Goal: Find specific page/section: Find specific page/section

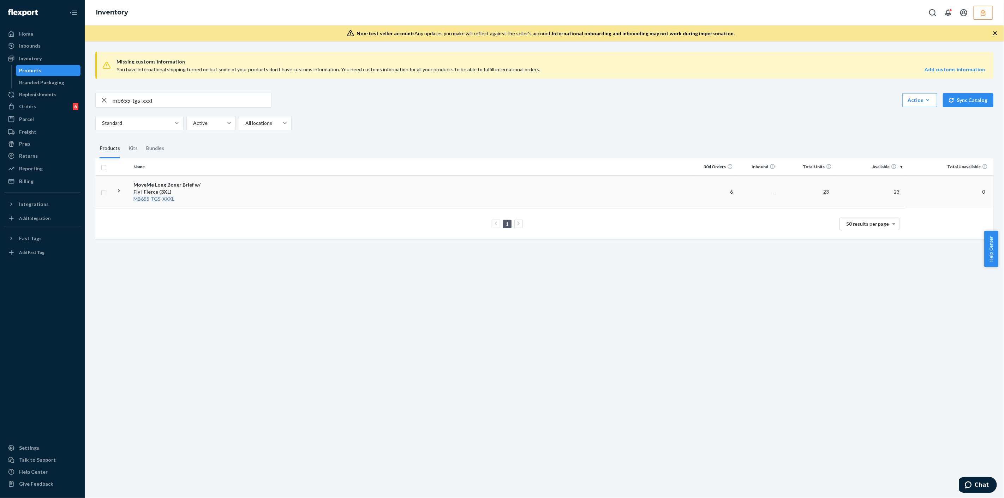
click at [281, 193] on td at bounding box center [451, 191] width 483 height 33
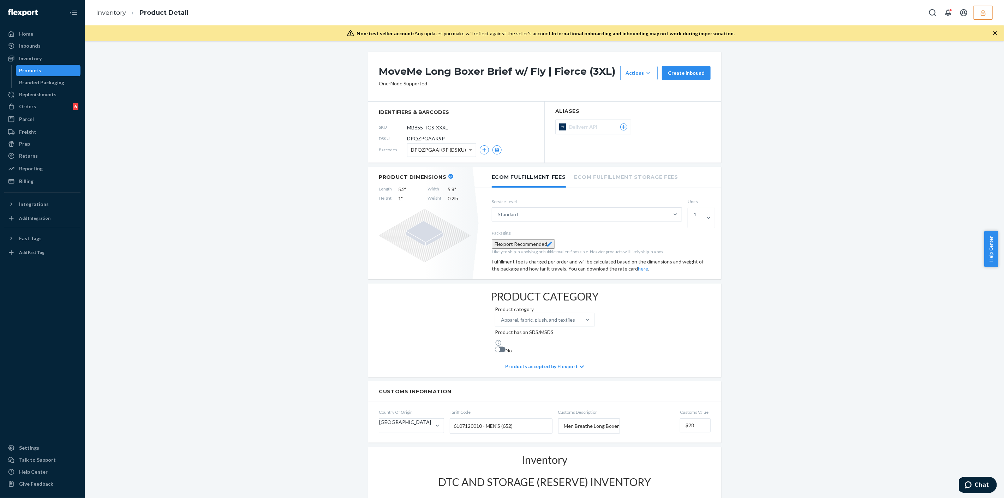
click at [421, 140] on span "DPQZPGAAK9P" at bounding box center [426, 138] width 38 height 7
click at [421, 139] on span "DPQZPGAAK9P" at bounding box center [426, 138] width 38 height 7
copy span "DPQZPGAAK9P"
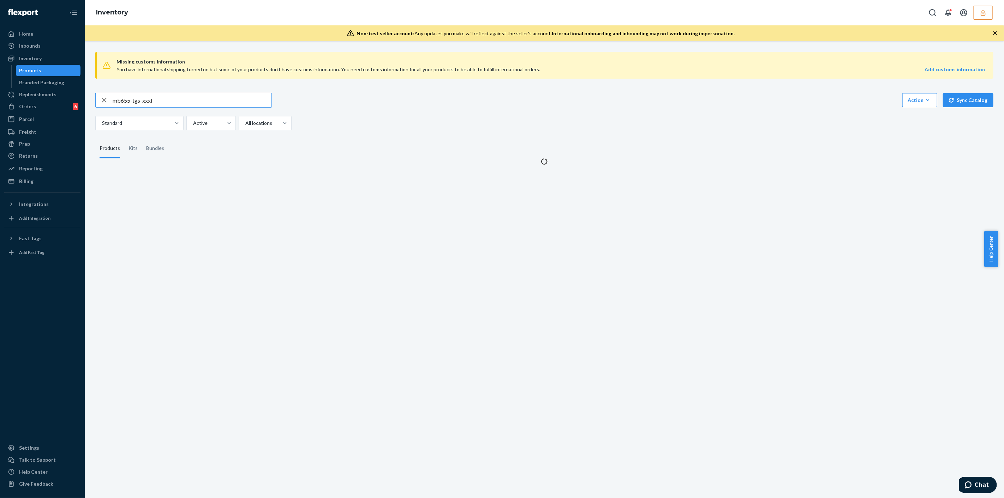
click at [222, 97] on input "mb655-tgs-xxxl" at bounding box center [192, 100] width 159 height 14
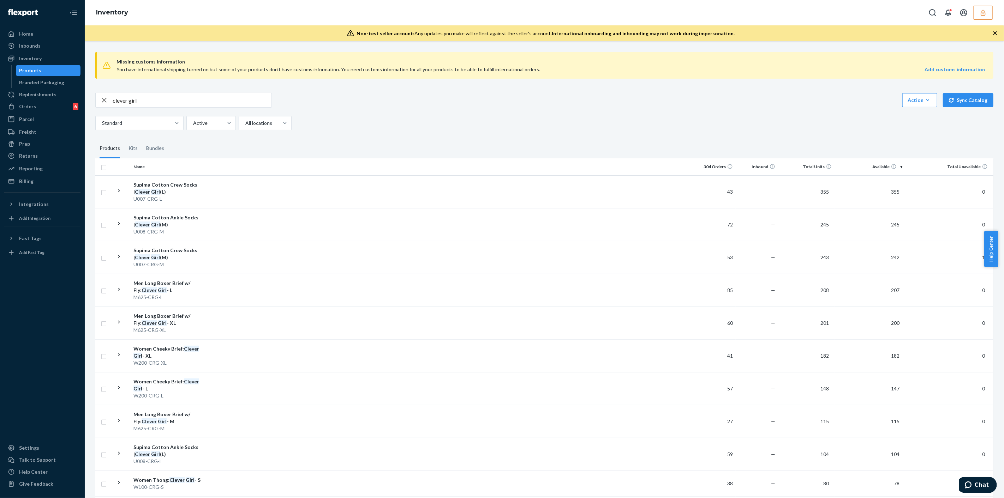
click at [197, 98] on input "clever girl" at bounding box center [192, 100] width 159 height 14
type input "m620-crg-l"
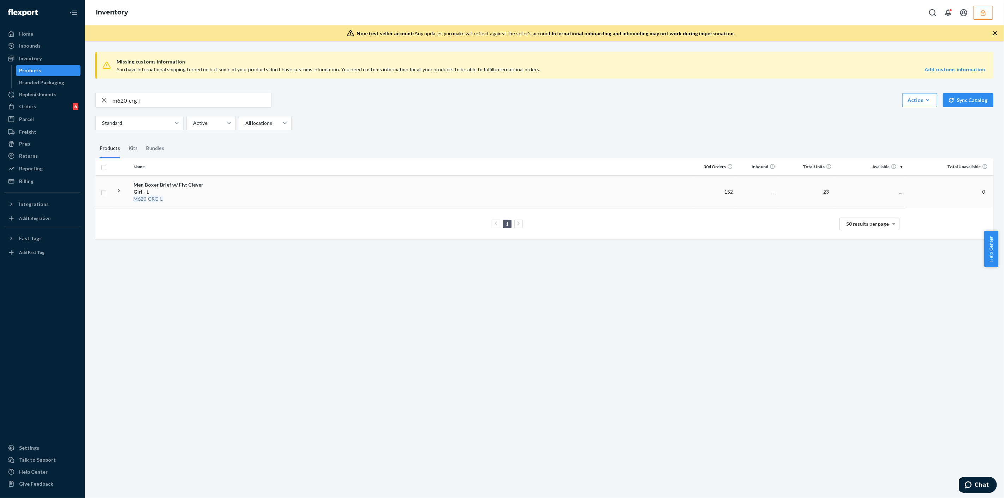
click at [225, 190] on td at bounding box center [451, 191] width 483 height 33
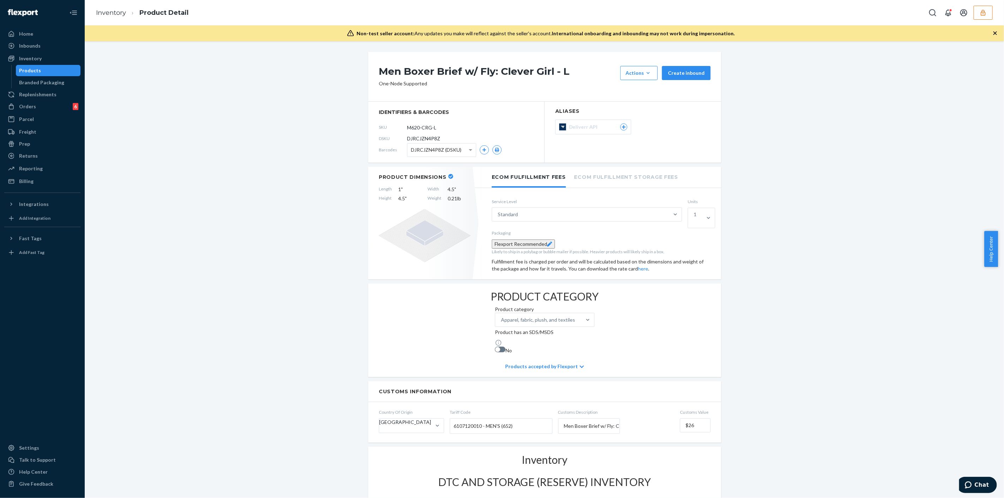
click at [428, 141] on span "DJRCJZN4P8Z" at bounding box center [423, 138] width 33 height 7
copy span "DJRCJZN4P8Z"
click at [501, 18] on button "button" at bounding box center [982, 13] width 19 height 14
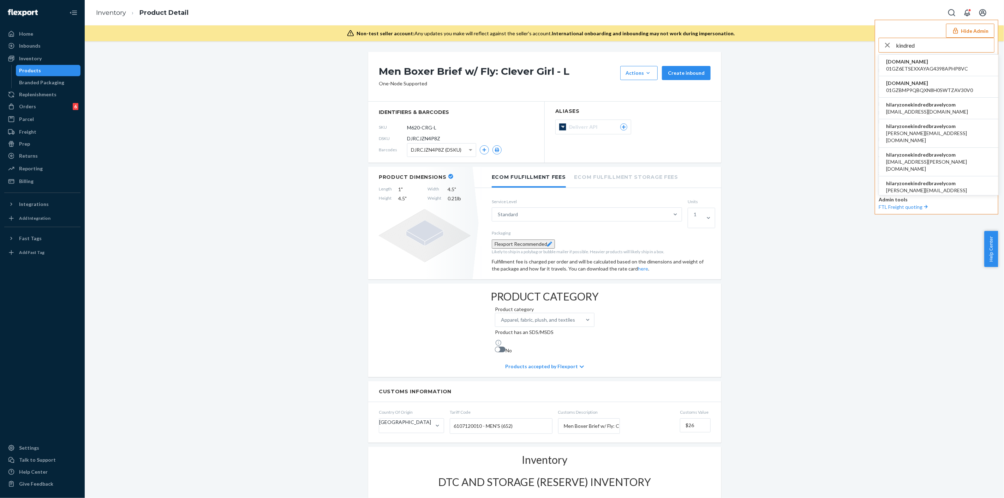
type input "kindred"
click at [501, 107] on span "hilaryzonekindredbravelycom" at bounding box center [927, 104] width 82 height 7
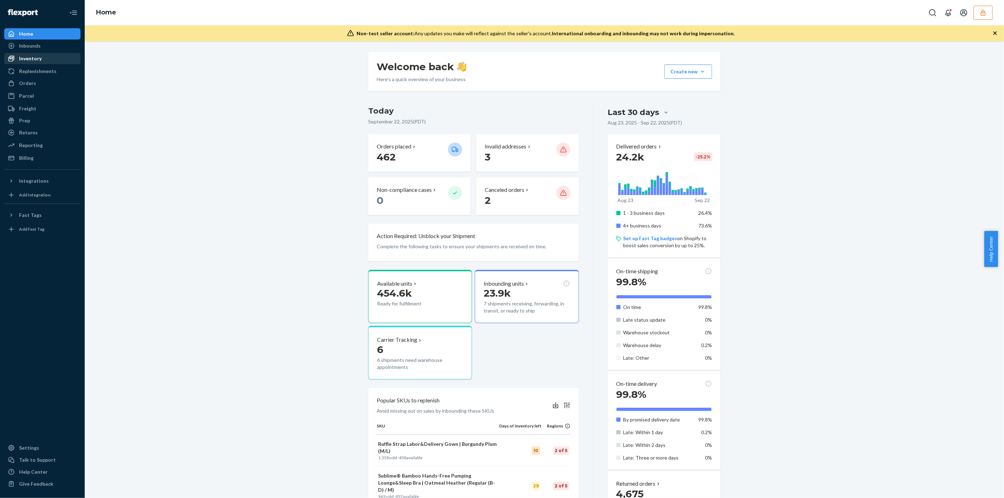
click at [36, 60] on div "Inventory" at bounding box center [30, 58] width 23 height 7
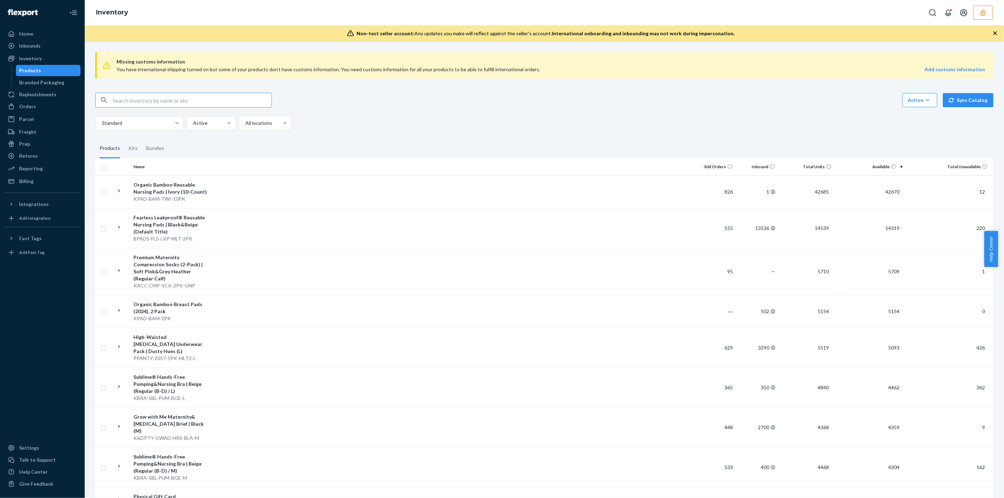
paste input "Under-the-Bump Bikini Underwear Pack"
type input "Under-the-Bump Bikini Underwear Pack"
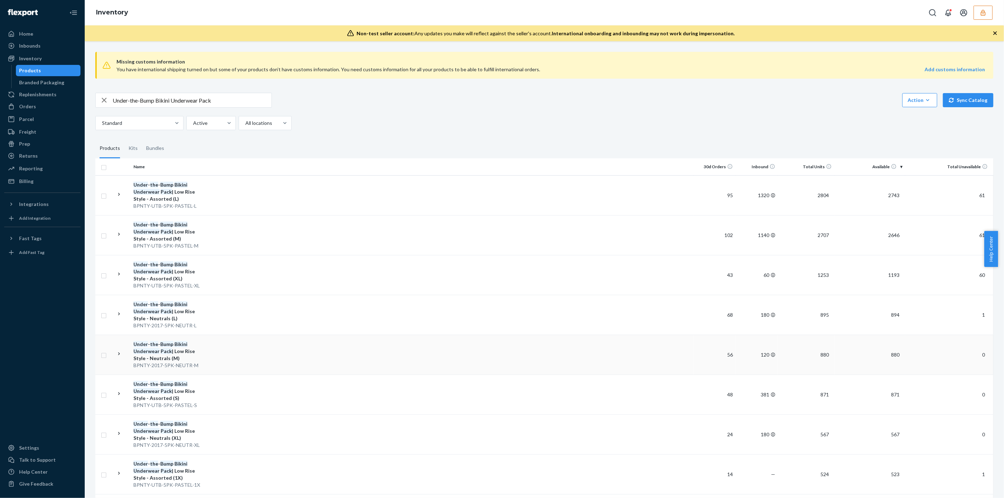
click at [255, 348] on td at bounding box center [451, 355] width 483 height 40
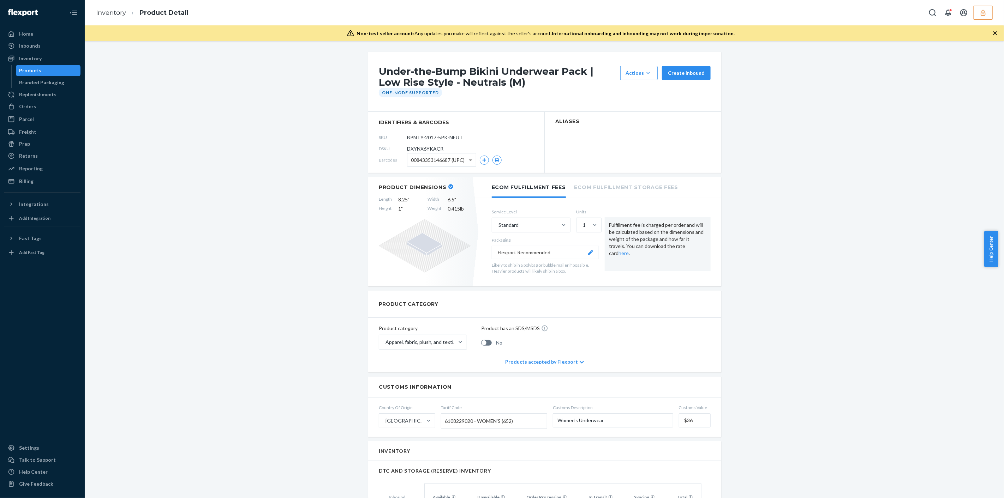
click at [426, 148] on span "DXYNX6YKACR" at bounding box center [425, 148] width 36 height 7
copy span "DXYNX6YKACR"
click at [981, 15] on icon "button" at bounding box center [982, 13] width 5 height 6
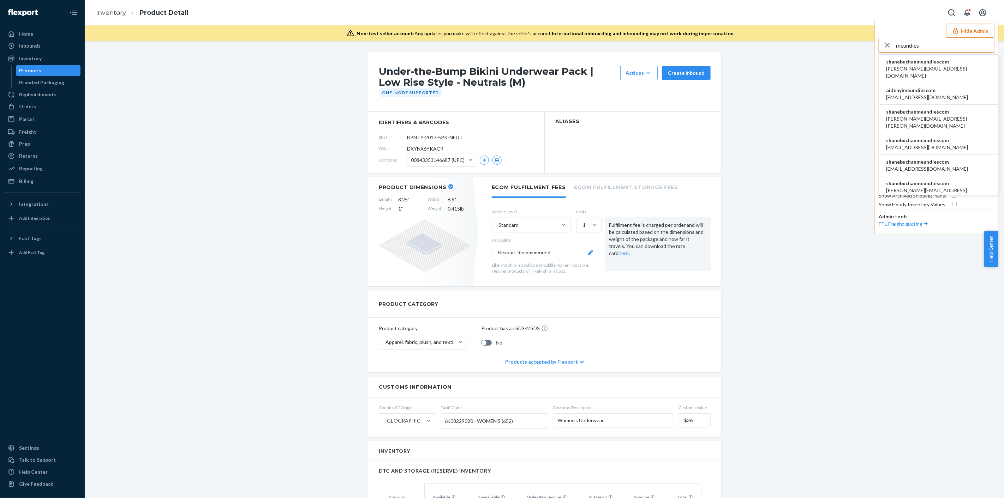
type input "meundies"
click at [924, 66] on span "aaronjhon.ygay@awesomecx.com" at bounding box center [938, 72] width 105 height 14
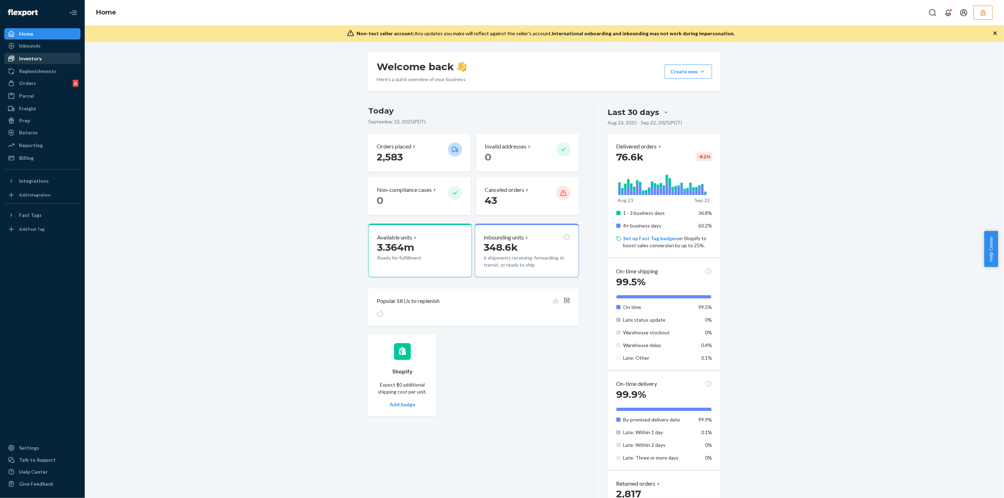
click at [21, 57] on div "Inventory" at bounding box center [30, 58] width 23 height 7
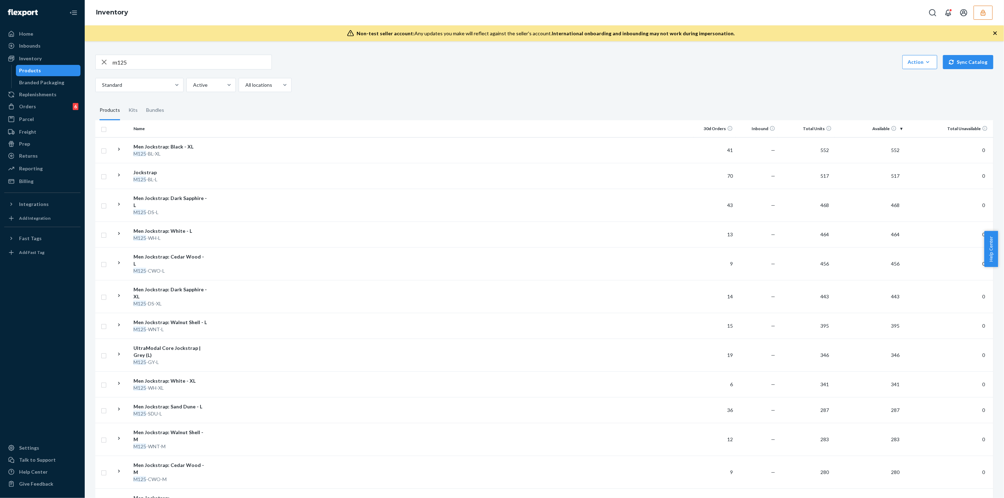
click at [150, 66] on input "m125" at bounding box center [192, 62] width 159 height 14
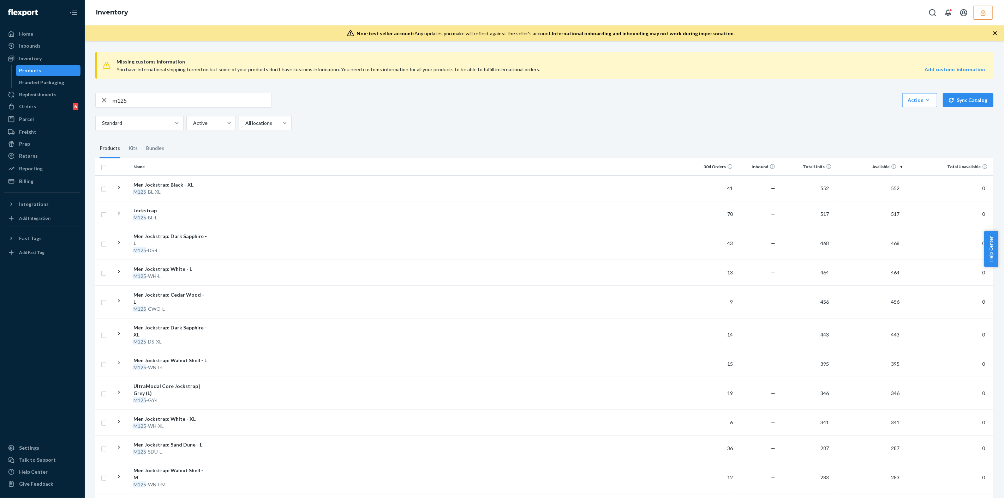
click at [164, 104] on input "m125" at bounding box center [192, 100] width 159 height 14
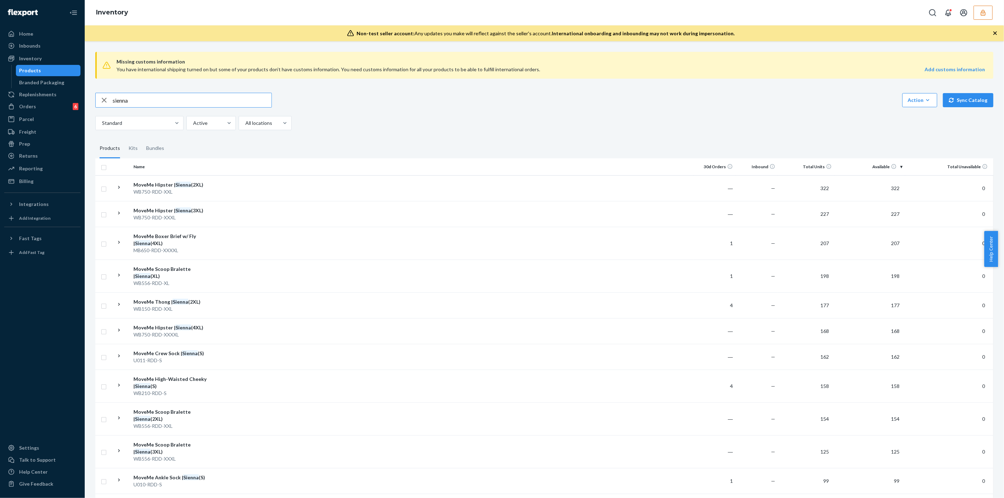
click at [157, 101] on input "sienna" at bounding box center [192, 100] width 159 height 14
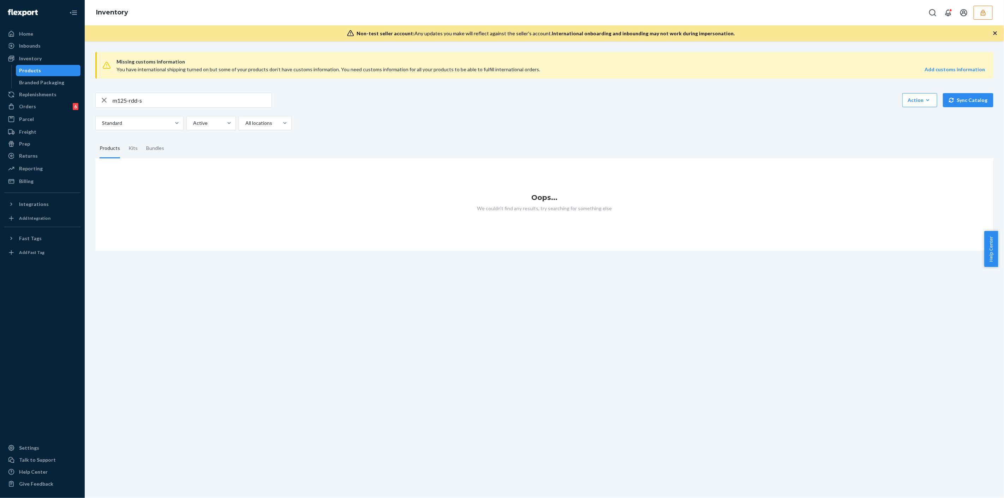
click at [178, 100] on input "m125-rdd-s" at bounding box center [192, 100] width 159 height 14
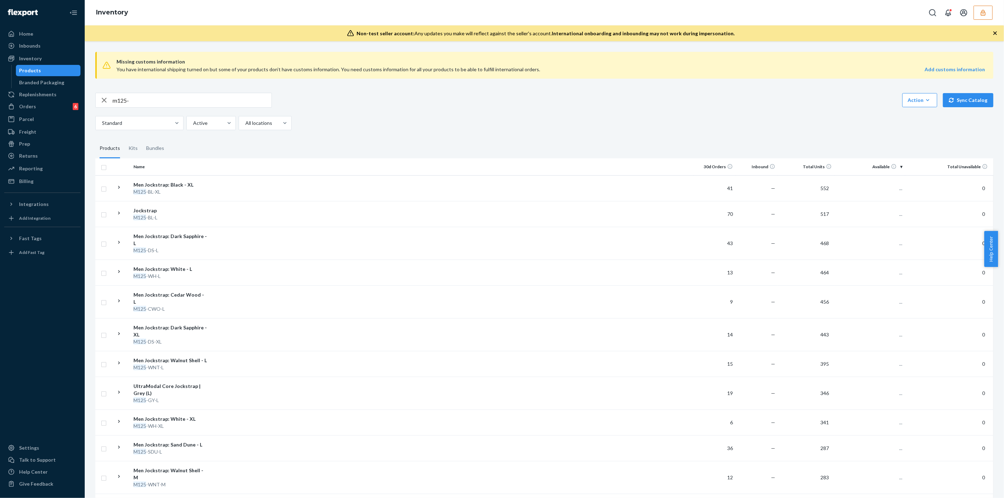
click at [177, 101] on input "m125-" at bounding box center [192, 100] width 159 height 14
type input "m"
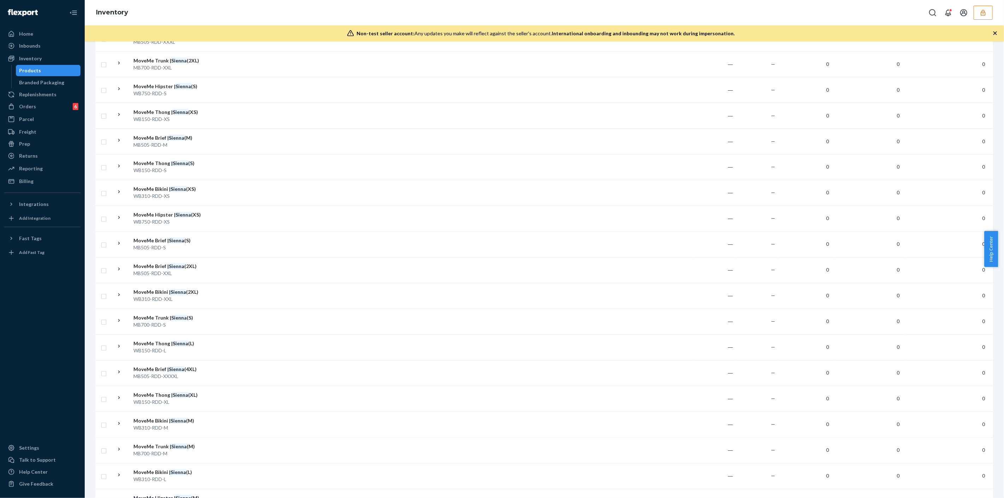
scroll to position [1059, 0]
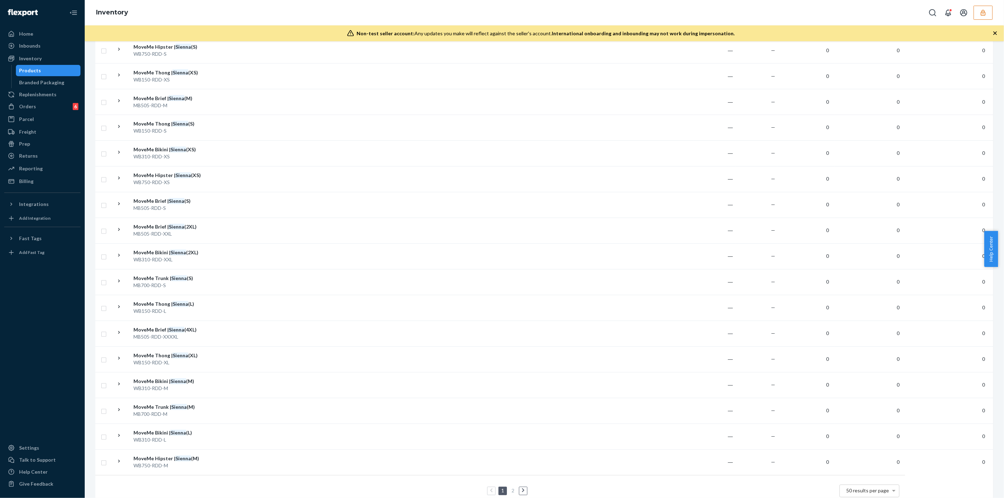
click at [522, 488] on icon at bounding box center [523, 490] width 3 height 5
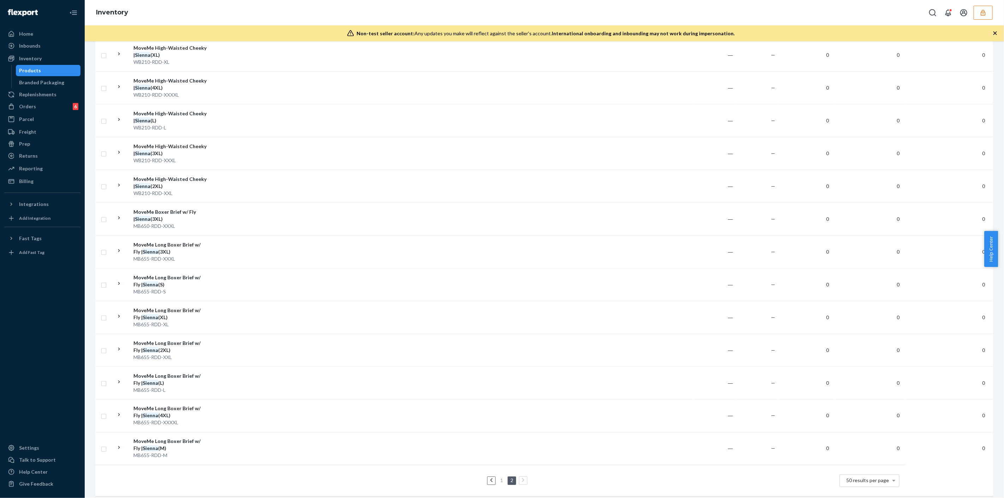
scroll to position [0, 0]
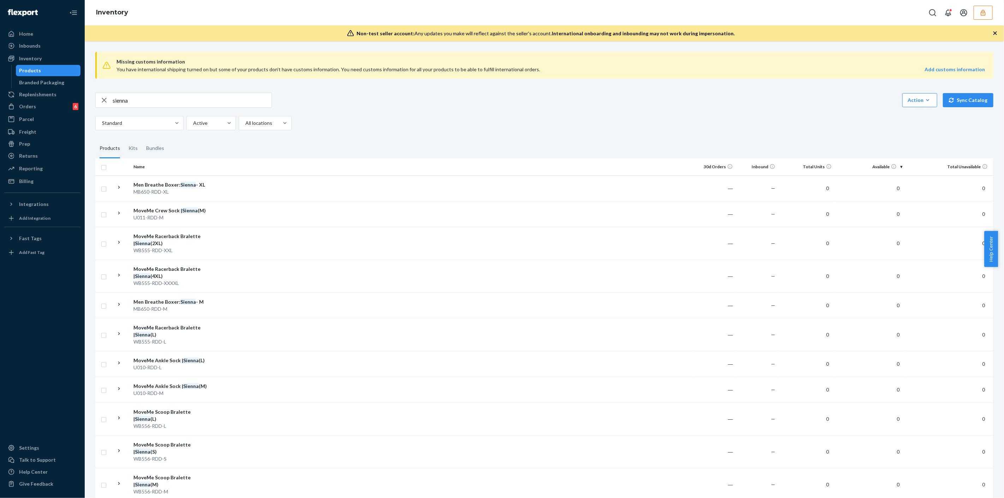
click at [235, 102] on input "sienna" at bounding box center [192, 100] width 159 height 14
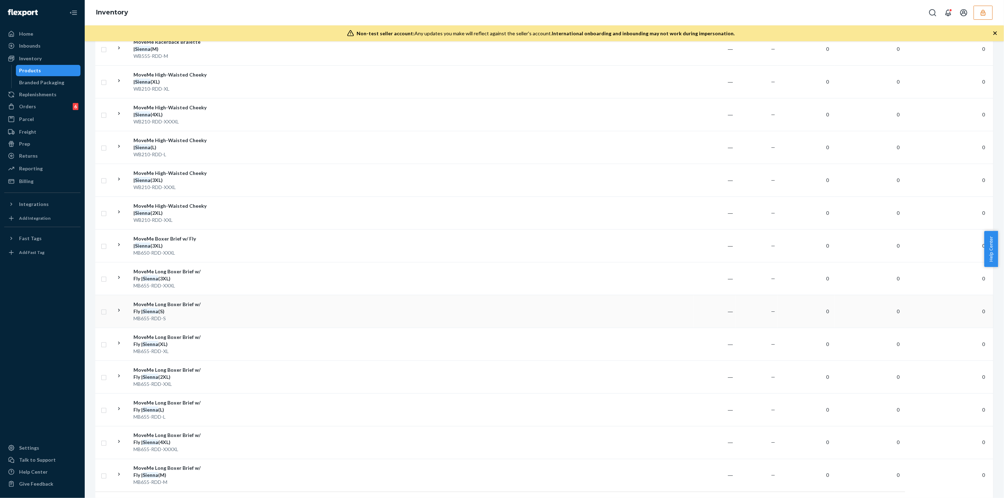
scroll to position [763, 0]
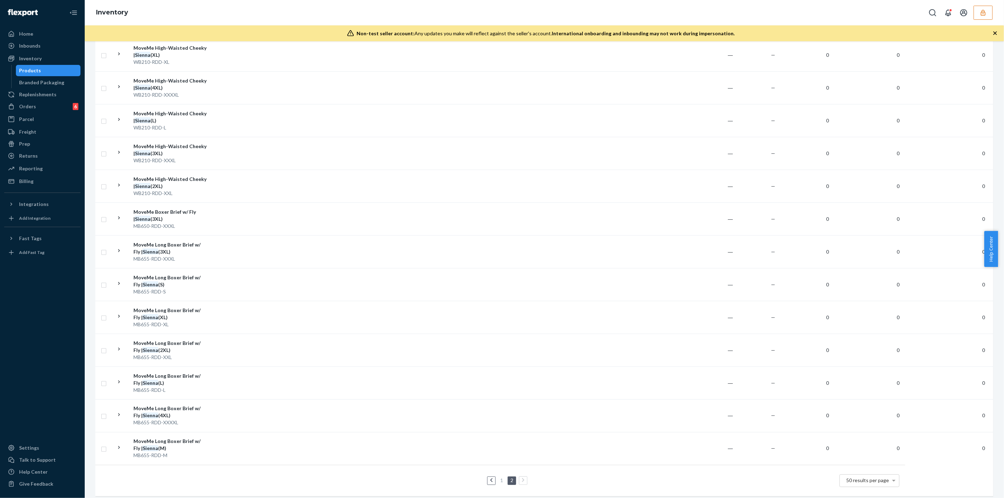
click at [500, 478] on link "1" at bounding box center [502, 481] width 6 height 6
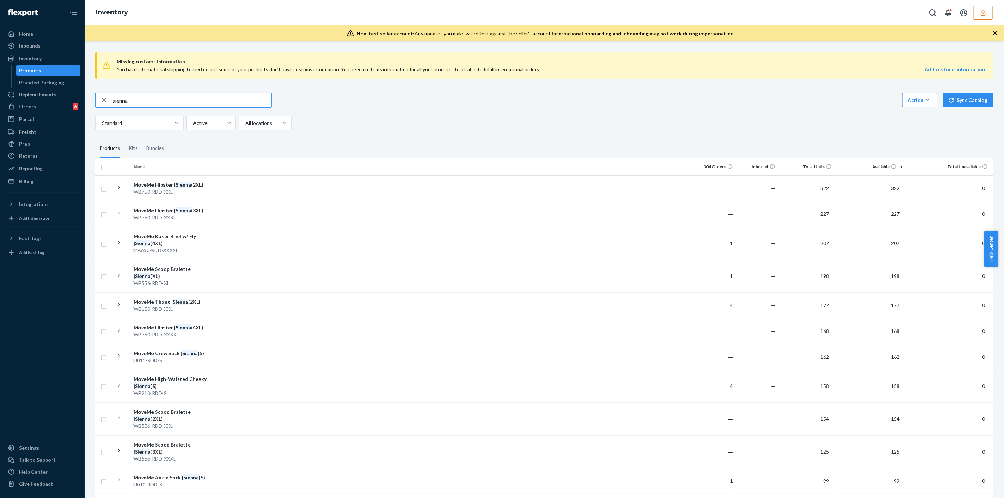
click at [216, 101] on input "sienna" at bounding box center [192, 100] width 159 height 14
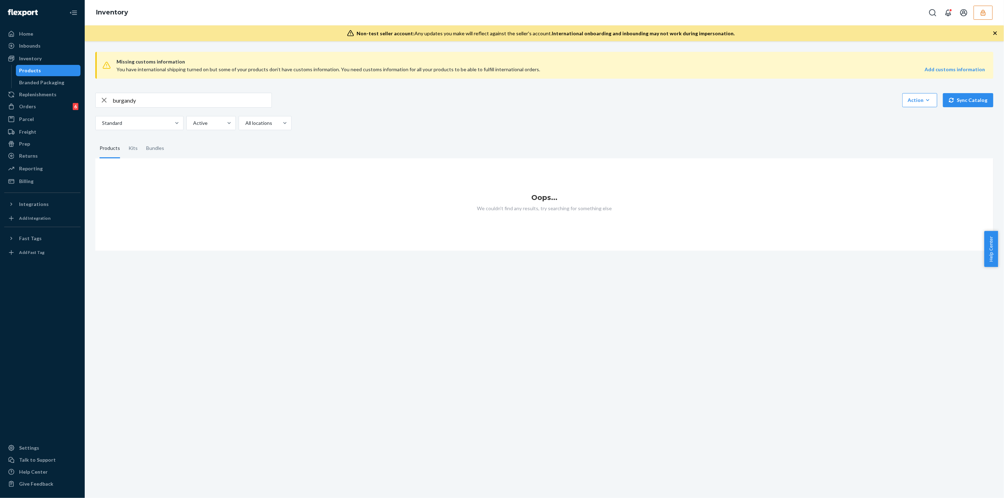
click at [148, 101] on input "burgandy" at bounding box center [192, 100] width 159 height 14
click at [147, 101] on input "burgandy" at bounding box center [192, 100] width 159 height 14
click at [145, 99] on input "burgandyca" at bounding box center [192, 100] width 159 height 14
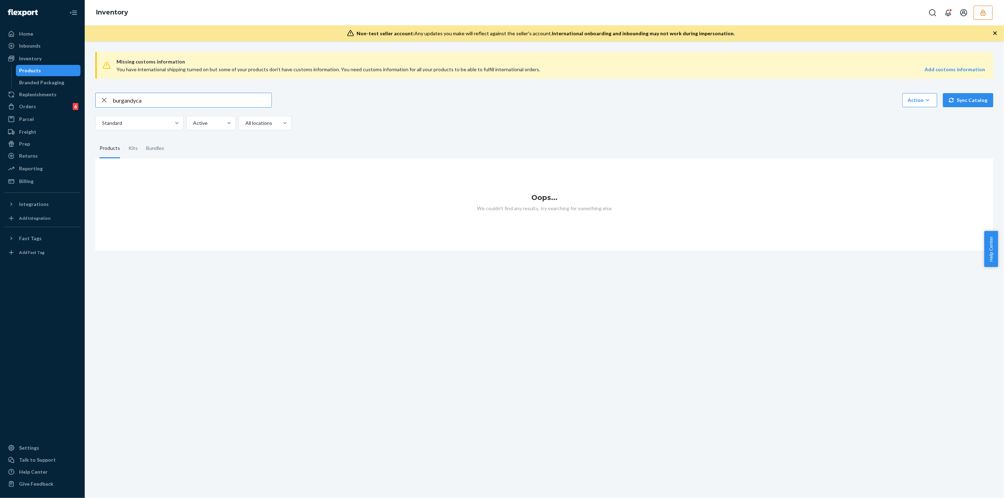
click at [145, 99] on input "burgandyca" at bounding box center [192, 100] width 159 height 14
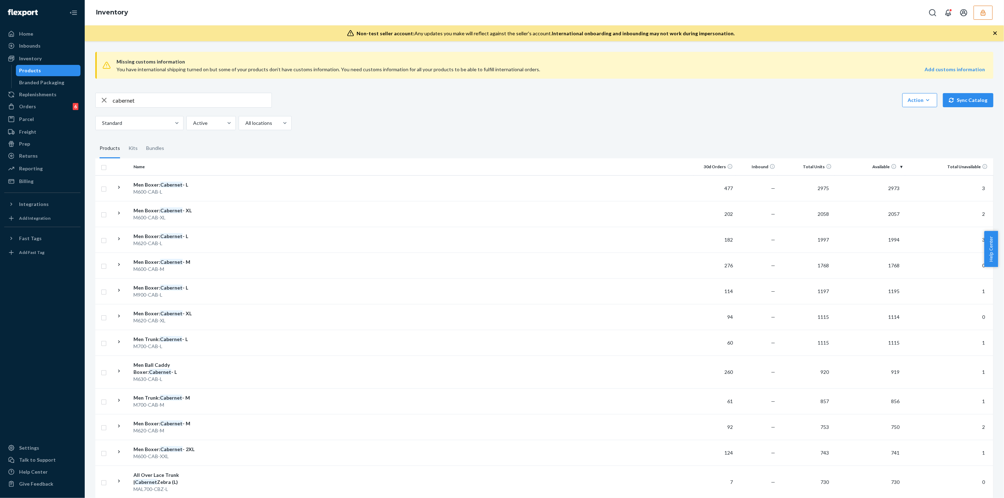
click at [159, 104] on input "cabernet" at bounding box center [192, 100] width 159 height 14
type input "m125-cab-s"
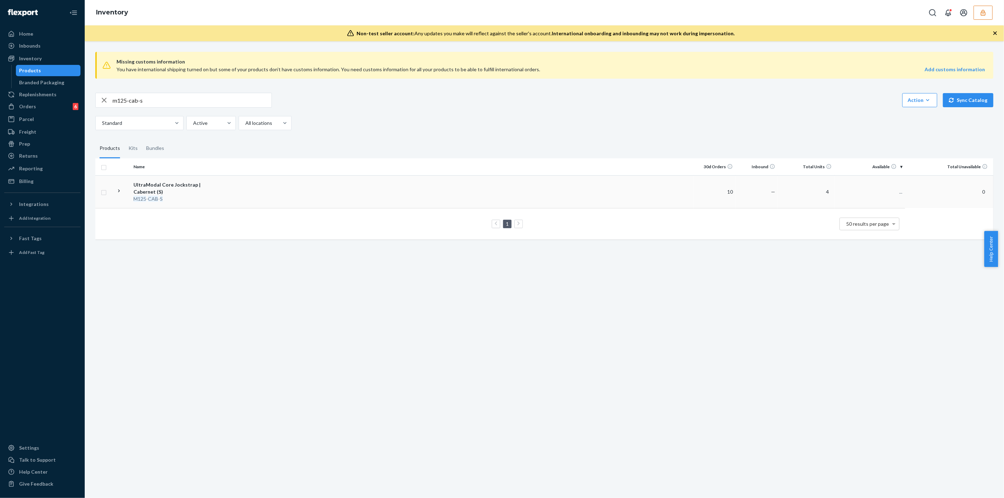
click at [205, 187] on div "UltraModal Core Jockstrap | Cabernet (S)" at bounding box center [170, 188] width 74 height 14
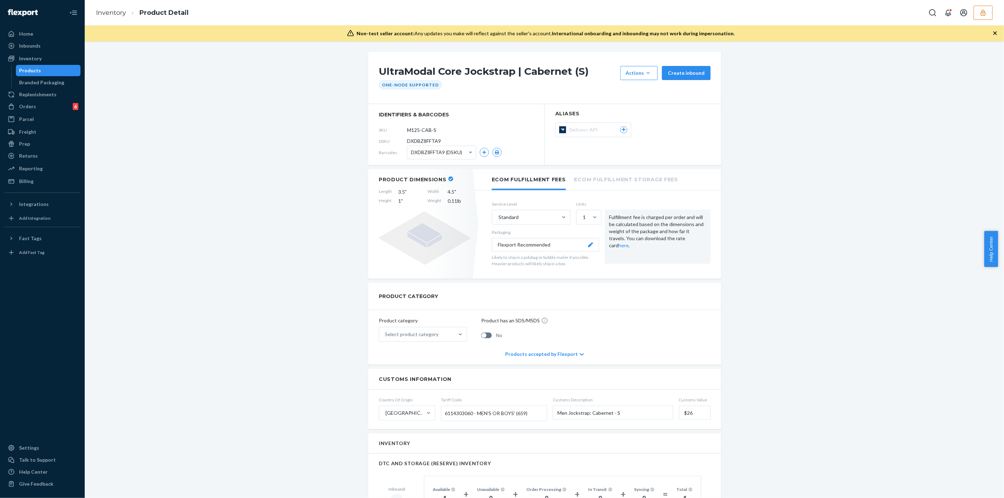
click at [431, 141] on span "DXDBZ8FFTA9" at bounding box center [424, 141] width 34 height 7
copy span "DXDBZ8FFTA9"
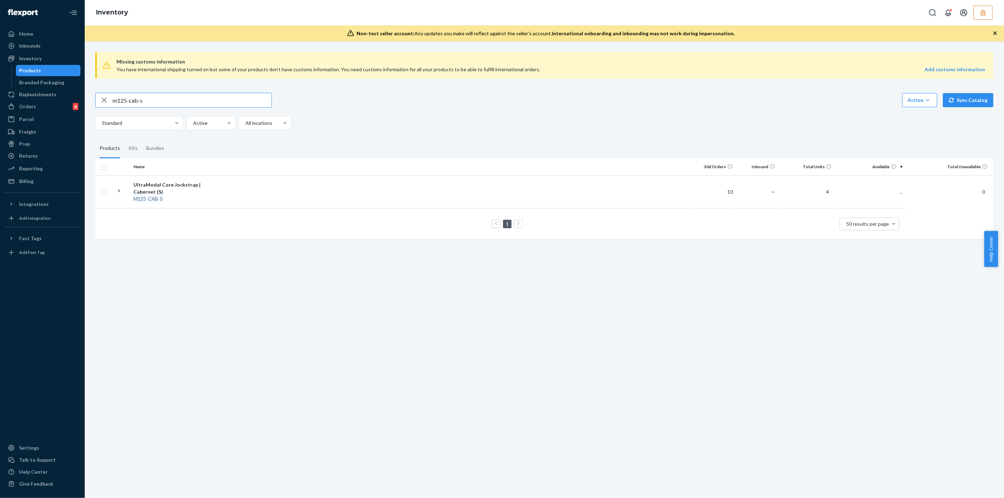
click at [158, 98] on input "m125-cab-s" at bounding box center [192, 100] width 159 height 14
click at [162, 99] on input "Pleasant Dreams Pajama Pants" at bounding box center [192, 100] width 159 height 14
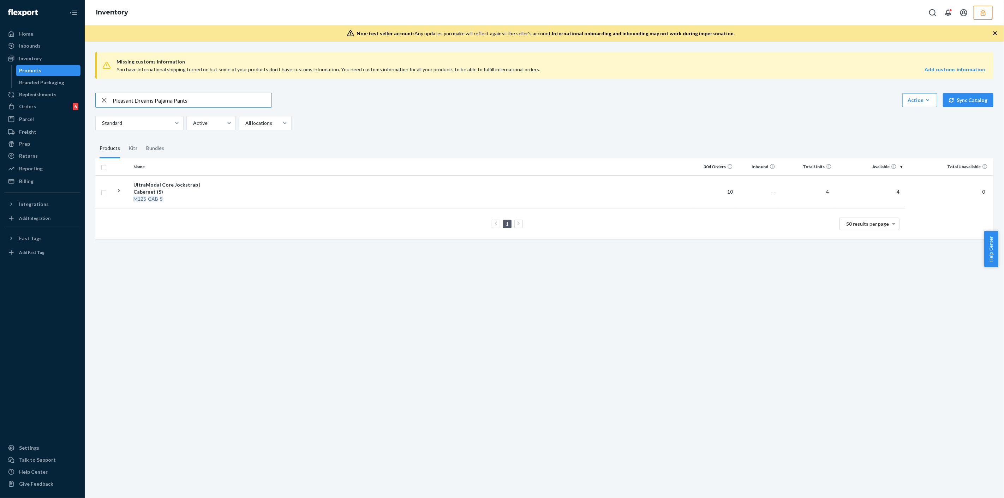
click at [162, 99] on input "Pleasant Dreams Pajama Pants" at bounding box center [192, 100] width 159 height 14
click at [155, 101] on input "lace" at bounding box center [192, 100] width 159 height 14
paste input "Lace Plunge Bralett"
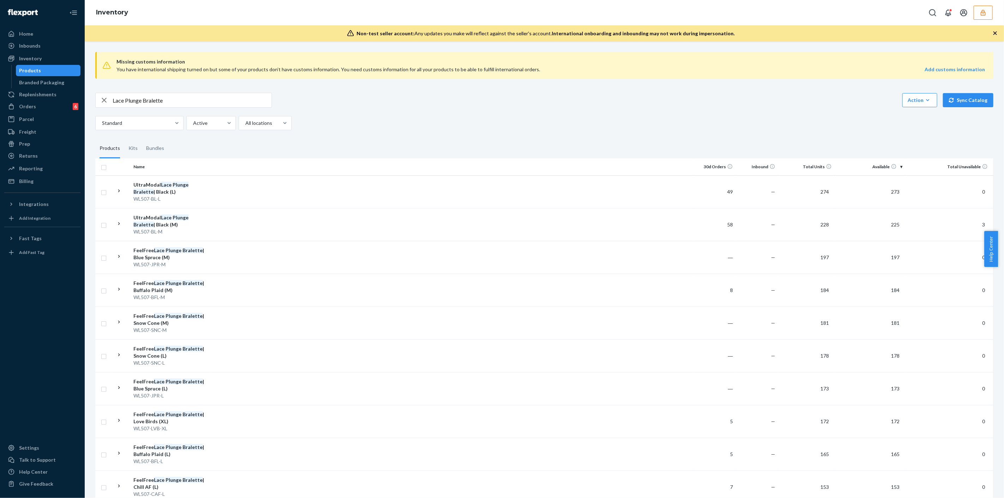
click at [177, 101] on input "Lace Plunge Bralette" at bounding box center [192, 100] width 159 height 14
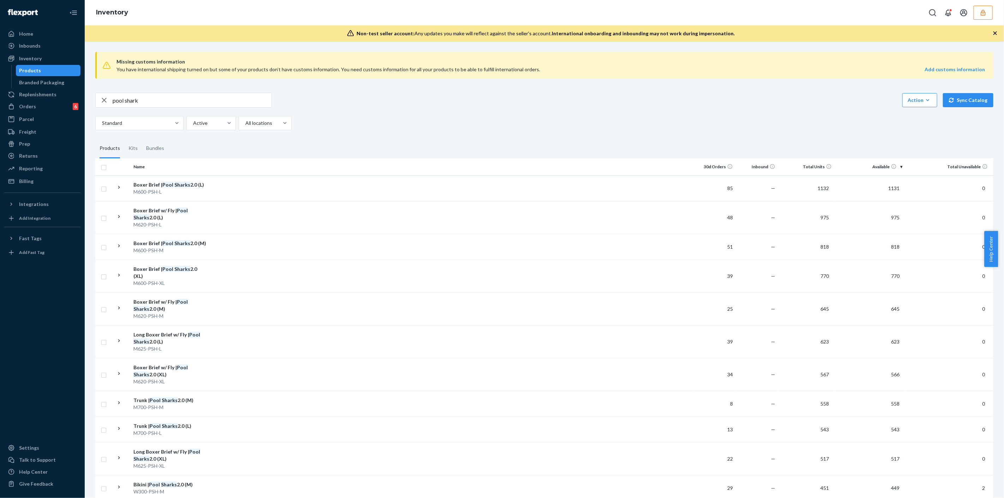
click at [199, 101] on input "pool shark" at bounding box center [192, 100] width 159 height 14
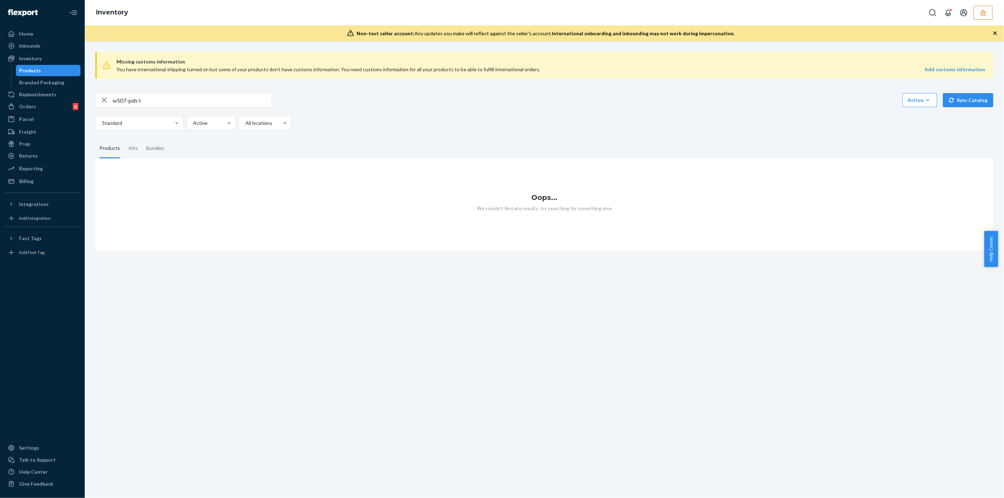
click at [173, 103] on input "w507-psh-l" at bounding box center [192, 100] width 159 height 14
type input "w"
type input "pool shark"
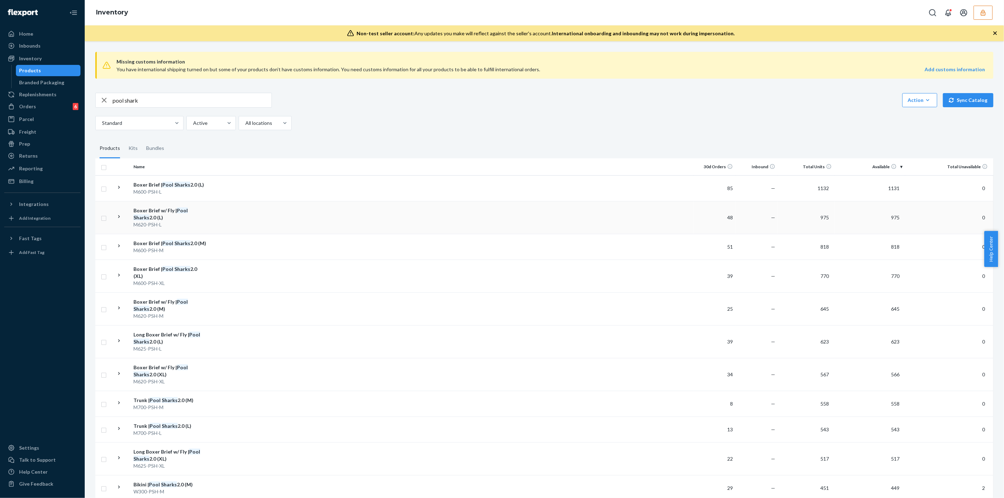
drag, startPoint x: 325, startPoint y: 180, endPoint x: 327, endPoint y: 213, distance: 33.3
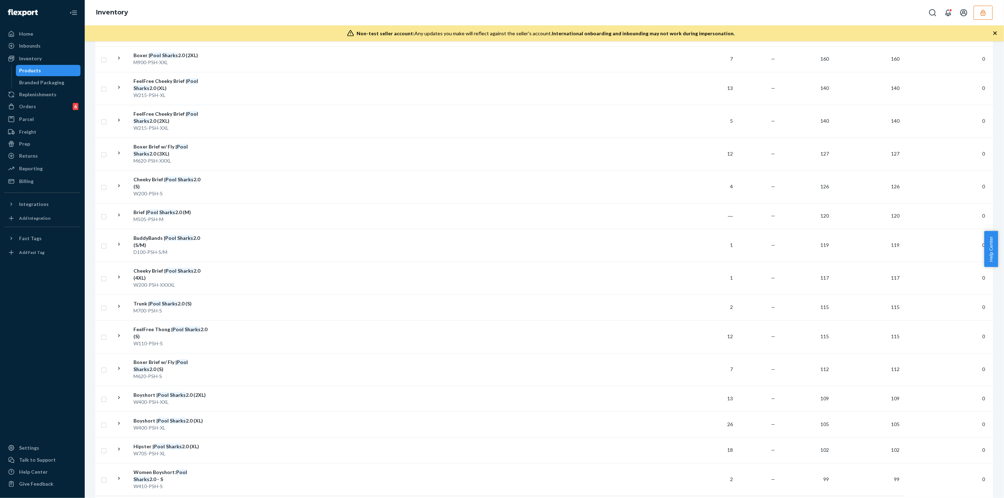
scroll to position [1166, 0]
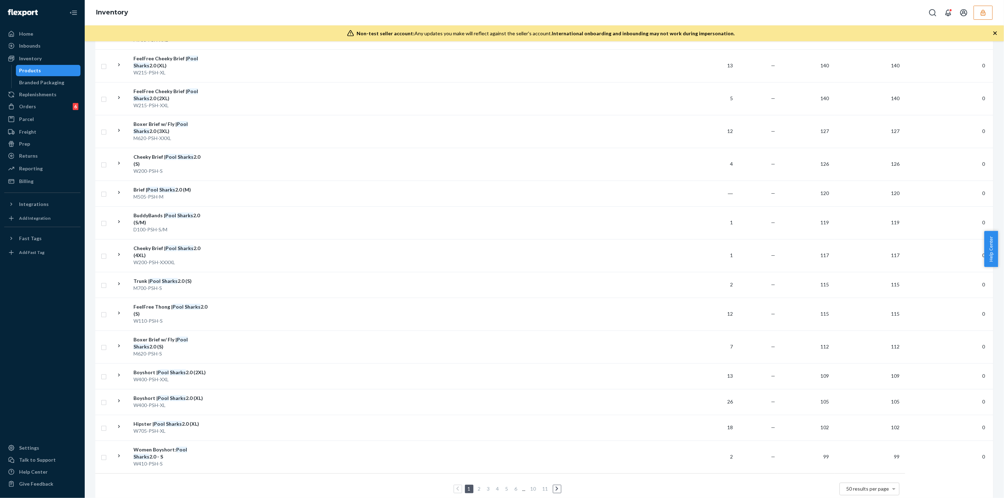
click at [478, 486] on link "2" at bounding box center [479, 489] width 6 height 6
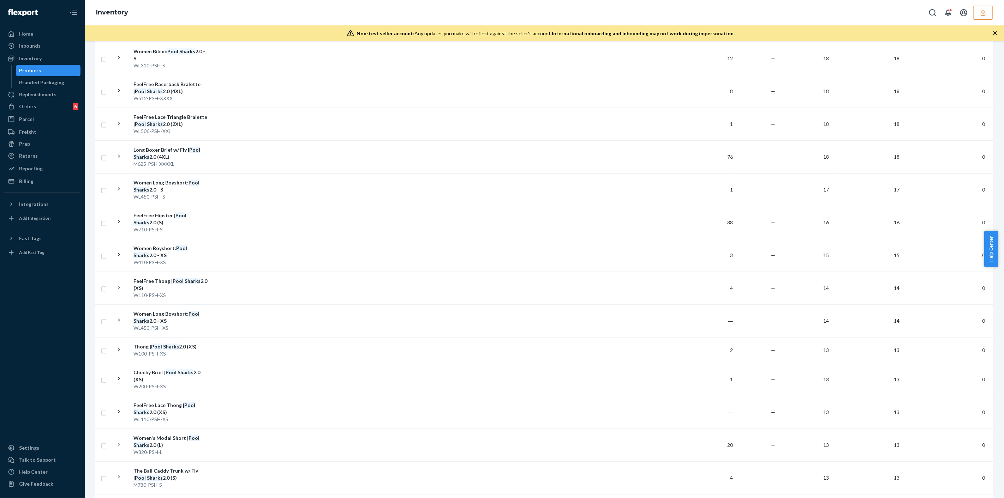
scroll to position [1215, 0]
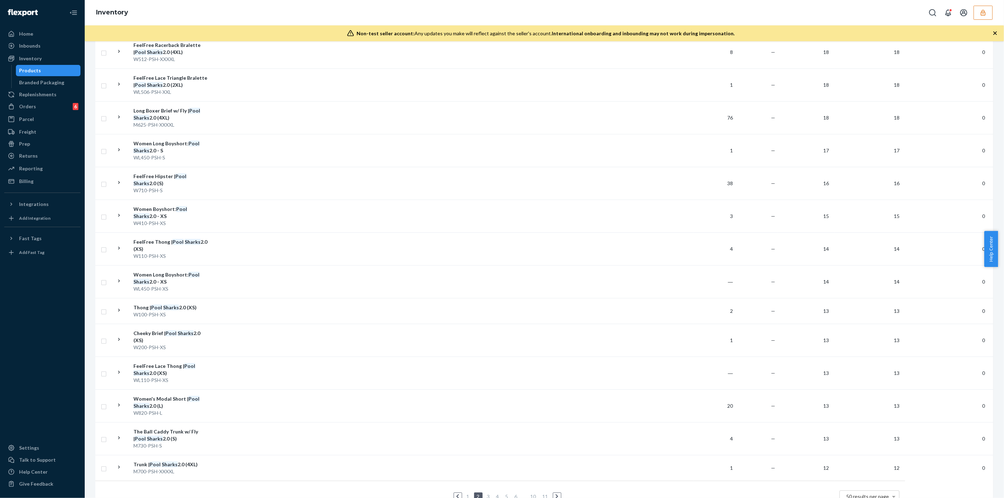
click at [488, 494] on link "3" at bounding box center [489, 497] width 6 height 6
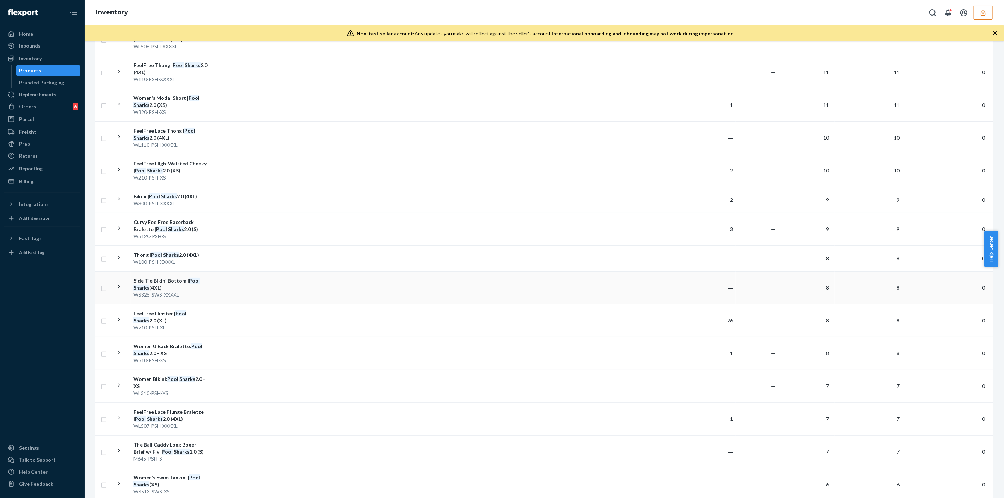
scroll to position [196, 0]
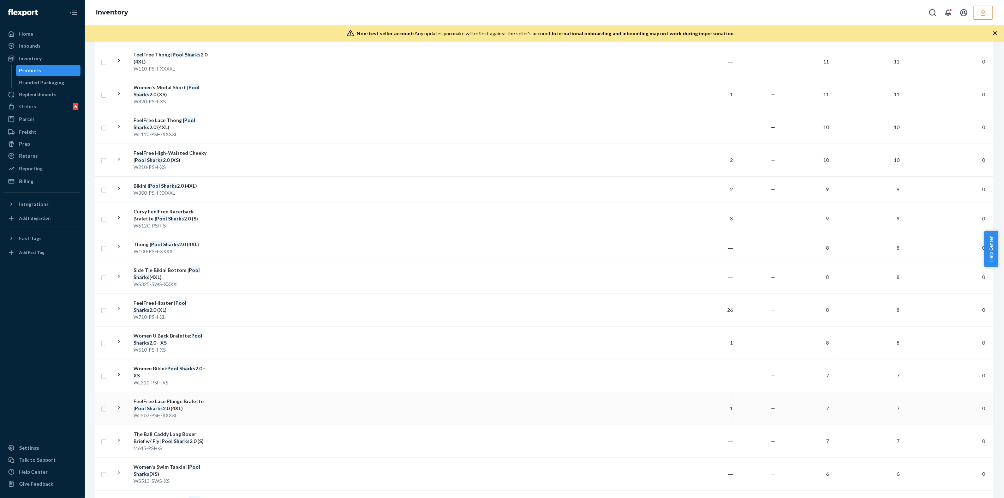
click at [177, 413] on div "WL507-PSH-XXXXL" at bounding box center [170, 415] width 74 height 7
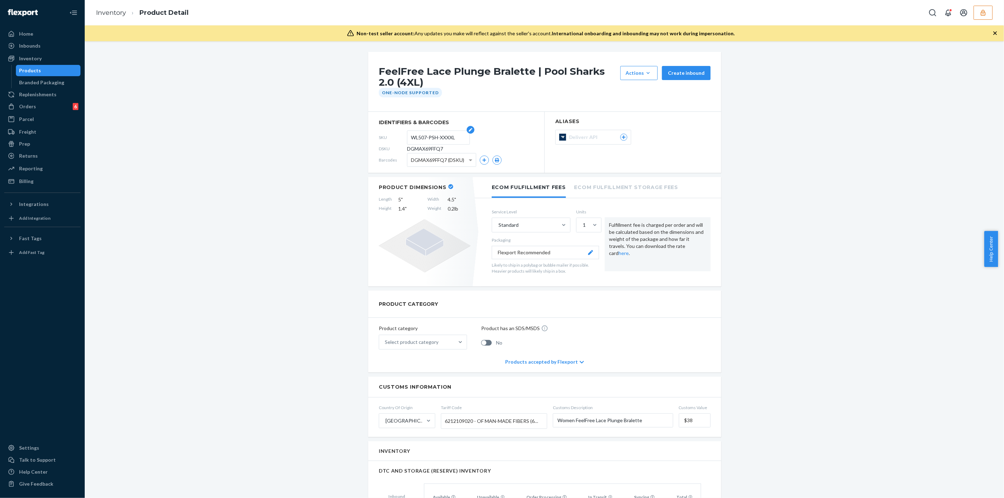
click at [423, 137] on input "WL507-PSH-XXXXL" at bounding box center [438, 137] width 55 height 13
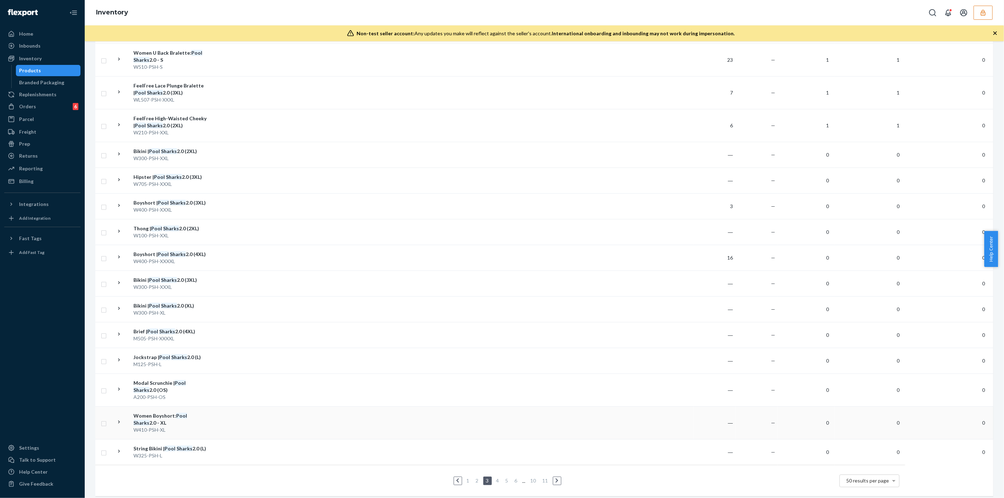
scroll to position [1244, 0]
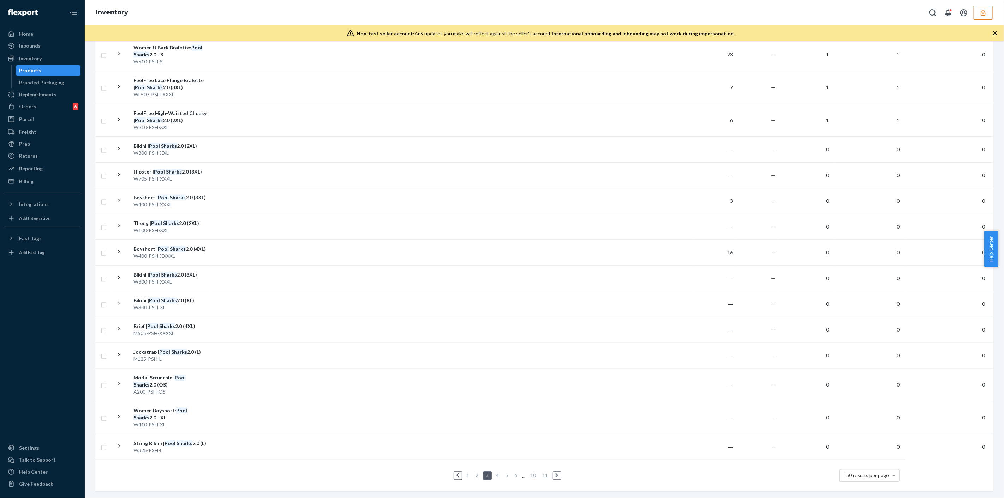
click at [467, 472] on li "1" at bounding box center [468, 475] width 6 height 8
click at [466, 472] on link "1" at bounding box center [468, 475] width 6 height 6
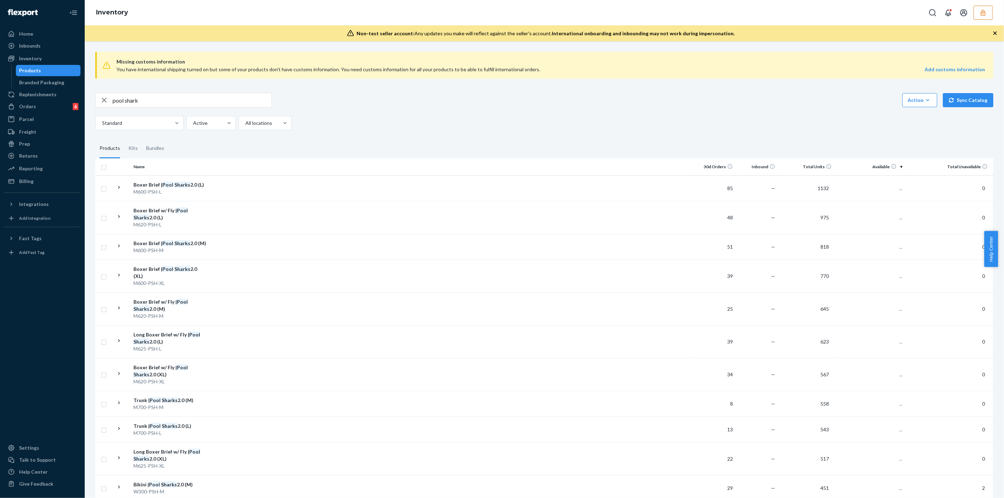
click at [174, 103] on input "pool shark" at bounding box center [192, 100] width 159 height 14
paste input "WL507-PSH-XXXXL"
type input "WL507-PSH-L"
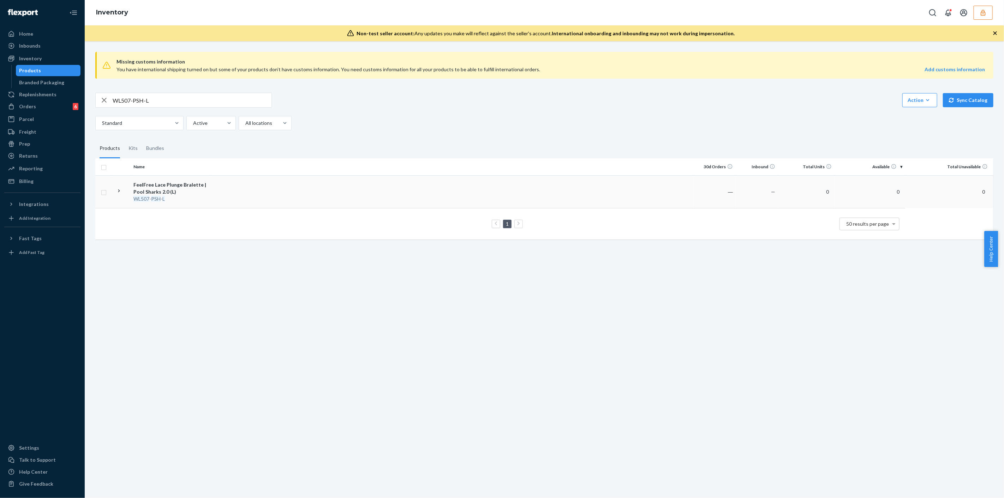
click at [207, 195] on td "FeelFree Lace Plunge Bralette | Pool Sharks 2.0 (L) WL507 - PSH - L" at bounding box center [170, 191] width 79 height 33
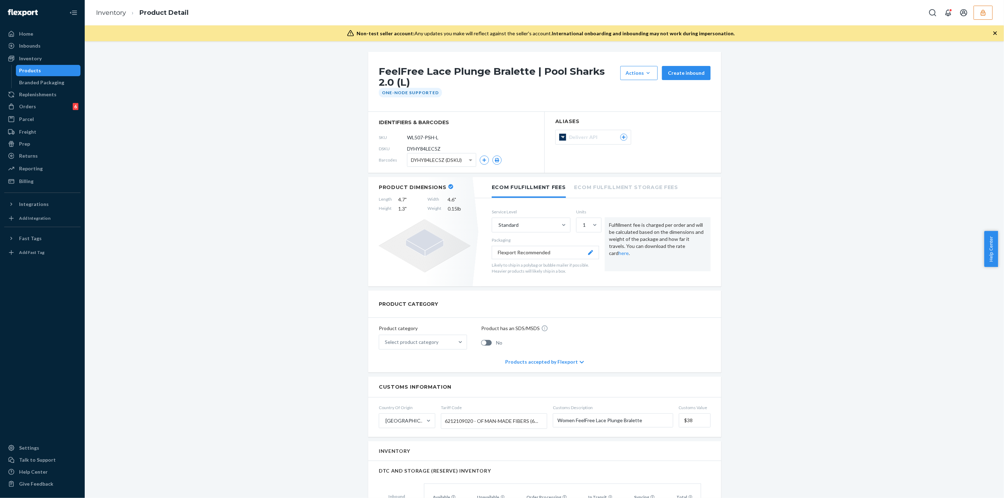
click at [433, 150] on span "DYHY84LEC5Z" at bounding box center [424, 148] width 34 height 7
copy span "DYHY84LEC5Z"
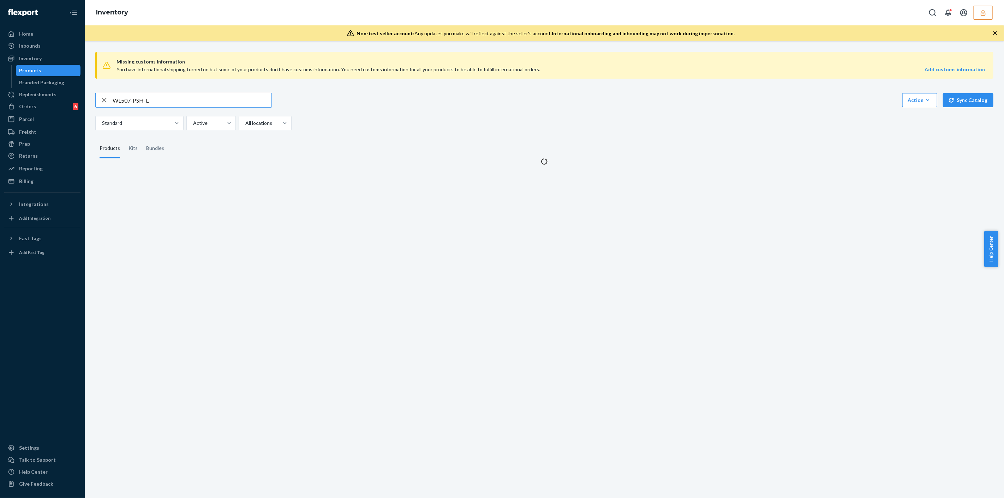
click at [194, 100] on input "WL507-PSH-L" at bounding box center [192, 100] width 159 height 14
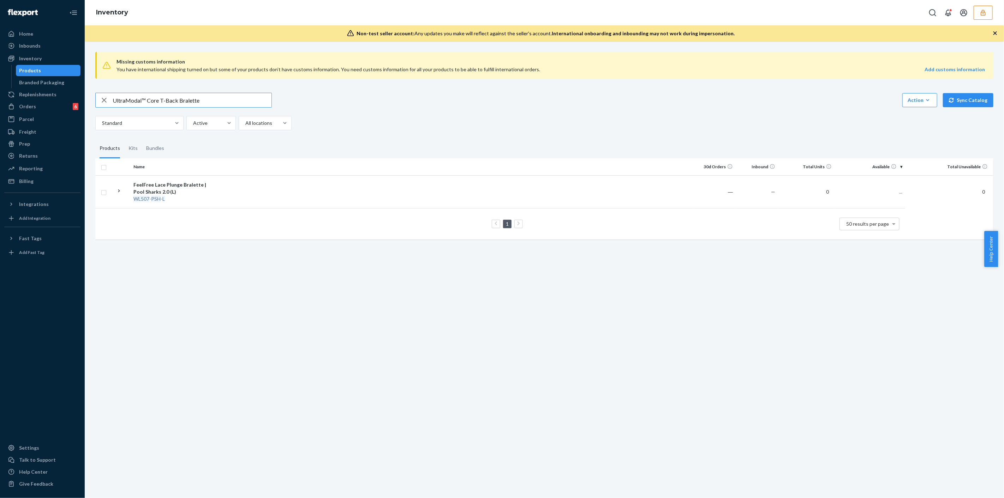
type input "UltraModal™ Core T-Back Bralette"
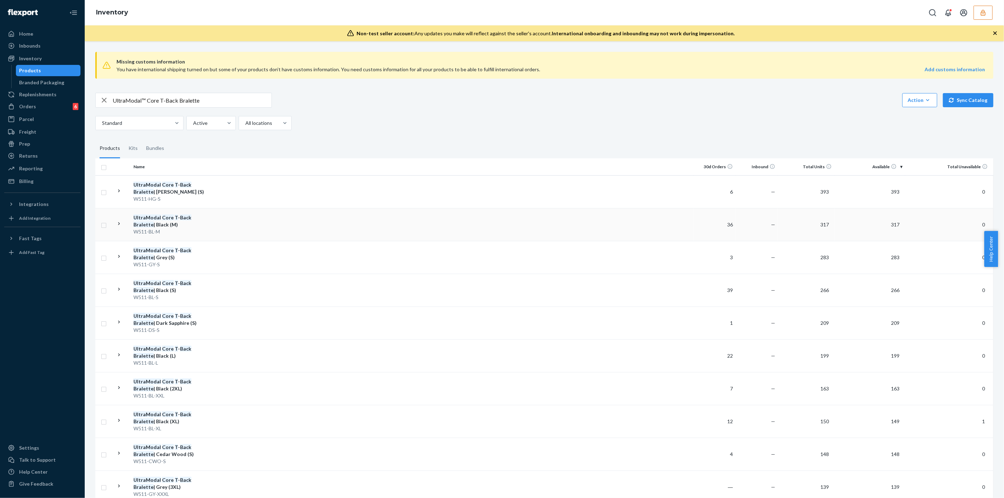
click at [214, 227] on td at bounding box center [451, 224] width 483 height 33
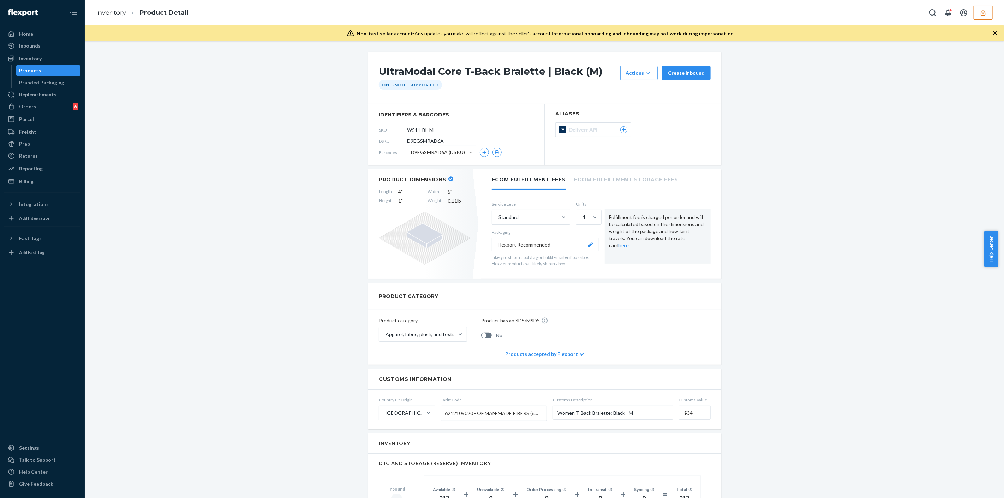
click at [426, 139] on span "D9EGSMRAD6A" at bounding box center [425, 141] width 37 height 7
click at [422, 132] on input "W511-BL-M" at bounding box center [438, 129] width 55 height 13
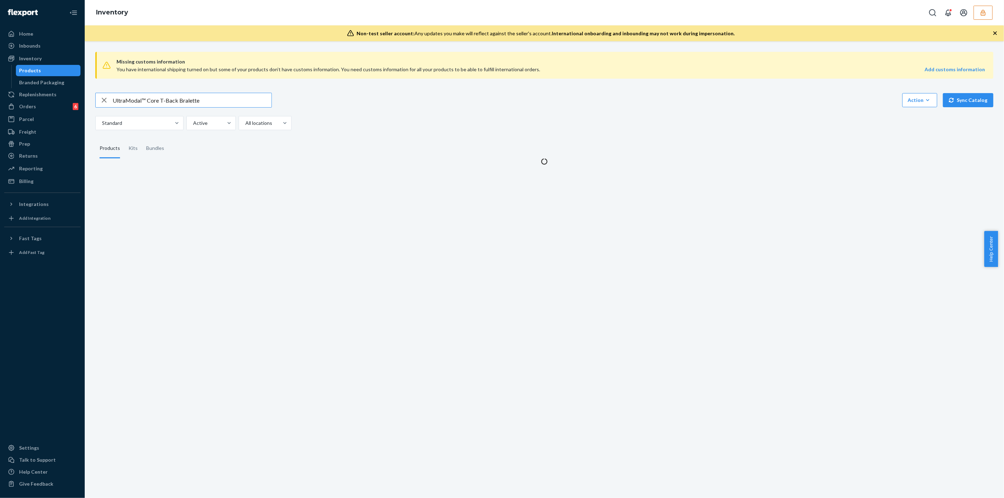
click at [151, 101] on input "UltraModal™ Core T-Back Bralette" at bounding box center [192, 100] width 159 height 14
click at [150, 101] on input "UltraModal™ Core T-Back Bralette" at bounding box center [192, 100] width 159 height 14
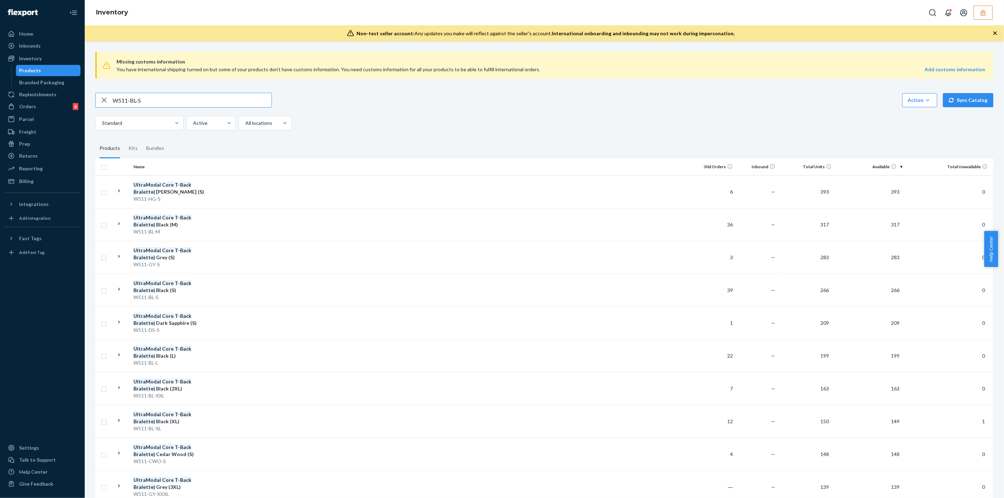
type input "W511-BL-S"
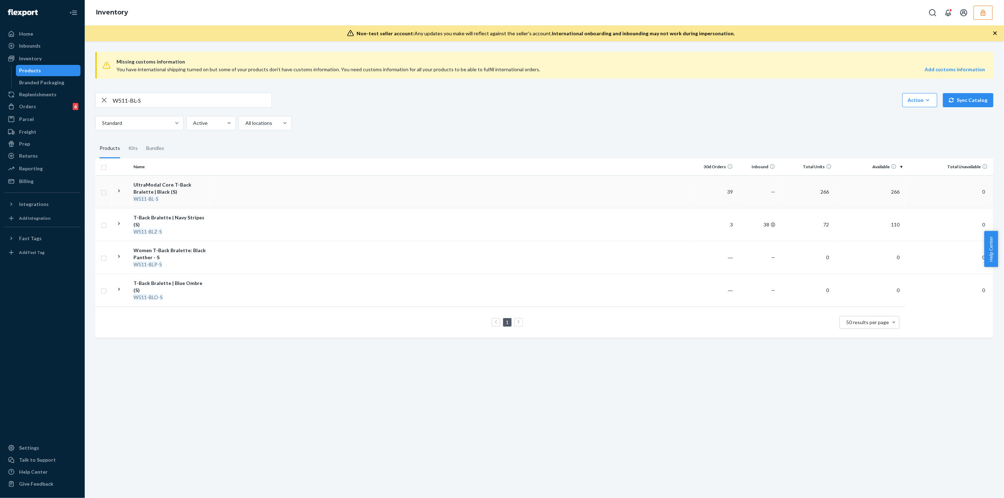
click at [270, 187] on td at bounding box center [451, 191] width 483 height 33
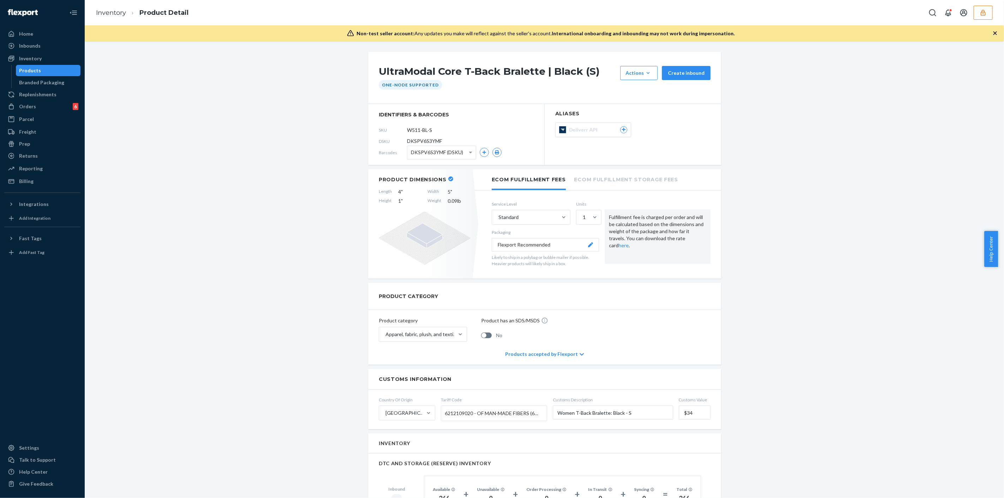
click at [413, 143] on span "DKSPV6S3YMF" at bounding box center [424, 141] width 35 height 7
copy span "DKSPV6S3YMF"
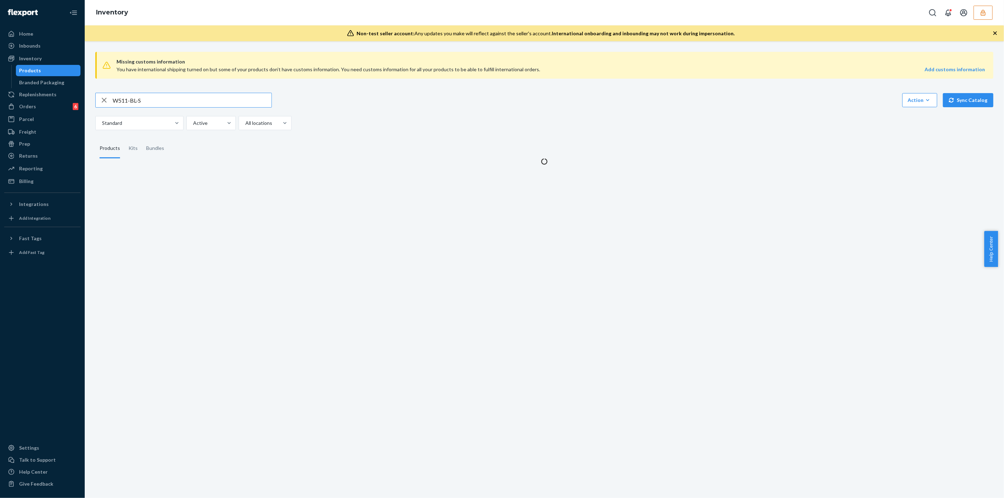
click at [195, 98] on input "W511-BL-S" at bounding box center [192, 100] width 159 height 14
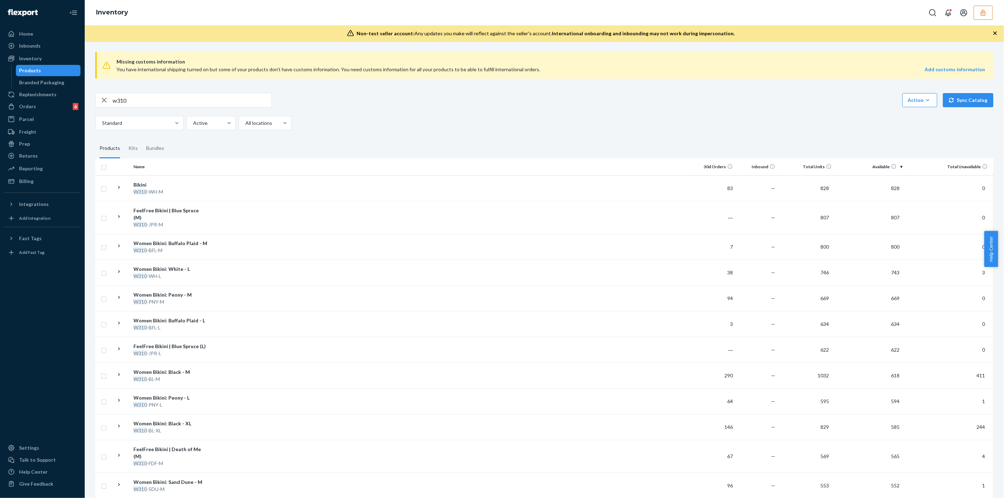
click at [171, 103] on input "w310" at bounding box center [192, 100] width 159 height 14
type input "w310-psy-xxxl"
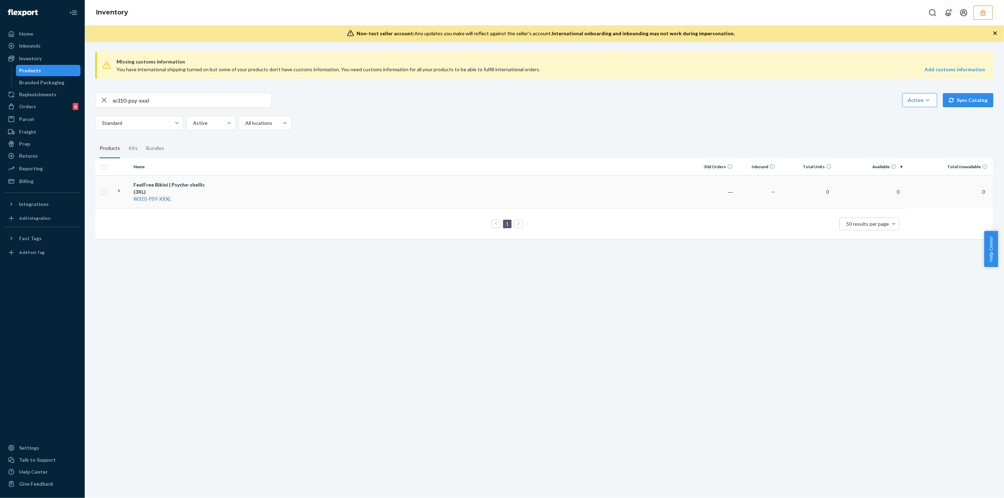
click at [251, 191] on td at bounding box center [451, 191] width 483 height 33
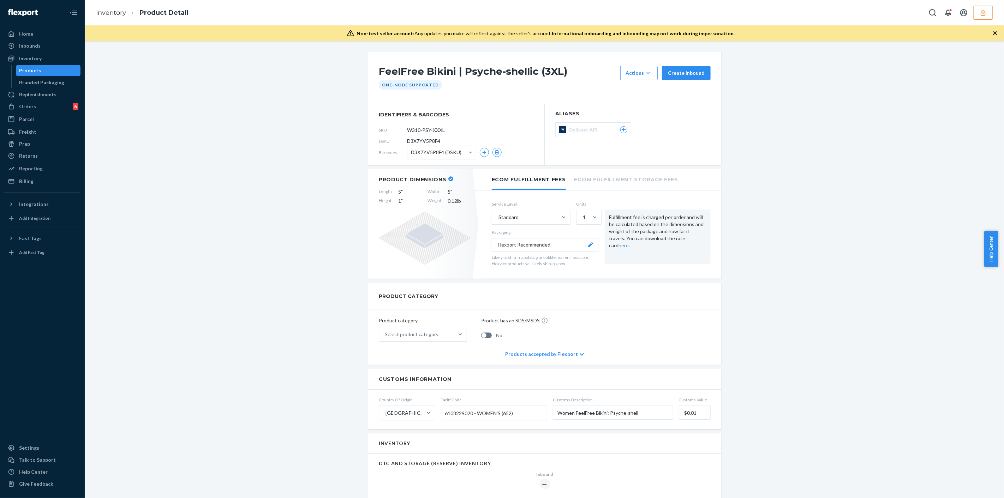
click at [430, 144] on span "D3X7YV5P8F4" at bounding box center [423, 141] width 33 height 7
click at [430, 143] on span "D3X7YV5P8F4" at bounding box center [423, 141] width 33 height 7
copy section "D3X7YV5P8F4"
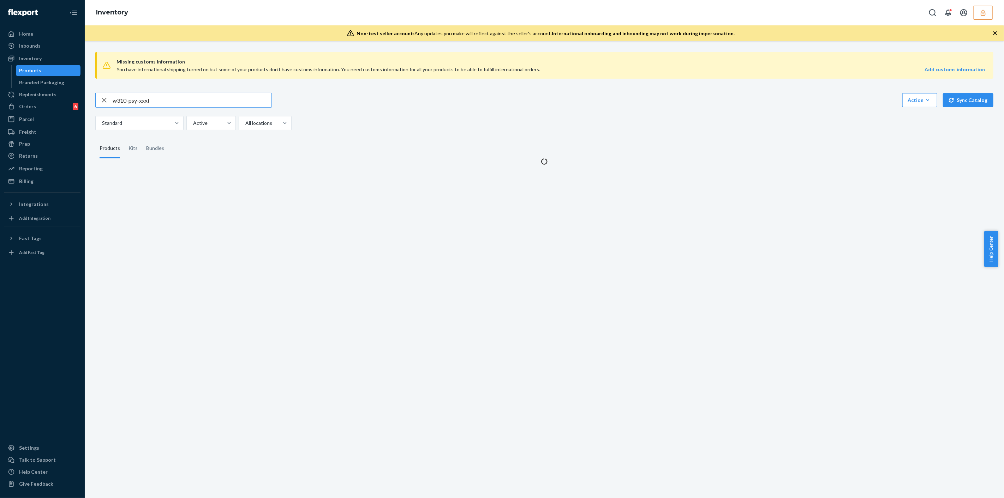
click at [142, 98] on input "w310-psy-xxxl" at bounding box center [192, 100] width 159 height 14
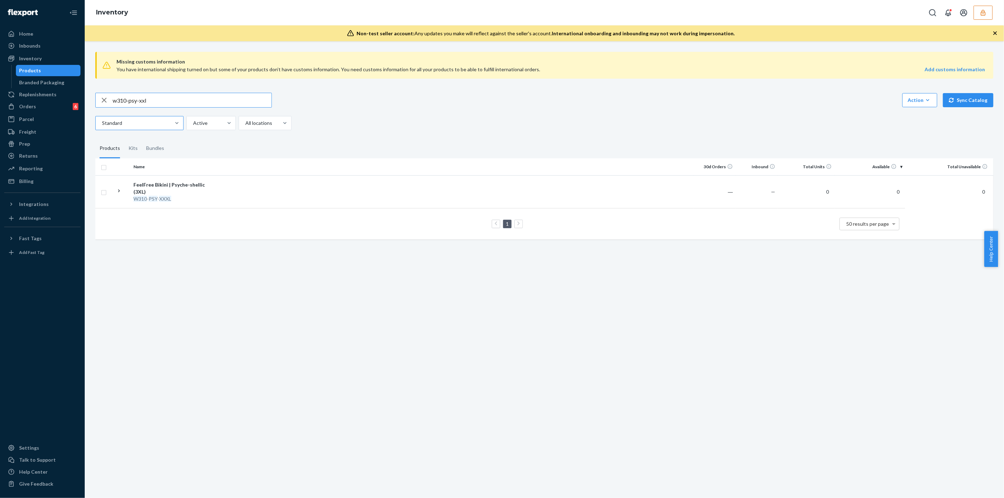
type input "w310-psy-xxl"
click at [224, 195] on td at bounding box center [451, 191] width 483 height 33
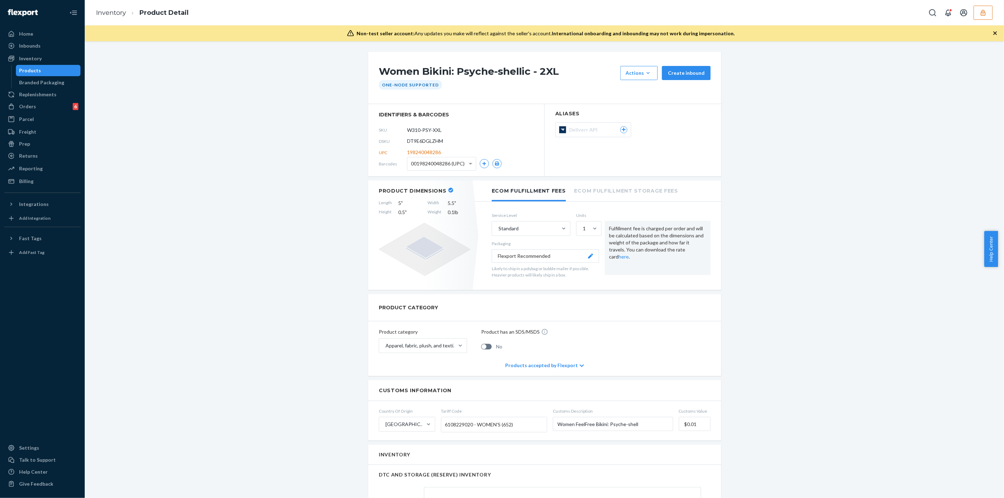
click at [424, 140] on span "DT9E6DGLZHM" at bounding box center [425, 141] width 36 height 7
copy span "DT9E6DGLZHM"
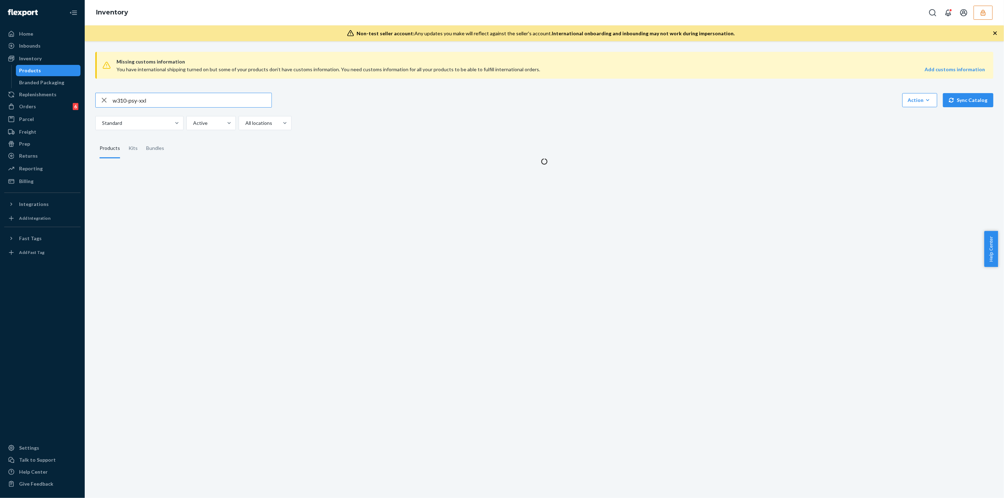
click at [166, 101] on input "w310-psy-xxl" at bounding box center [192, 100] width 159 height 14
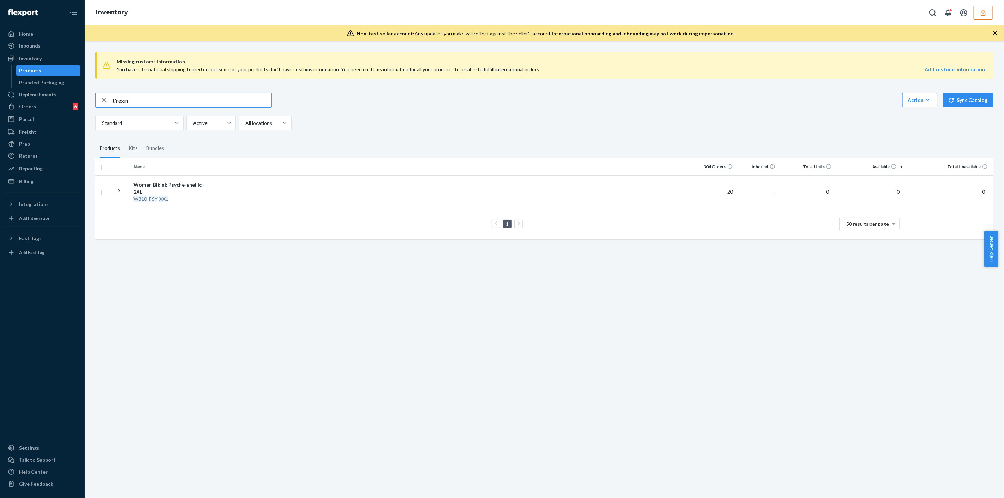
type input "t'rexin"
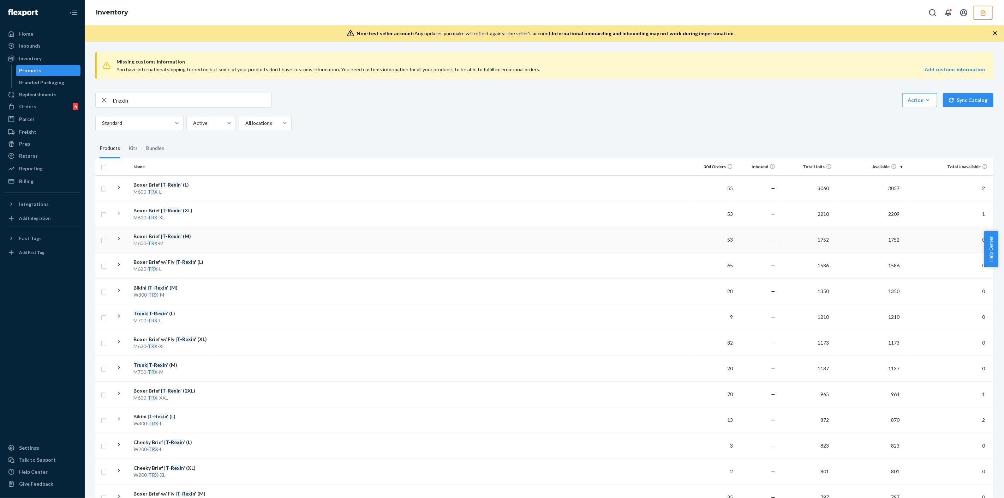
click at [219, 240] on td at bounding box center [451, 240] width 483 height 26
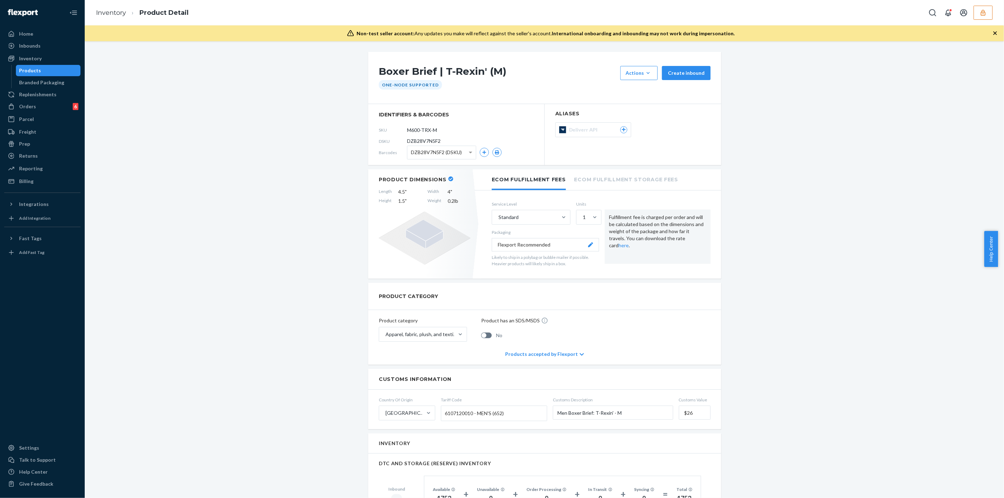
click at [427, 141] on span "DZB28V7N5F2" at bounding box center [424, 141] width 34 height 7
copy span "DZB28V7N5F2"
click at [990, 16] on button "button" at bounding box center [982, 13] width 19 height 14
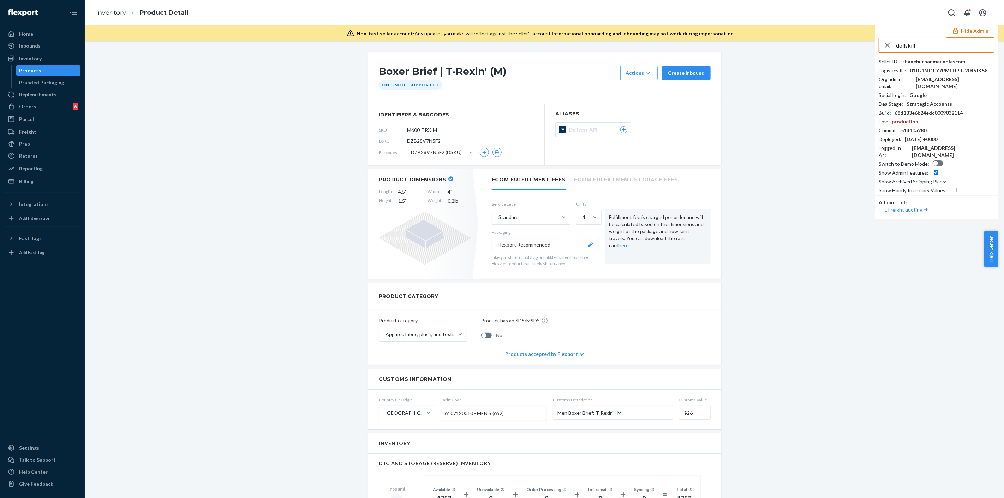
type input "dollskill"
click at [936, 62] on li "austindollskillcom alyssa@dollskill.com" at bounding box center [938, 66] width 119 height 22
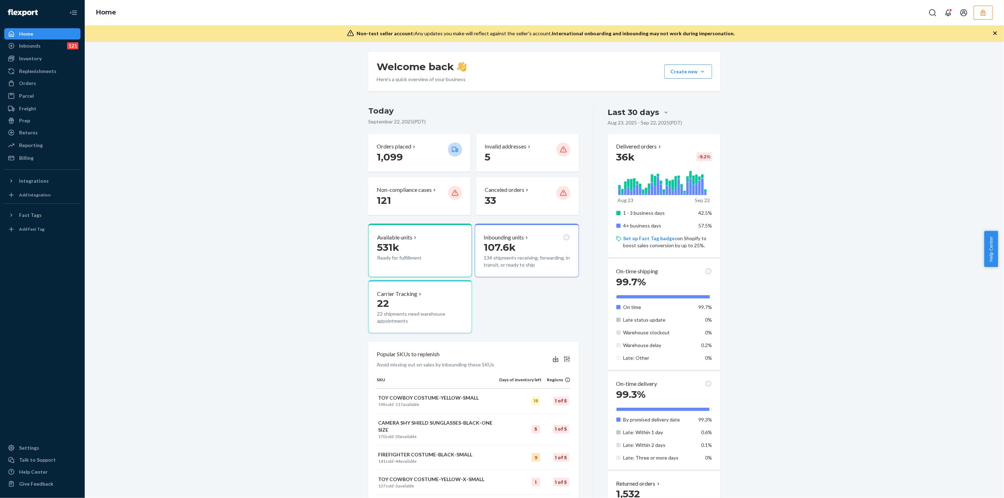
drag, startPoint x: 36, startPoint y: 58, endPoint x: 59, endPoint y: 66, distance: 24.0
click at [36, 58] on div "Inventory" at bounding box center [30, 58] width 23 height 7
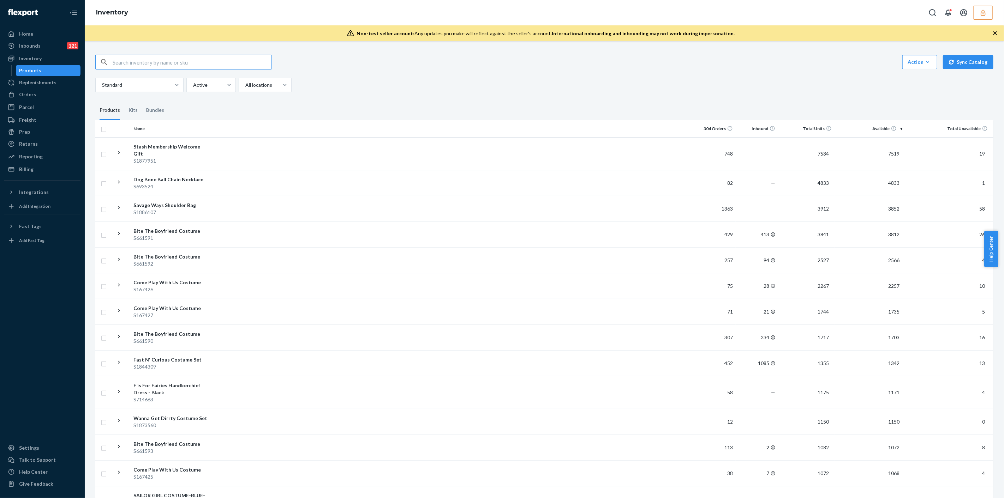
click at [174, 61] on input "text" at bounding box center [192, 62] width 159 height 14
type input "Digital Lands Bodysuit And Leg Warmers Set"
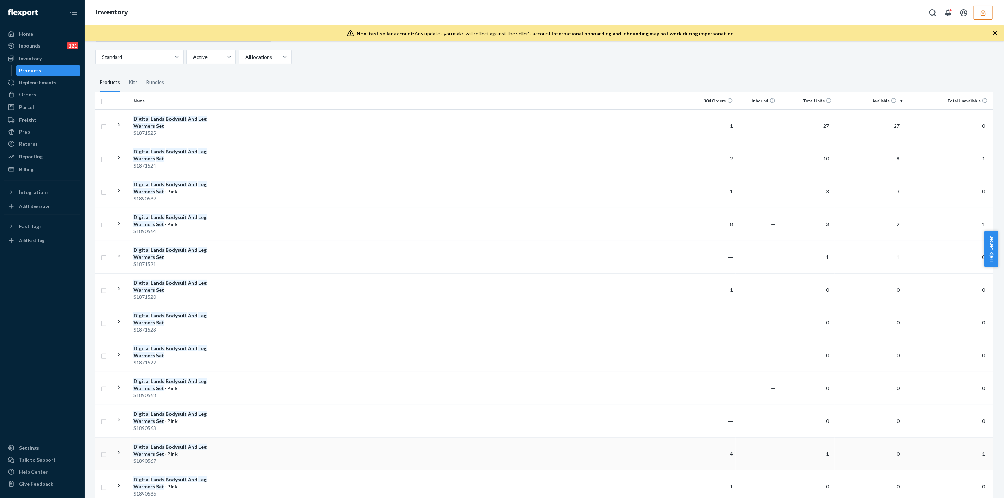
scroll to position [78, 0]
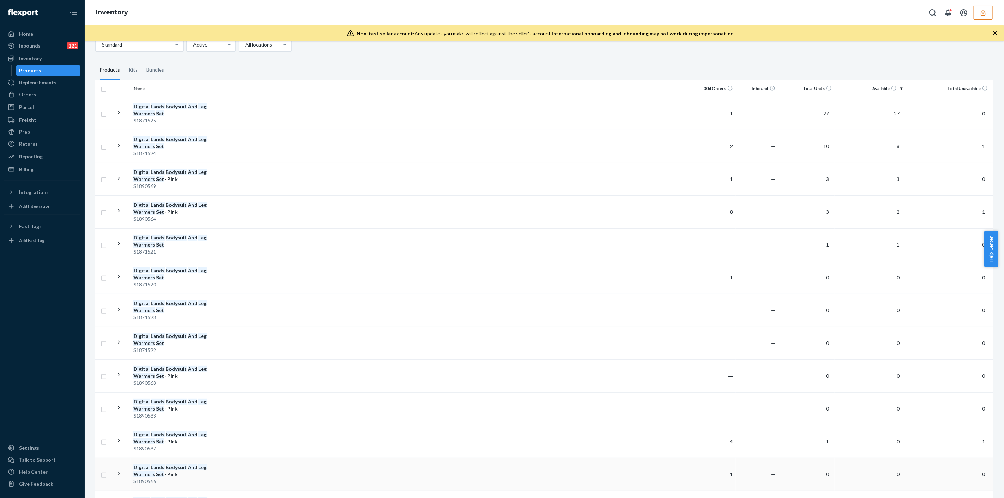
click at [197, 475] on div "Digital Lands Bodysuit And Leg Warmers Set - Pink" at bounding box center [170, 471] width 74 height 14
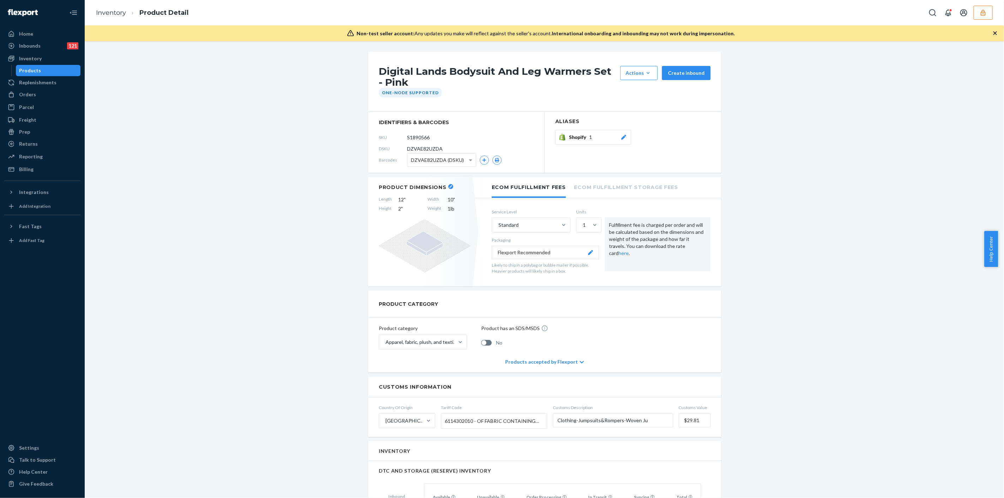
click at [418, 144] on div "DSKU DZVAE82UZDA" at bounding box center [456, 148] width 155 height 11
copy span "DZVAE82UZDA"
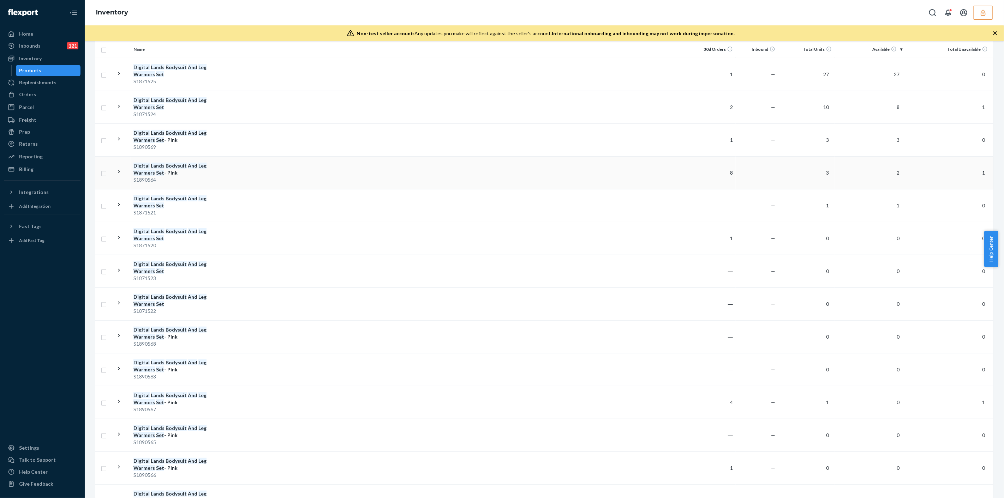
scroll to position [157, 0]
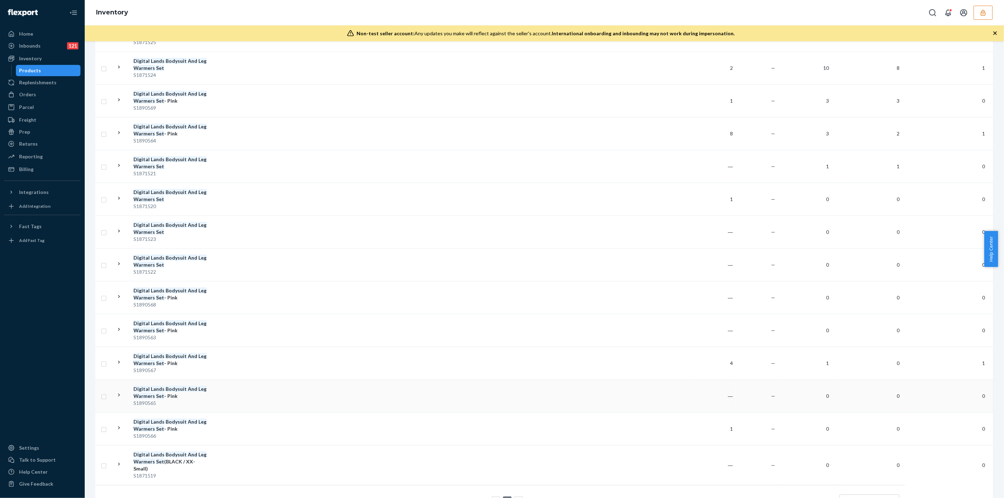
click at [222, 392] on td at bounding box center [451, 396] width 483 height 33
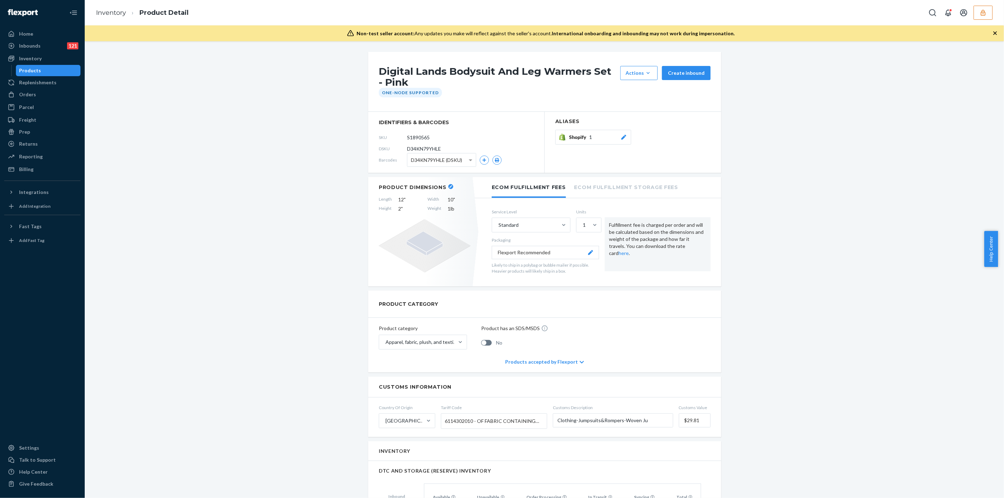
click at [412, 145] on span "D34KN79YHLE" at bounding box center [424, 148] width 34 height 7
copy span "D34KN79YHLE"
click at [988, 11] on button "button" at bounding box center [982, 13] width 19 height 14
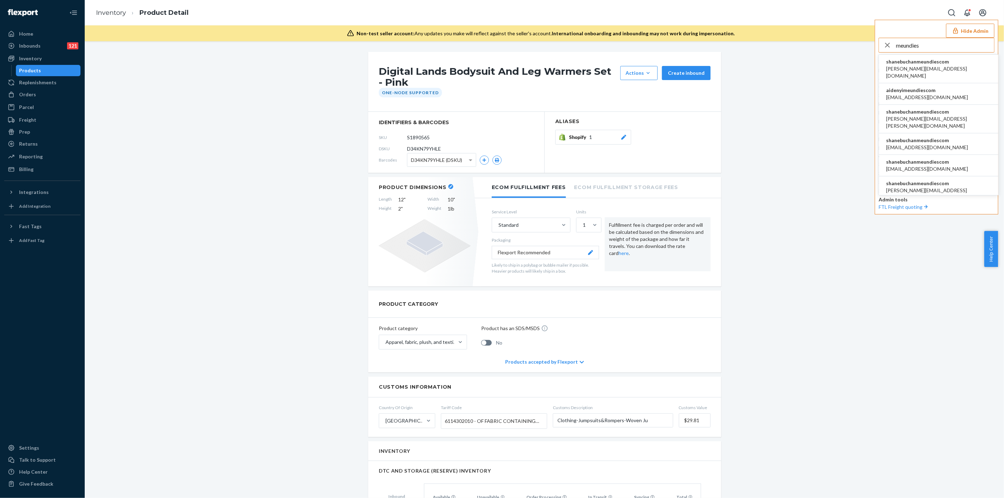
type input "meundies"
click at [944, 66] on span "aaronjhon.ygay@awesomecx.com" at bounding box center [938, 72] width 105 height 14
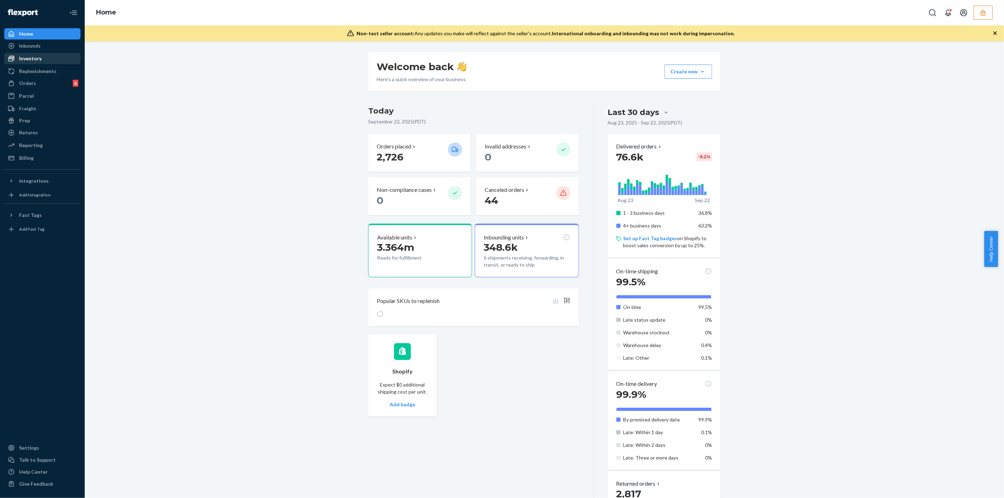
click at [56, 58] on div "Inventory" at bounding box center [42, 59] width 75 height 10
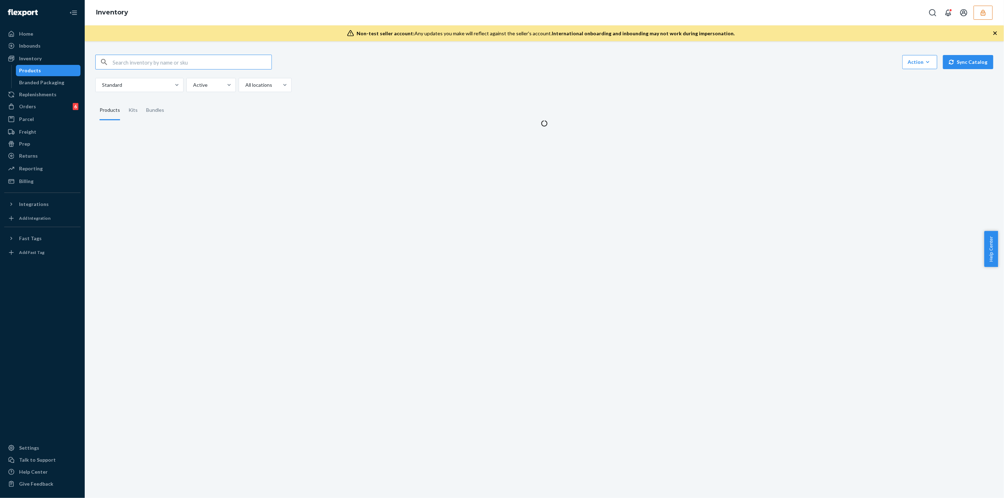
click at [131, 58] on input "text" at bounding box center [192, 62] width 159 height 14
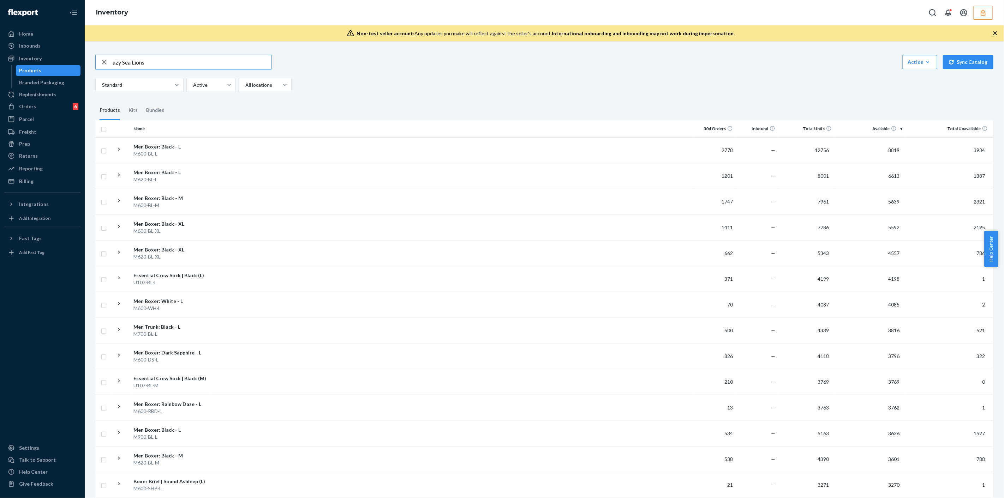
type input "azy Sea Lions"
click at [112, 60] on div "button" at bounding box center [104, 62] width 17 height 14
click at [124, 63] on input "text" at bounding box center [192, 62] width 159 height 14
paste input "azy Sea Lions"
click at [115, 63] on input "azy Sea Lions" at bounding box center [192, 62] width 159 height 14
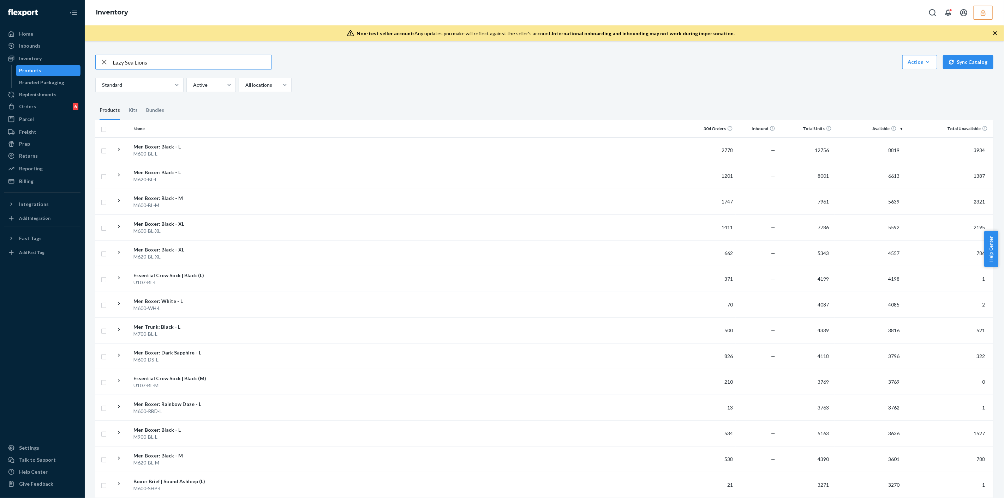
type input "Lazy Sea Lions"
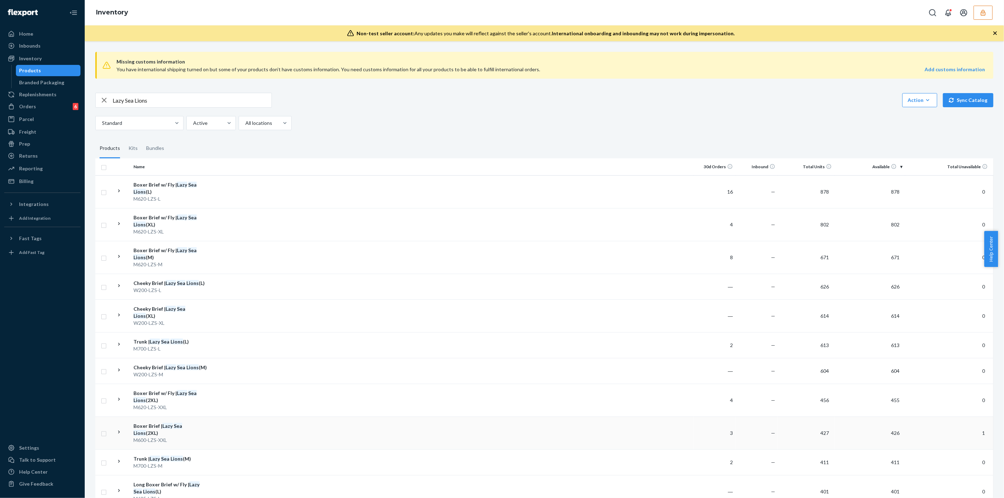
click at [205, 437] on div "M600-LZS-XXL" at bounding box center [170, 440] width 74 height 7
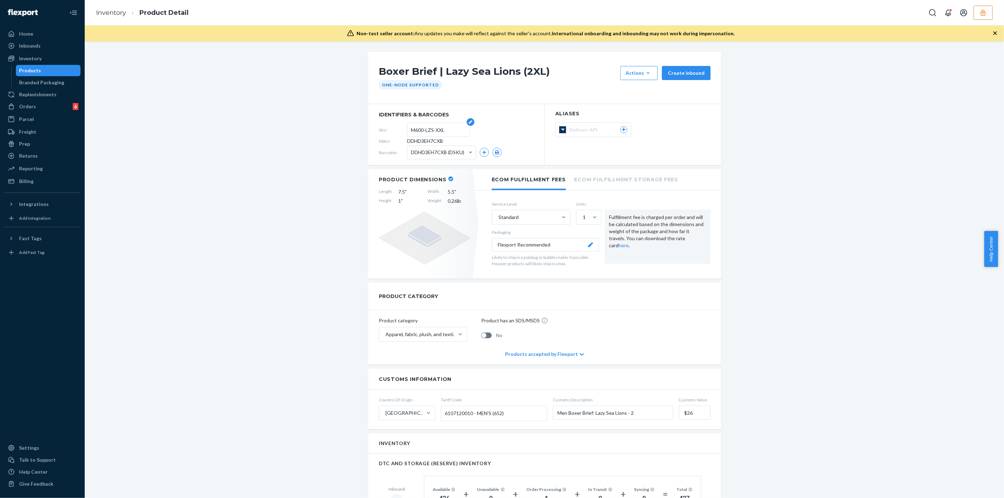
click at [417, 131] on input "M600-LZS-XXL" at bounding box center [438, 129] width 55 height 13
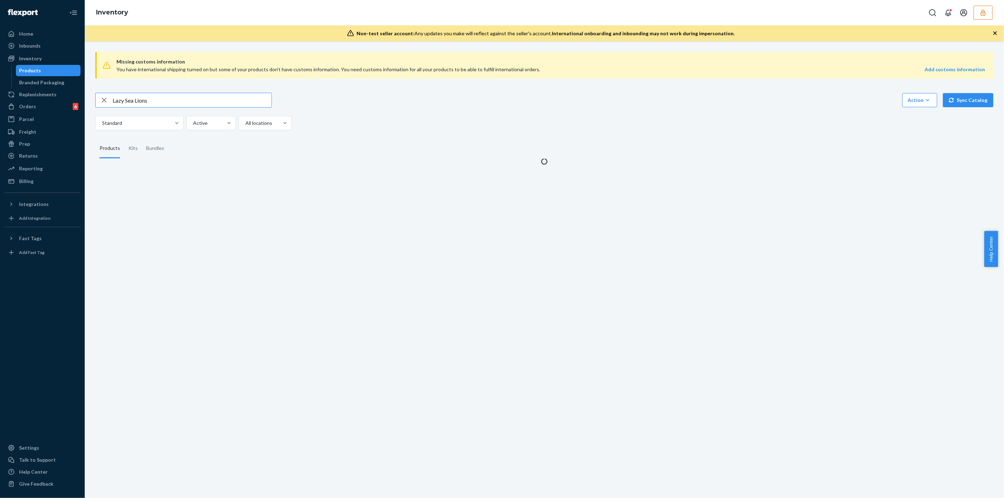
click at [176, 104] on input "Lazy Sea Lions" at bounding box center [192, 100] width 159 height 14
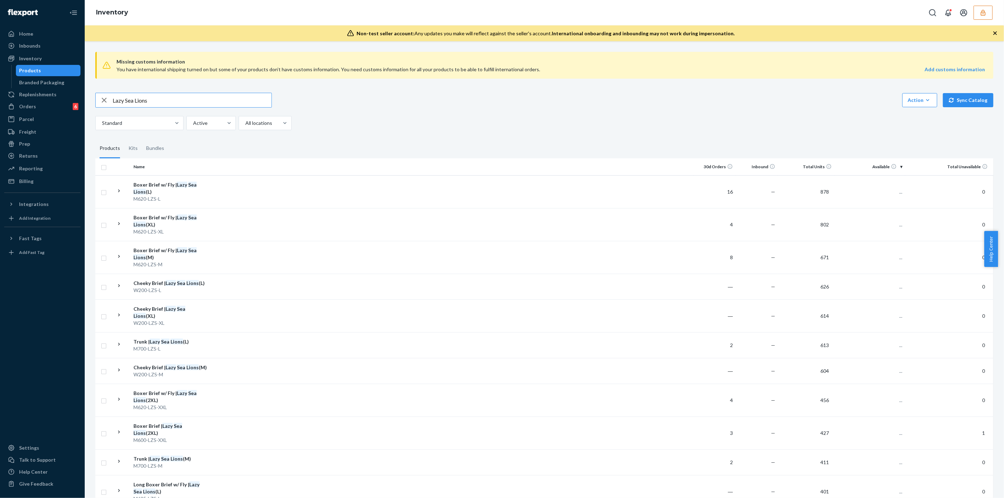
click at [174, 103] on input "Lazy Sea Lions" at bounding box center [192, 100] width 159 height 14
click at [175, 98] on input "Lazy Sea Lions" at bounding box center [192, 100] width 159 height 14
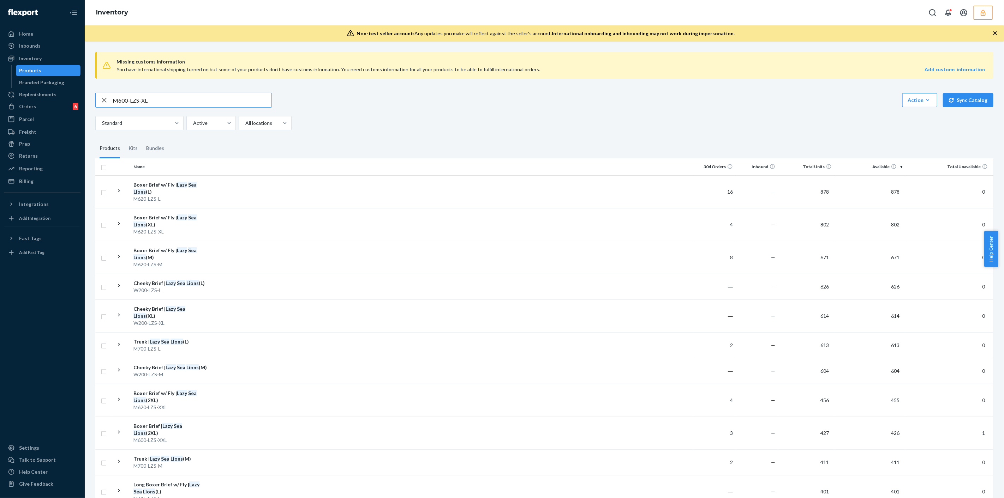
type input "M600-LZS-XL"
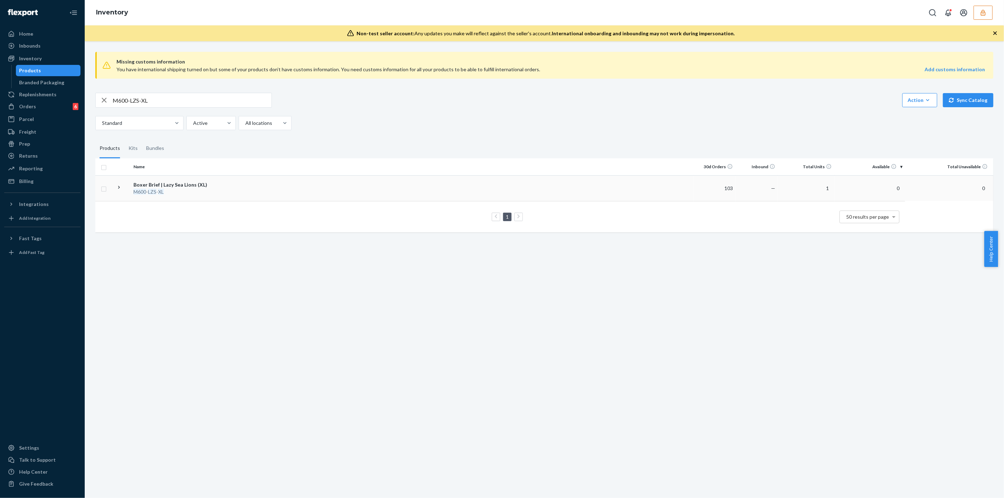
click at [247, 183] on td at bounding box center [451, 188] width 483 height 26
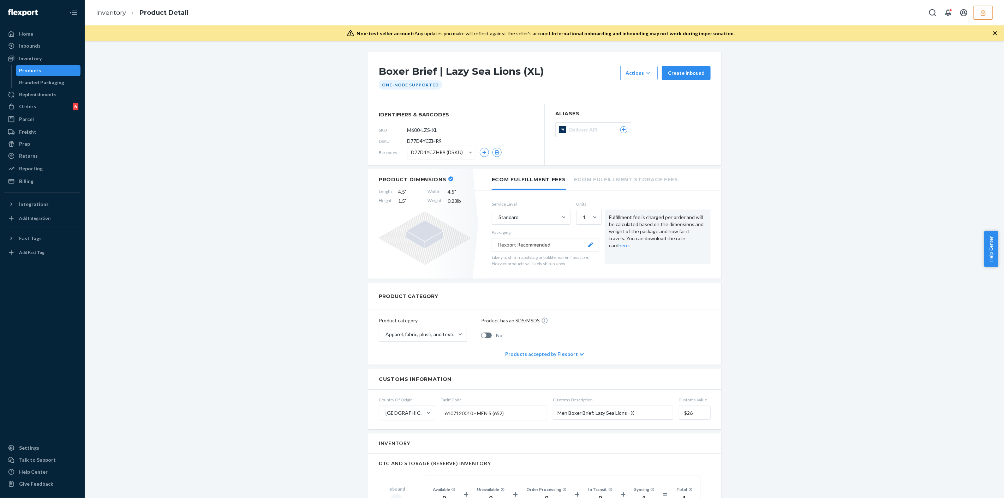
click at [433, 143] on span "D77D4YCZHR9" at bounding box center [424, 141] width 35 height 7
copy span "D77D4YCZHR9"
click at [989, 14] on button "button" at bounding box center [982, 13] width 19 height 14
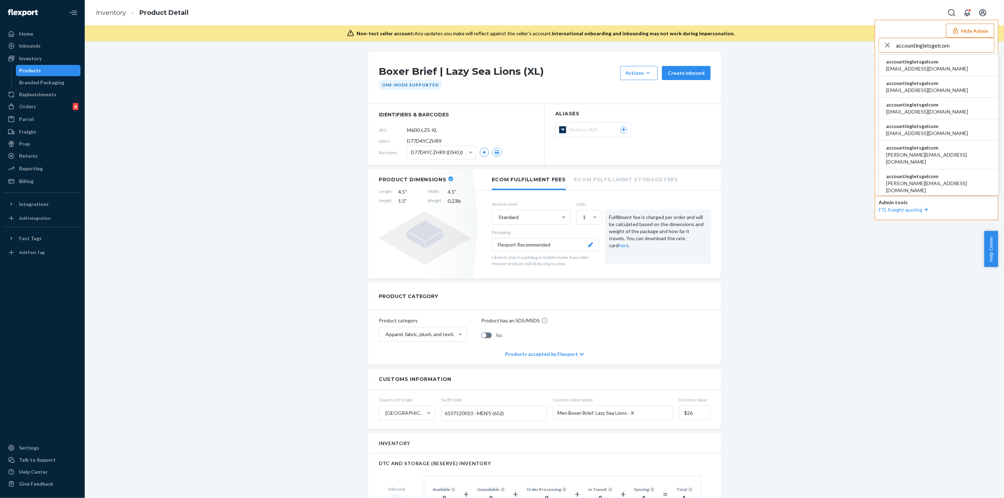
type input "accountingletsgelcom"
click at [936, 62] on span "accountingletsgelcom" at bounding box center [927, 61] width 82 height 7
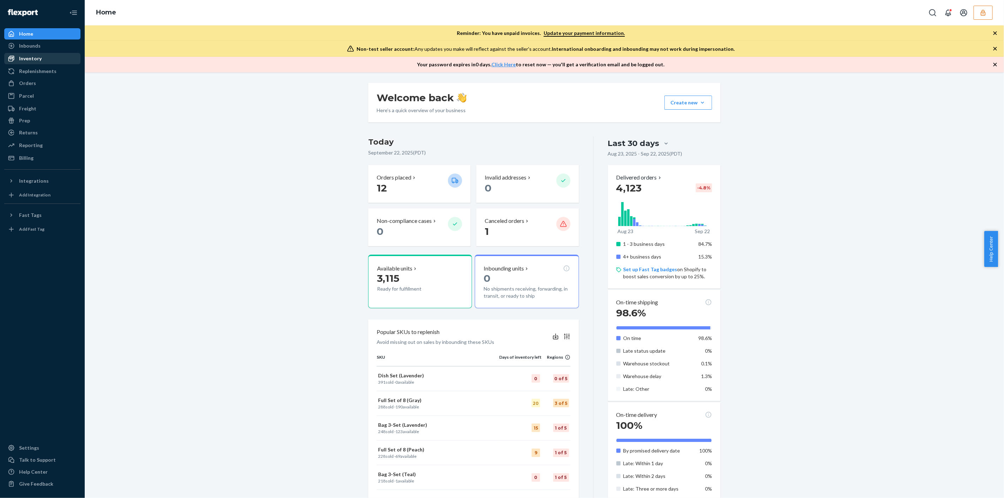
click at [42, 62] on div "Inventory" at bounding box center [42, 59] width 75 height 10
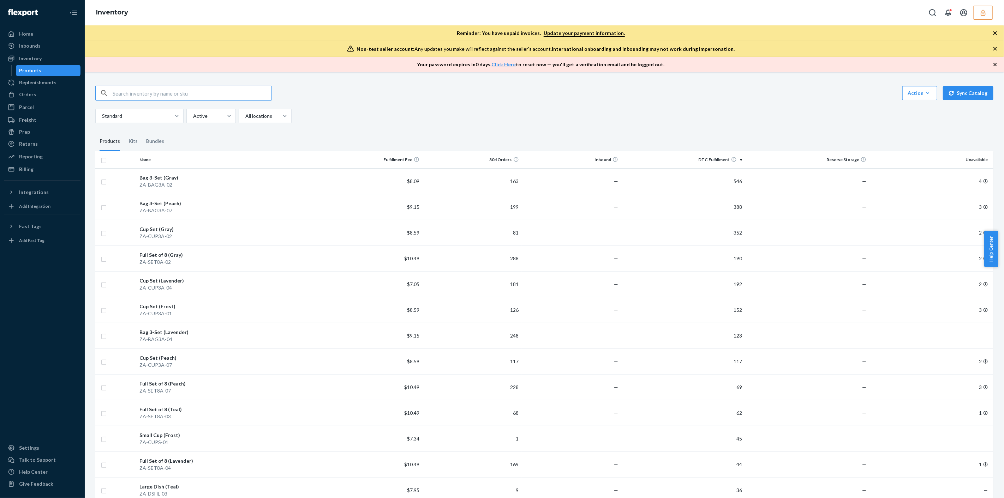
click at [181, 94] on input "text" at bounding box center [192, 93] width 159 height 14
click at [269, 385] on div "Full Set of 8 (Peach)" at bounding box center [229, 383] width 181 height 7
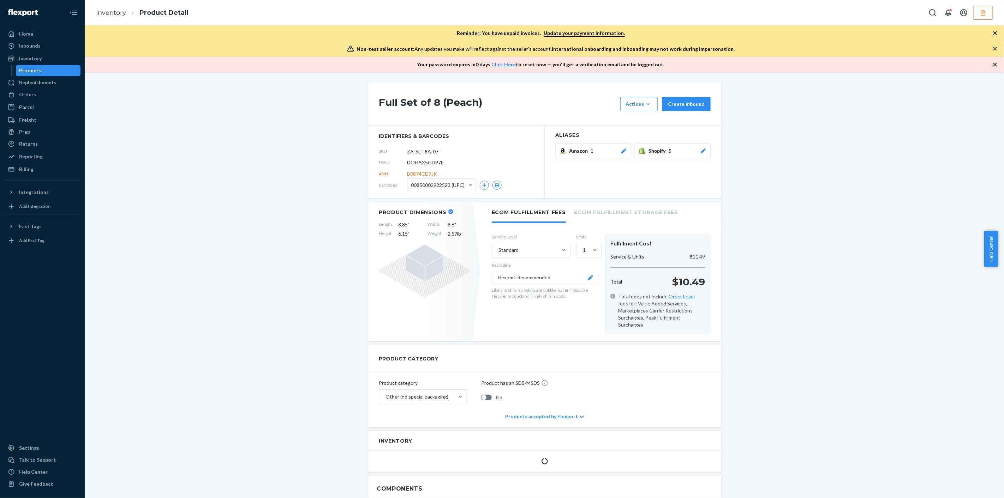
click at [425, 163] on span "DOHAX5GD97E" at bounding box center [425, 162] width 37 height 7
copy span "DOHAX5GD97E"
click at [980, 17] on button "button" at bounding box center [982, 13] width 19 height 14
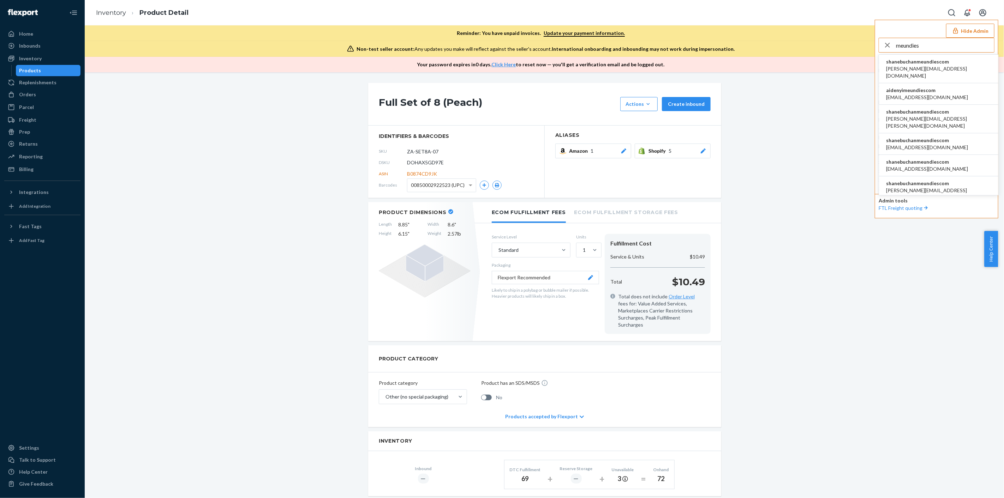
type input "meundies"
click at [944, 66] on span "aaronjhon.ygay@awesomecx.com" at bounding box center [938, 72] width 105 height 14
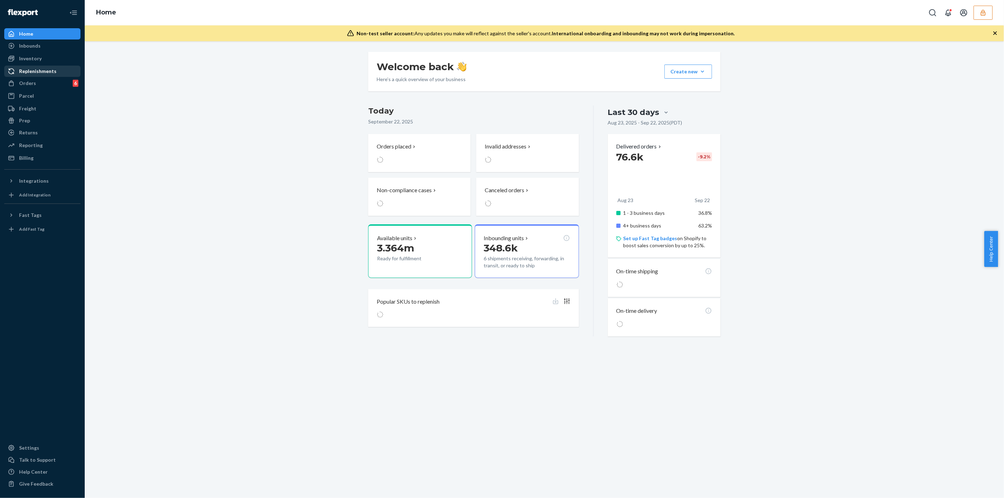
drag, startPoint x: 32, startPoint y: 60, endPoint x: 62, endPoint y: 68, distance: 31.2
click at [32, 60] on div "Inventory" at bounding box center [30, 58] width 23 height 7
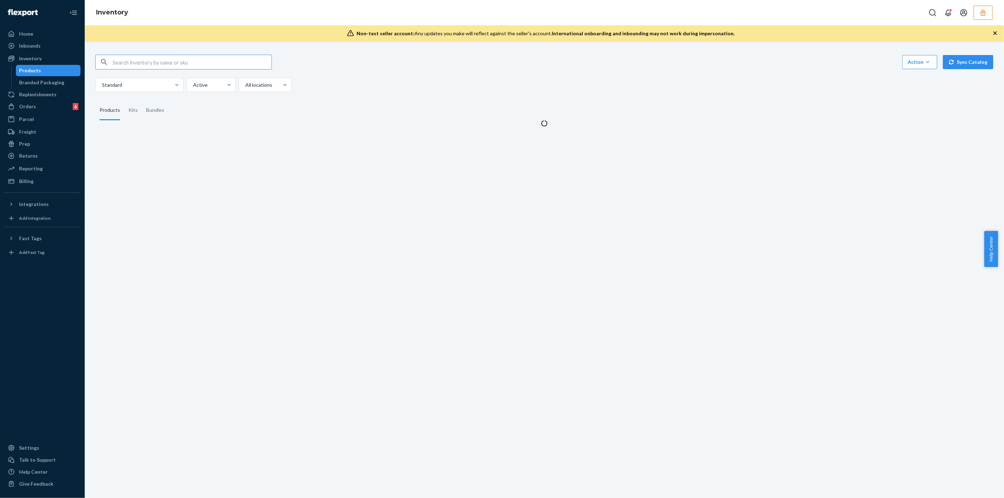
click at [173, 60] on input "text" at bounding box center [192, 62] width 159 height 14
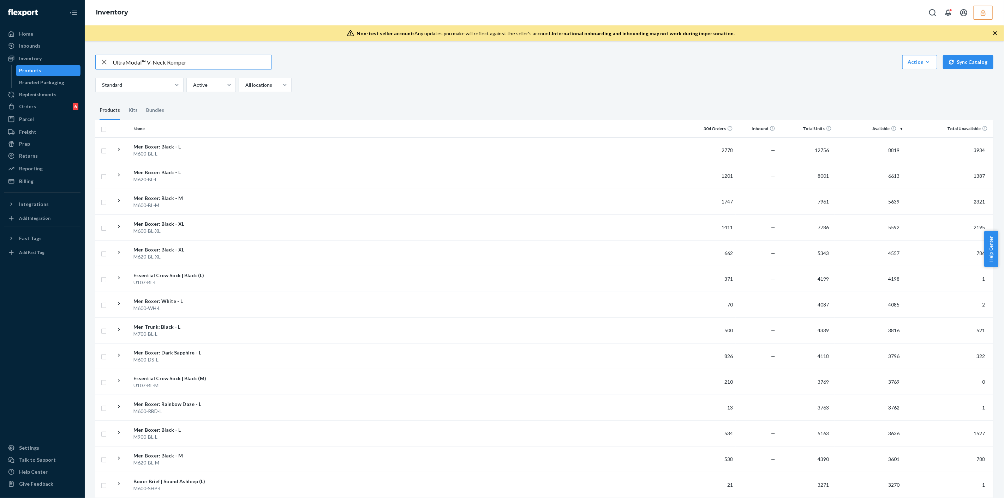
type input "UltraModal™ V-Neck Romper"
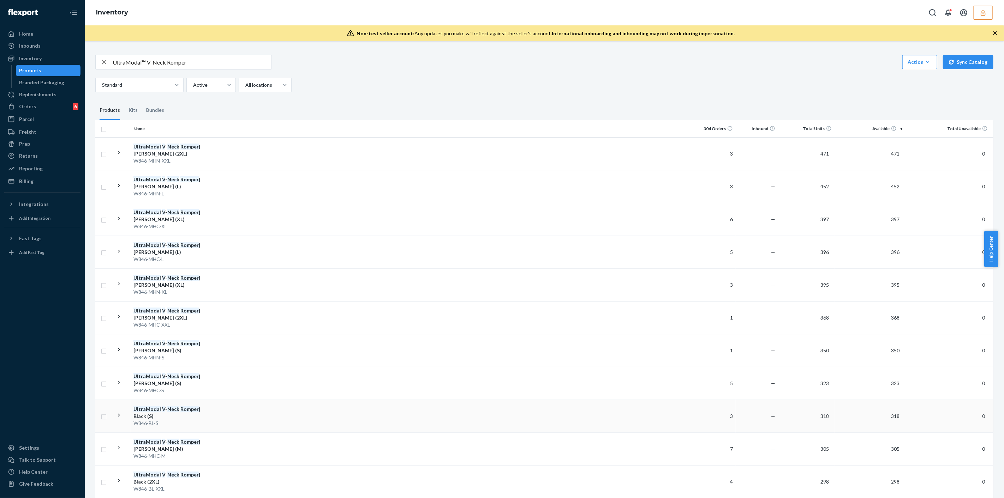
click at [305, 418] on td at bounding box center [451, 416] width 483 height 33
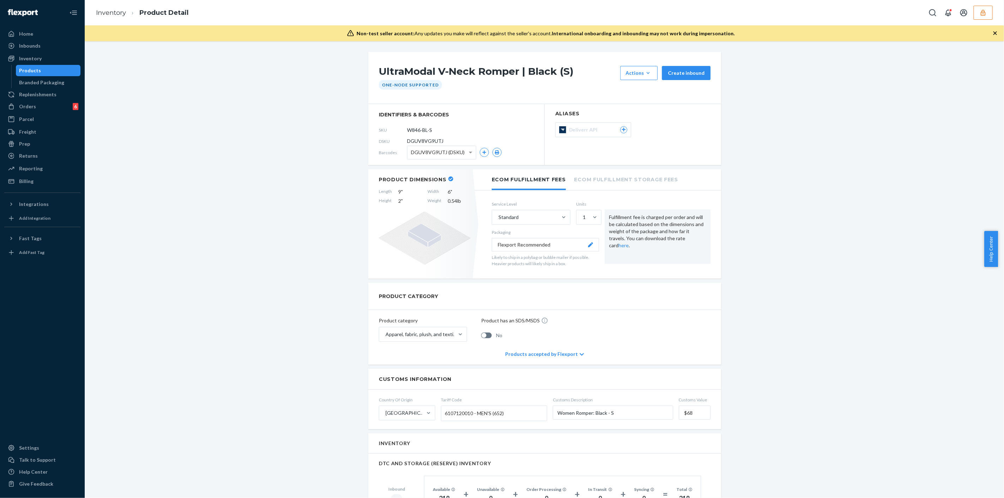
click at [414, 138] on span "DGUV8VG9UTJ" at bounding box center [425, 141] width 36 height 7
copy section "DGUV8VG9UTJ"
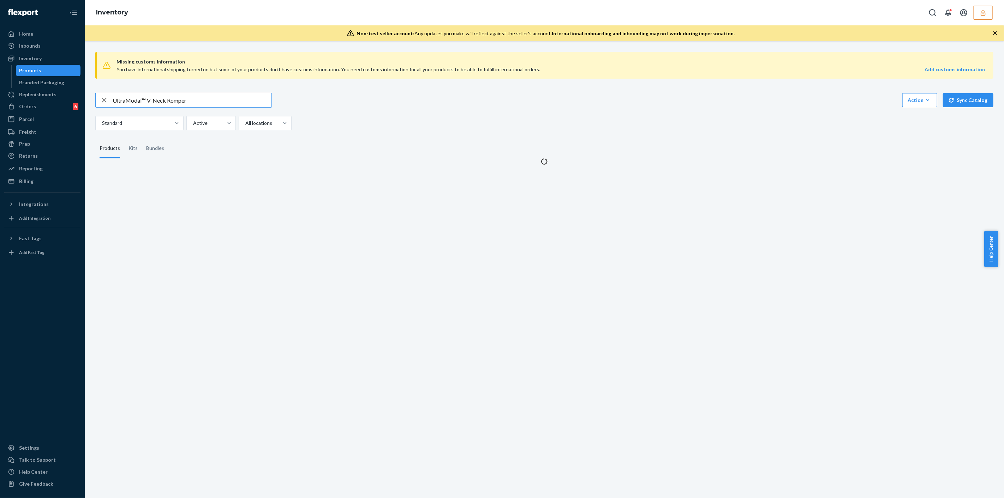
click at [194, 95] on input "UltraModal™ V-Neck Romper" at bounding box center [192, 100] width 159 height 14
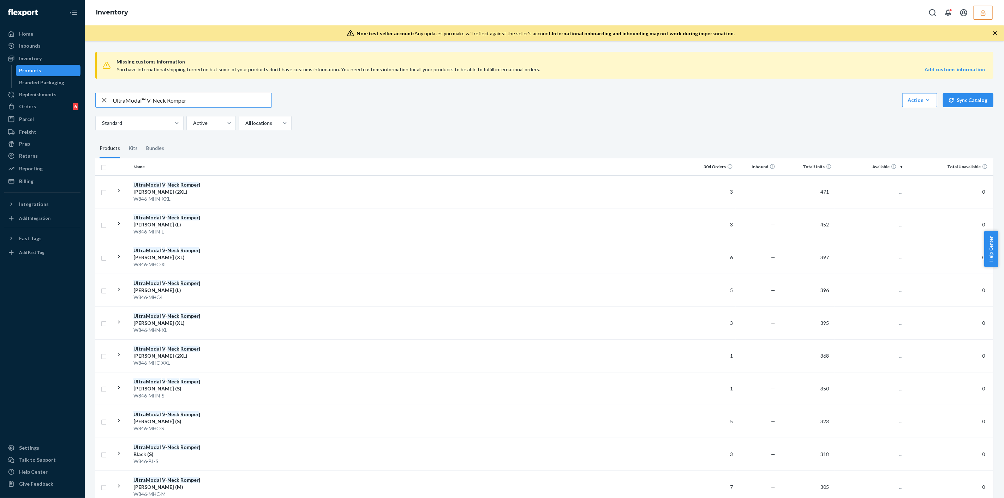
click at [195, 98] on input "UltraModal™ V-Neck Romper" at bounding box center [192, 100] width 159 height 14
type input "DGUV8VG9UTJ"
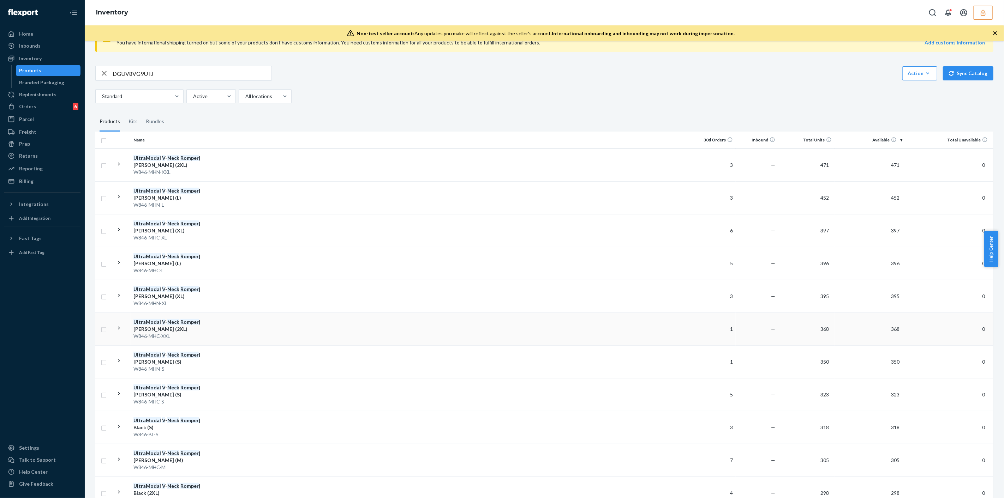
scroll to position [39, 0]
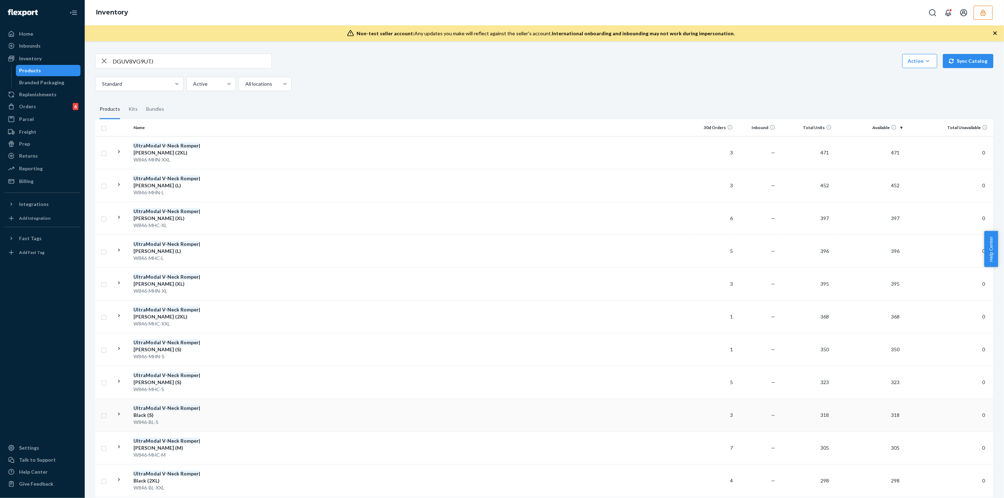
click at [187, 416] on div "UltraModal V - Neck Romper | Black (S)" at bounding box center [170, 412] width 74 height 14
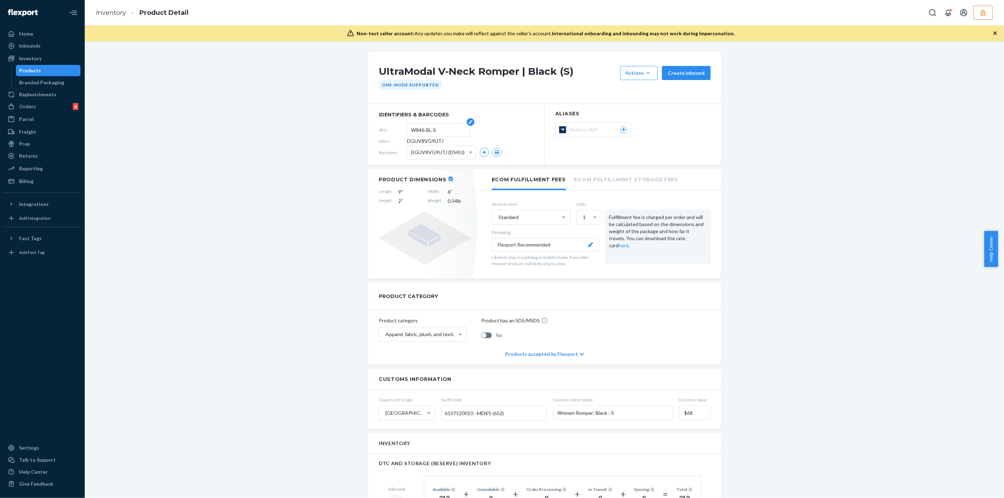
click at [415, 131] on input "W846-BL-S" at bounding box center [438, 129] width 55 height 13
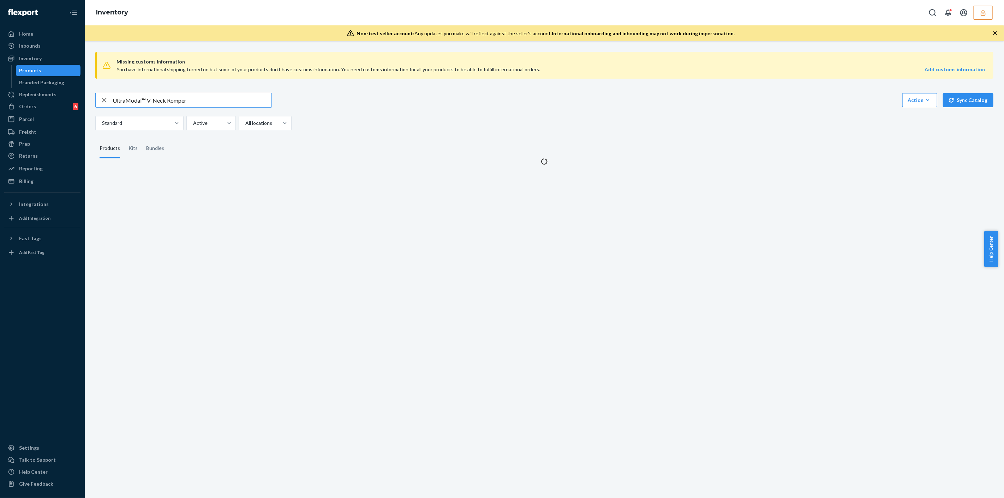
click at [187, 99] on input "UltraModal™ V-Neck Romper" at bounding box center [192, 100] width 159 height 14
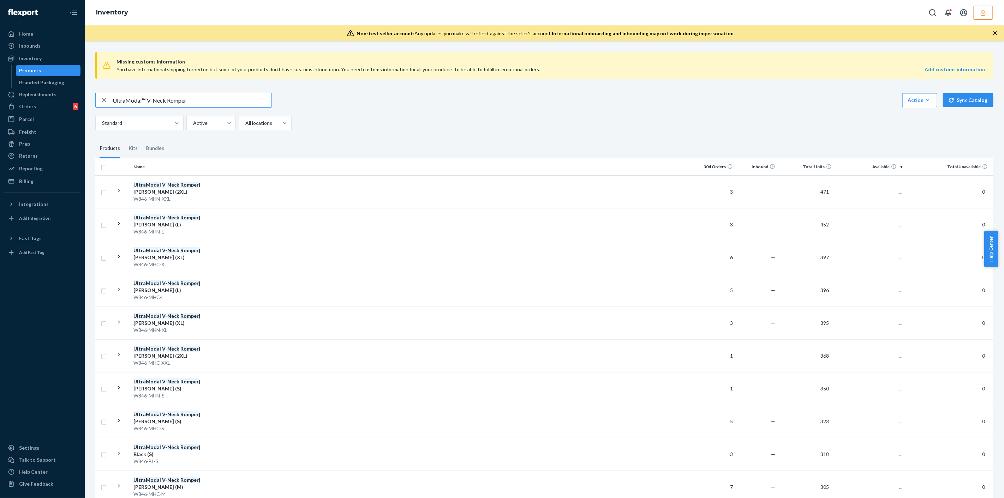
click at [187, 99] on input "UltraModal™ V-Neck Romper" at bounding box center [192, 100] width 159 height 14
type input "W846-BL-XL"
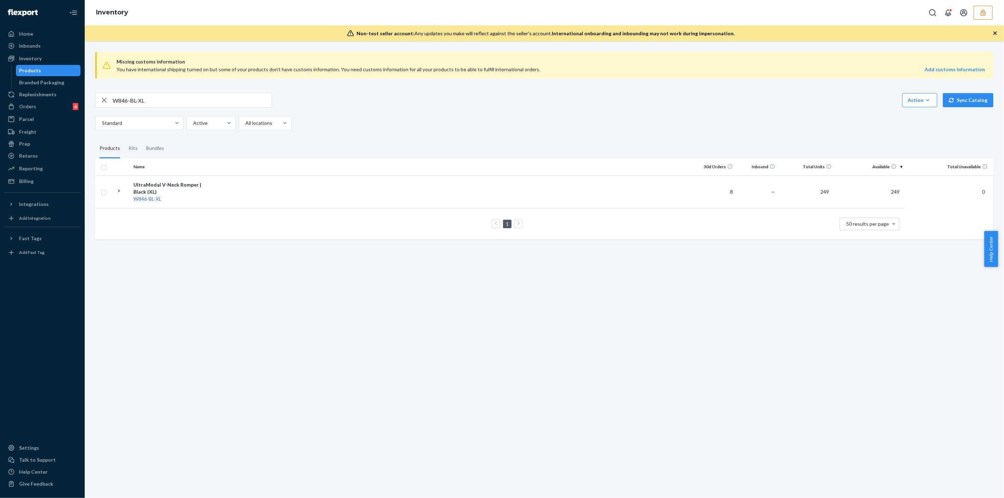
click at [237, 201] on td at bounding box center [451, 191] width 483 height 33
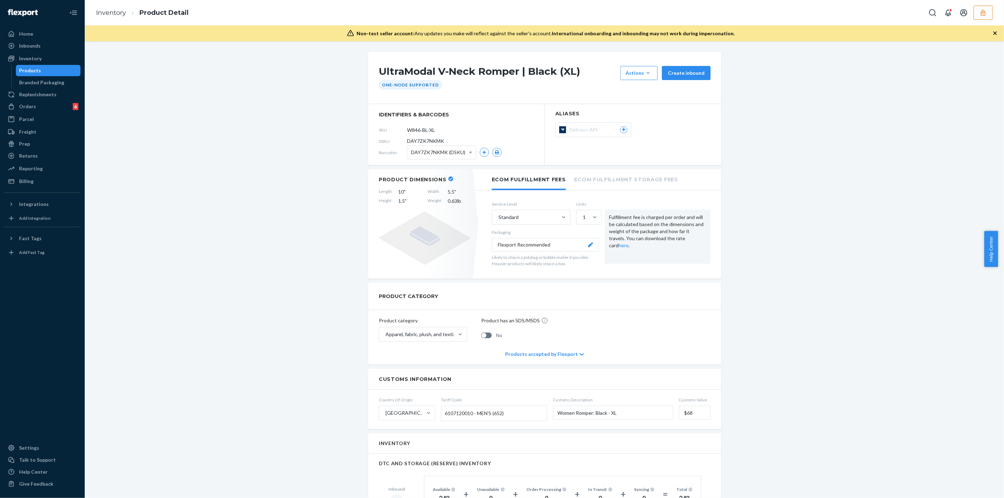
click at [422, 138] on span "DAY7ZK7NKMK" at bounding box center [425, 141] width 37 height 7
copy span "DAY7ZK7NKMK"
click at [24, 57] on div "Inventory" at bounding box center [30, 58] width 23 height 7
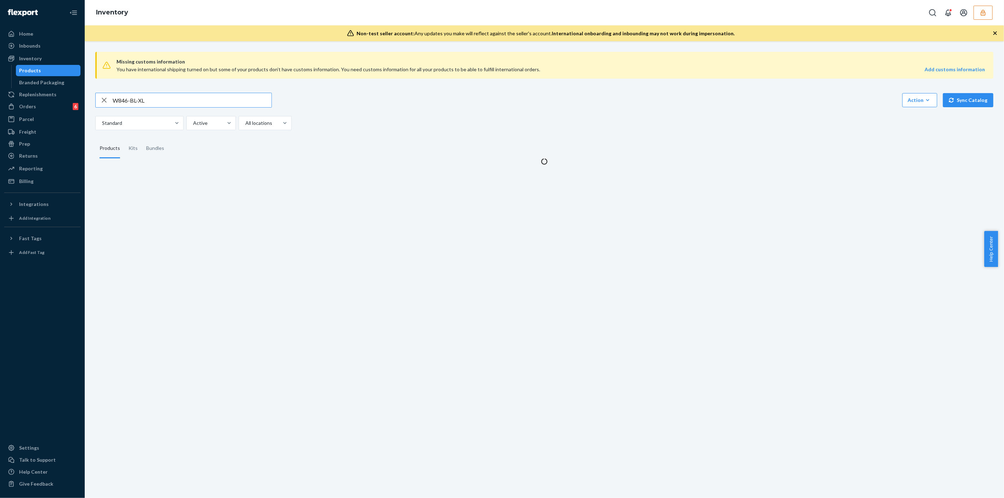
click at [224, 100] on input "W846-BL-XL" at bounding box center [192, 100] width 159 height 14
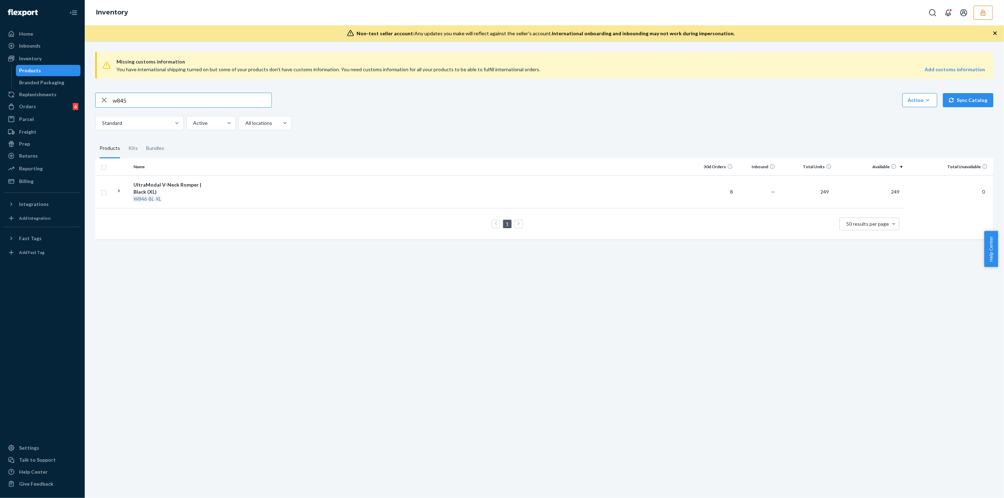
type input "w845"
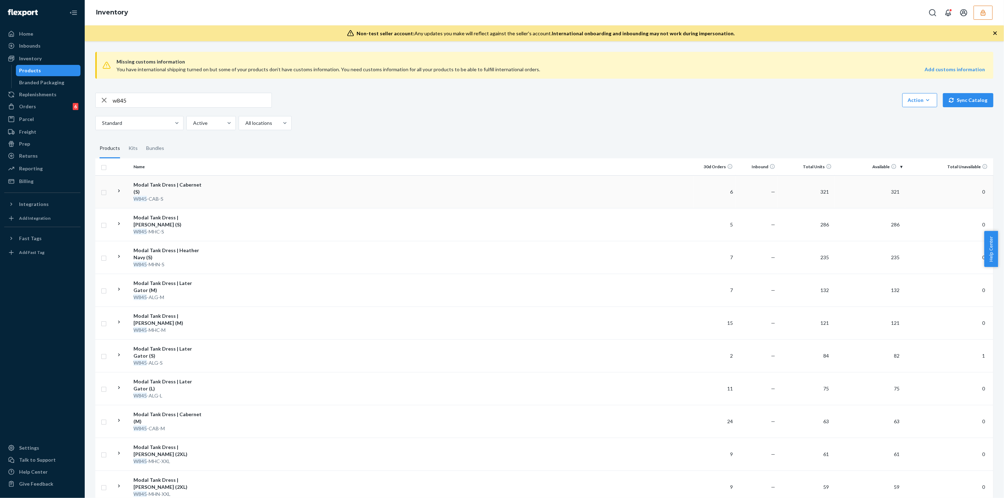
click at [222, 191] on td at bounding box center [451, 191] width 483 height 33
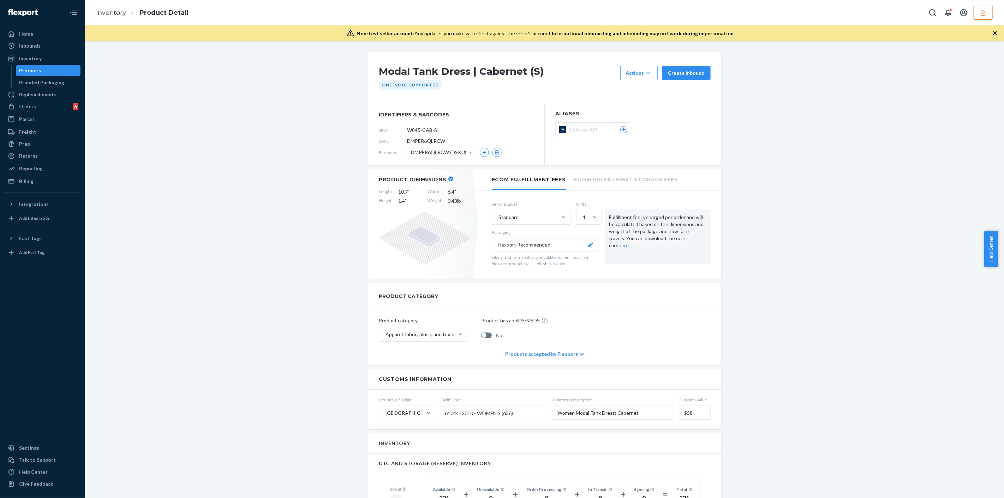
click at [420, 140] on span "DMPER6QLRCW" at bounding box center [426, 141] width 38 height 7
copy span "DMPER6QLRCW"
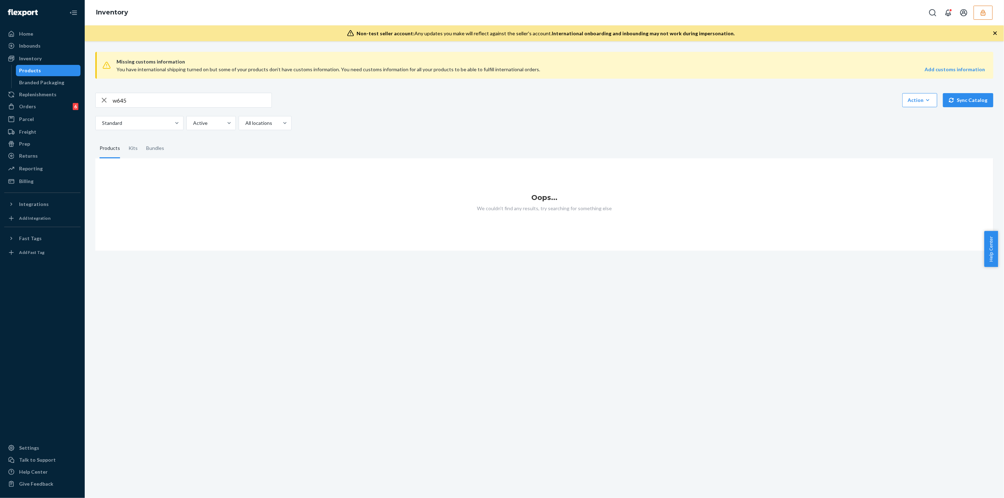
click at [130, 103] on input "w645" at bounding box center [192, 100] width 159 height 14
click at [129, 102] on input "w645" at bounding box center [192, 100] width 159 height 14
paste input "UltraModal™ Kids FeelFree Girls Bikini Brief 3-Pack"
drag, startPoint x: 247, startPoint y: 99, endPoint x: 95, endPoint y: 103, distance: 152.1
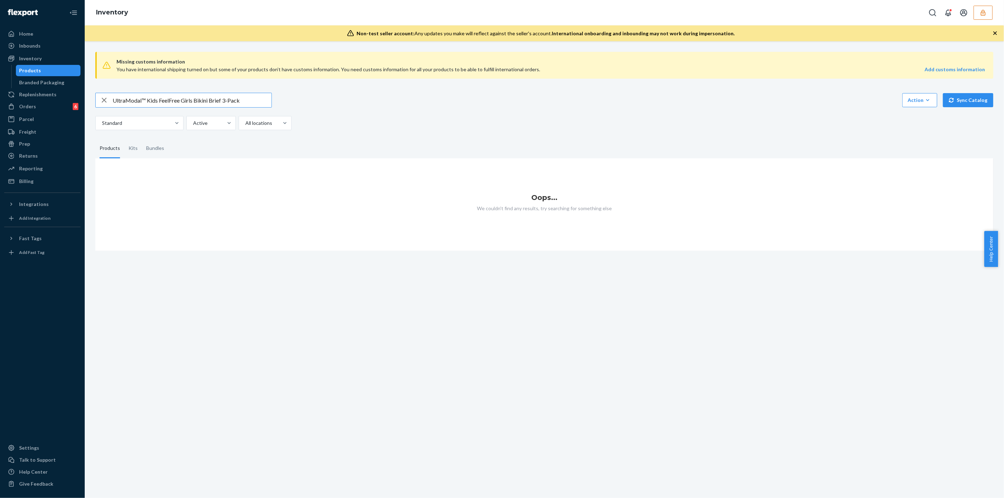
click at [95, 103] on div "Missing customs information You have international shipping turned on but some …" at bounding box center [544, 148] width 908 height 205
click at [249, 100] on input "UltraModal™ Kids FeelFree Girls Bikini Brief 3-Pack" at bounding box center [192, 100] width 159 height 14
paste input "Mystical"
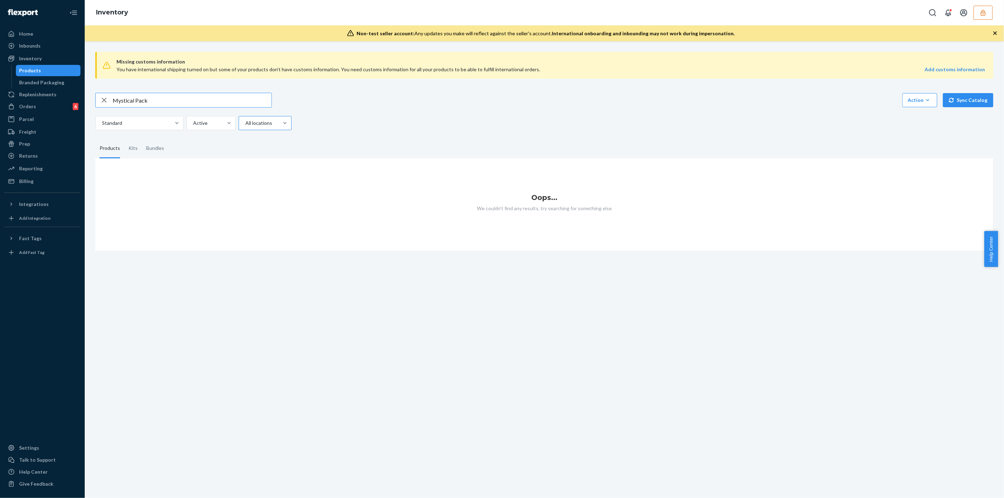
type input "Mystical Pack"
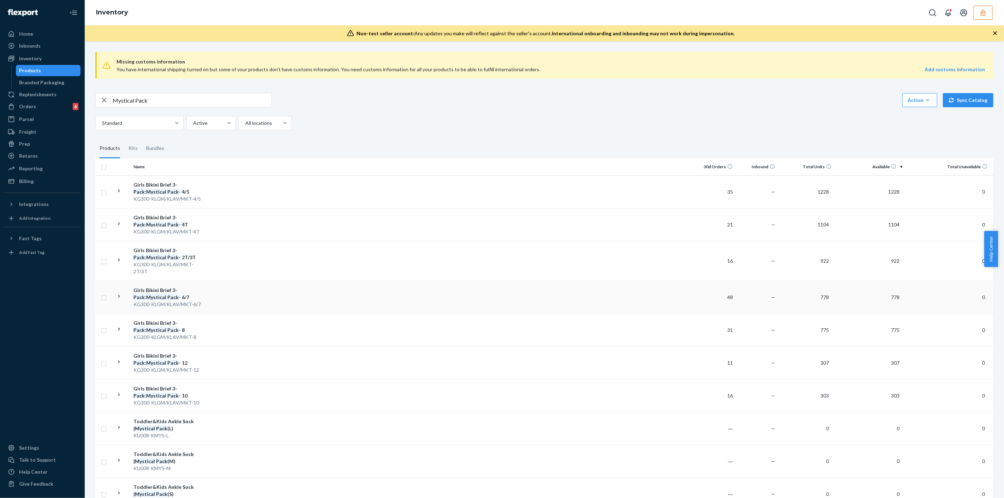
click at [229, 282] on td at bounding box center [451, 297] width 483 height 33
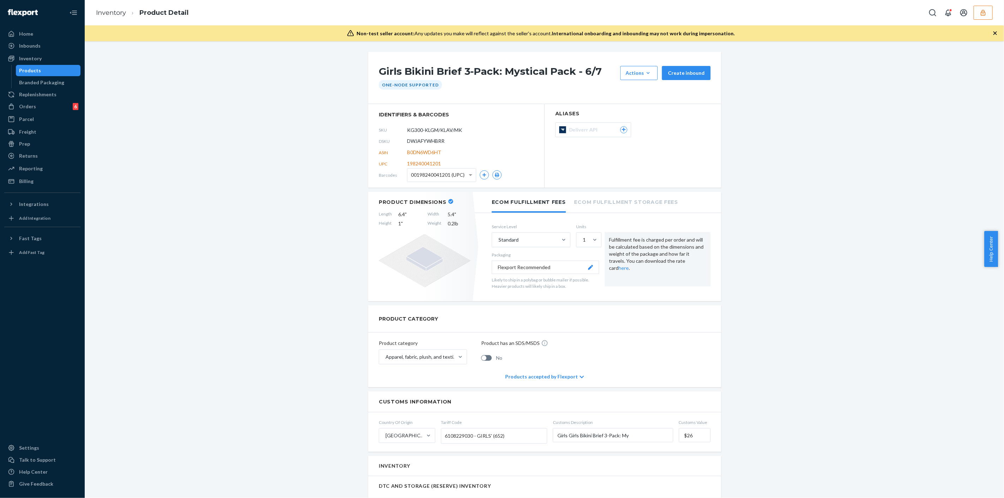
click at [419, 143] on span "DWJAFYWHBRR" at bounding box center [425, 141] width 37 height 7
copy span "DWJAFYWHBRR"
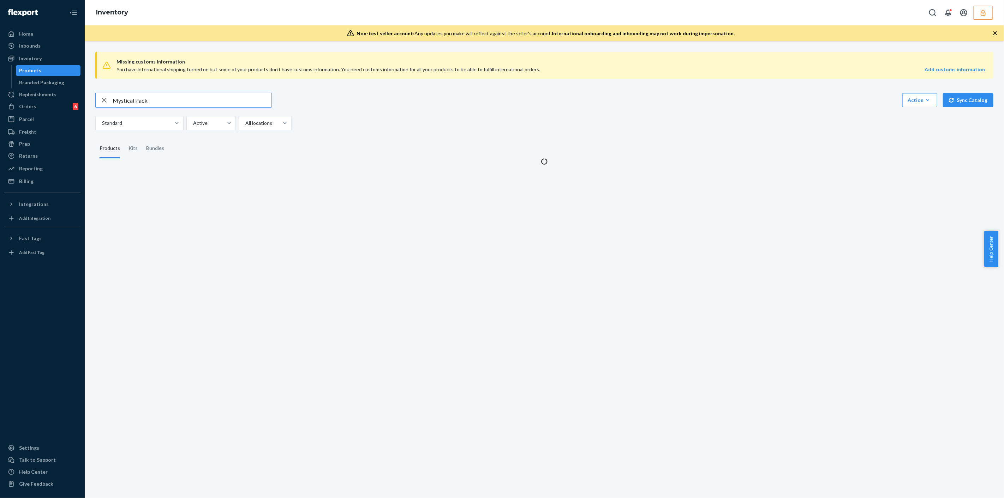
click at [234, 101] on input "Mystical Pack" at bounding box center [192, 100] width 159 height 14
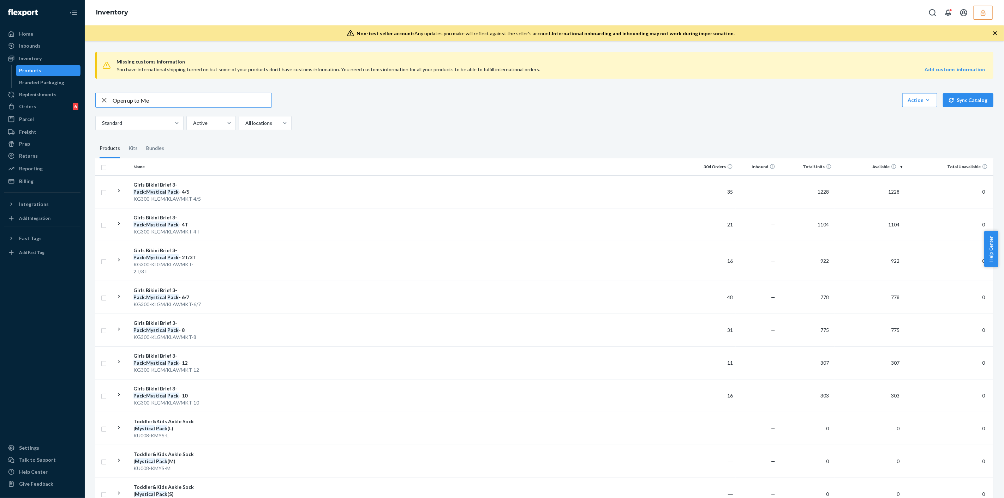
type input "Open up to Me"
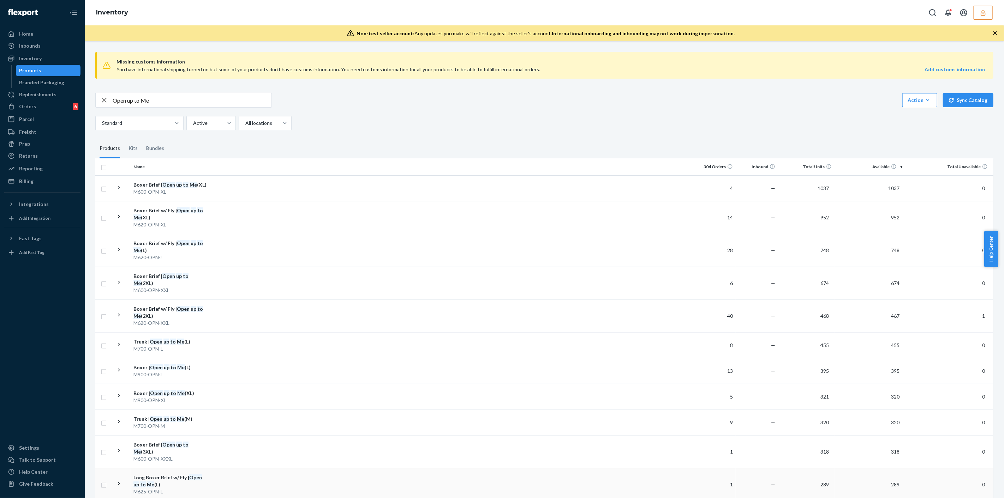
click at [201, 488] on div "M625-OPN-L" at bounding box center [170, 491] width 74 height 7
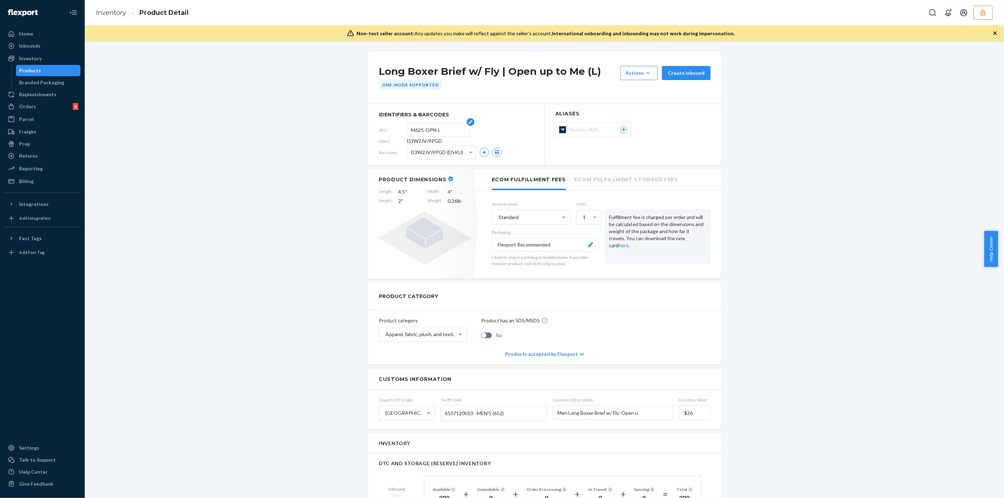
click at [427, 127] on input "M625-OPN-L" at bounding box center [438, 129] width 55 height 13
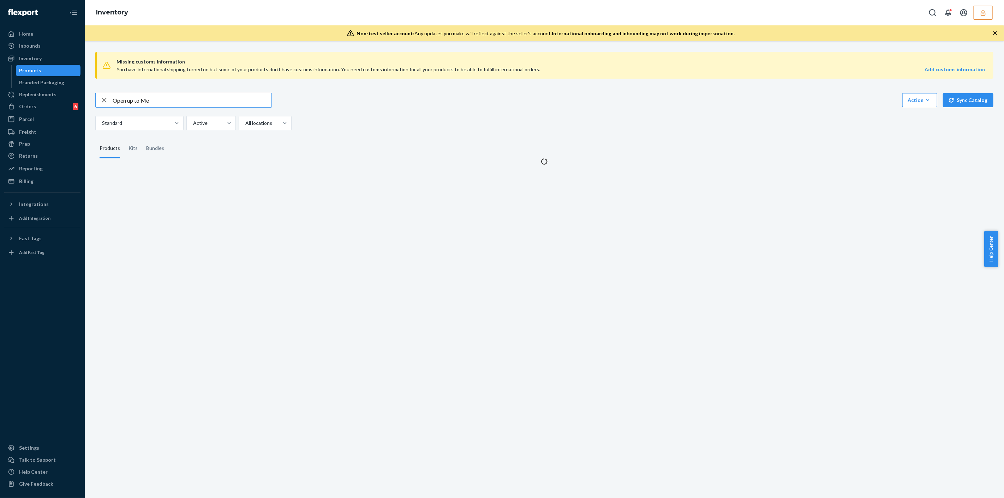
click at [229, 104] on input "Open up to Me" at bounding box center [192, 100] width 159 height 14
click at [228, 104] on input "Open up to Me" at bounding box center [192, 100] width 159 height 14
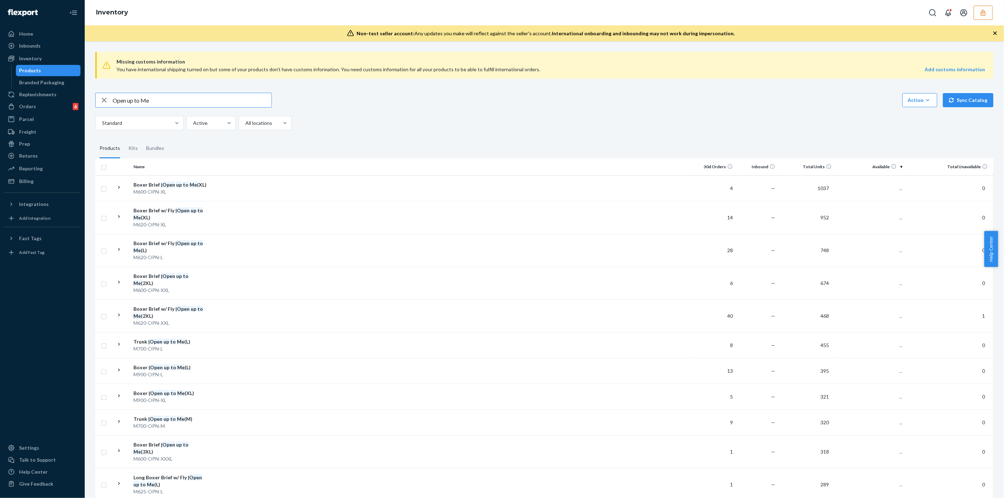
click at [228, 104] on input "Open up to Me" at bounding box center [192, 100] width 159 height 14
click at [227, 103] on input "Open up to Me" at bounding box center [192, 100] width 159 height 14
click at [227, 102] on input "Open up to Me" at bounding box center [192, 100] width 159 height 14
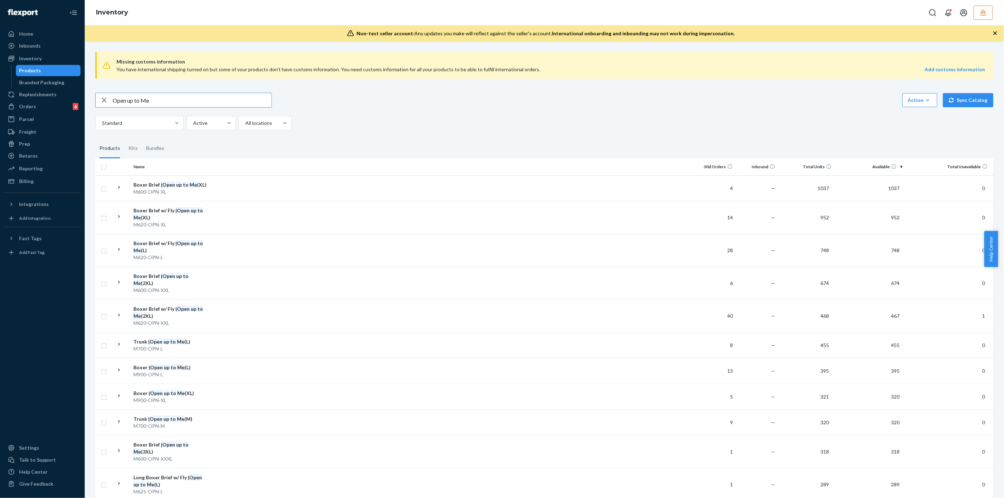
click at [227, 102] on input "Open up to Me" at bounding box center [192, 100] width 159 height 14
type input "M625-OPN-XL"
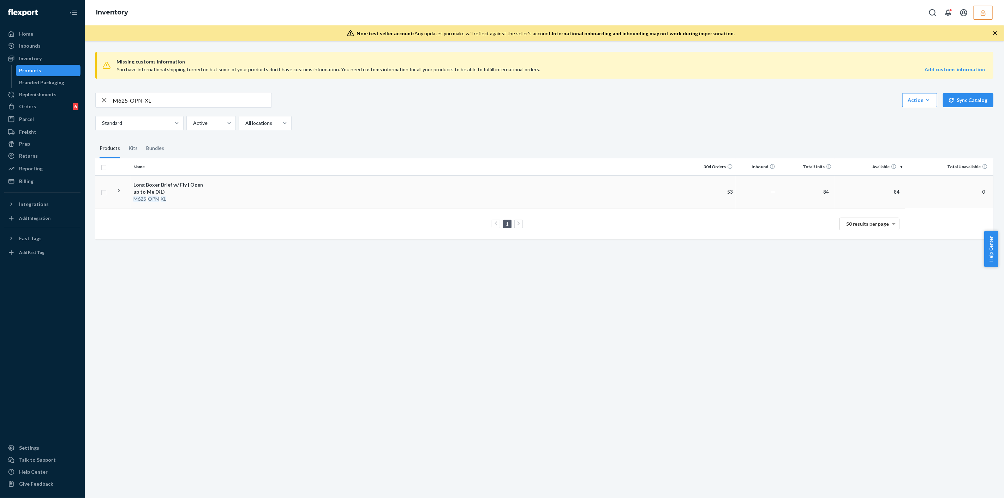
click at [266, 178] on td at bounding box center [451, 191] width 483 height 33
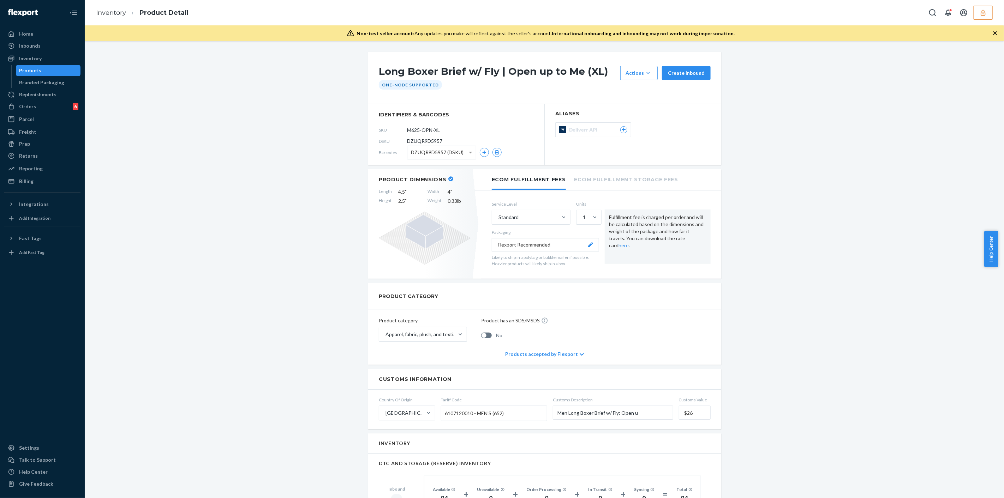
click at [429, 139] on span "DZUQR9D5957" at bounding box center [424, 141] width 35 height 7
copy span "DZUQR9D5957"
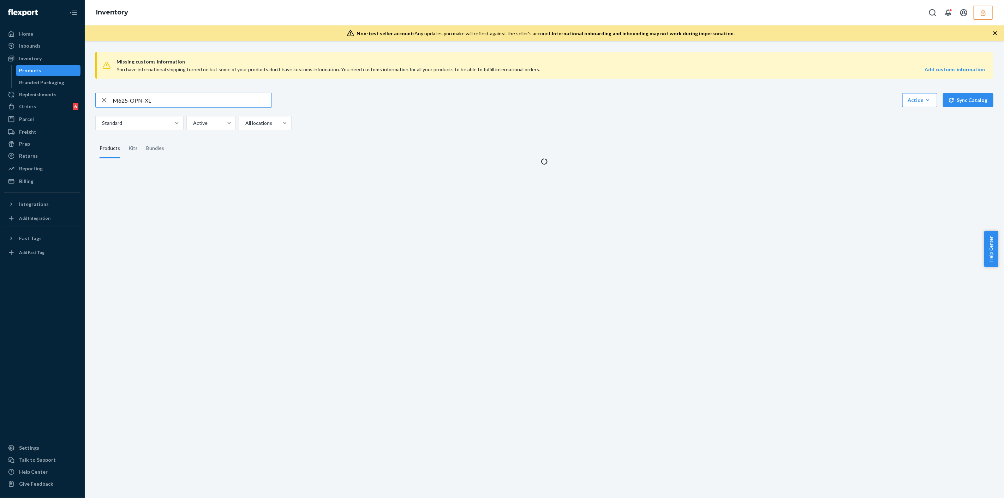
click at [189, 102] on input "M625-OPN-XL" at bounding box center [192, 100] width 159 height 14
click at [188, 101] on input "M625-OPN-XL" at bounding box center [192, 100] width 159 height 14
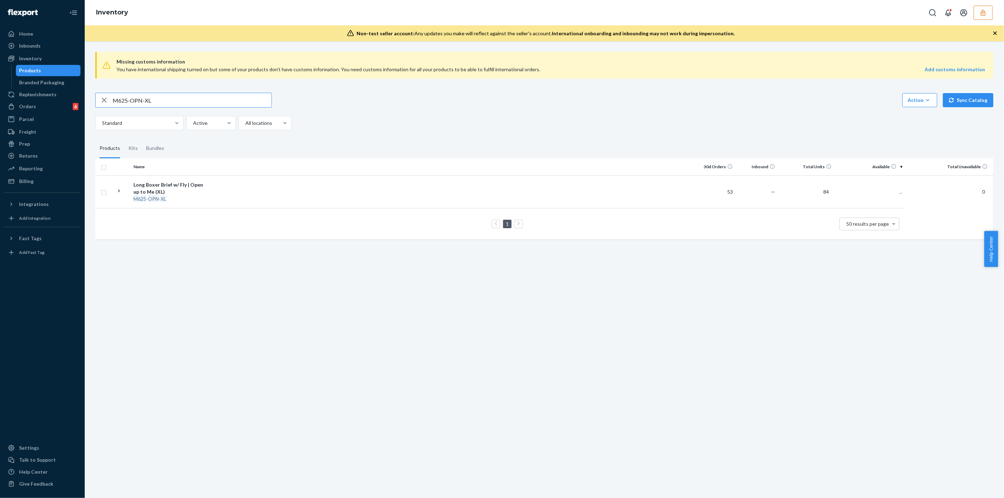
click at [188, 101] on input "M625-OPN-XL" at bounding box center [192, 100] width 159 height 14
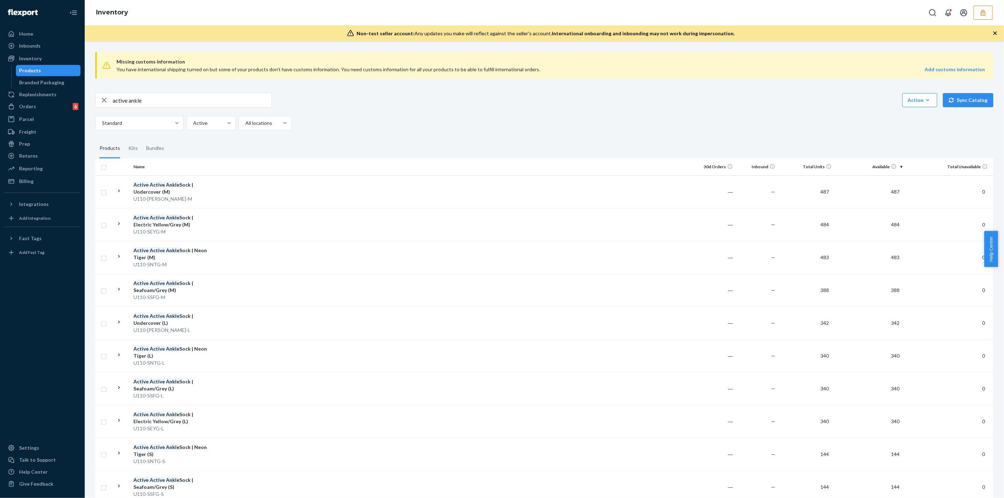
click at [175, 100] on input "active ankle" at bounding box center [192, 100] width 159 height 14
click at [189, 100] on input "active ankle" at bounding box center [192, 100] width 159 height 14
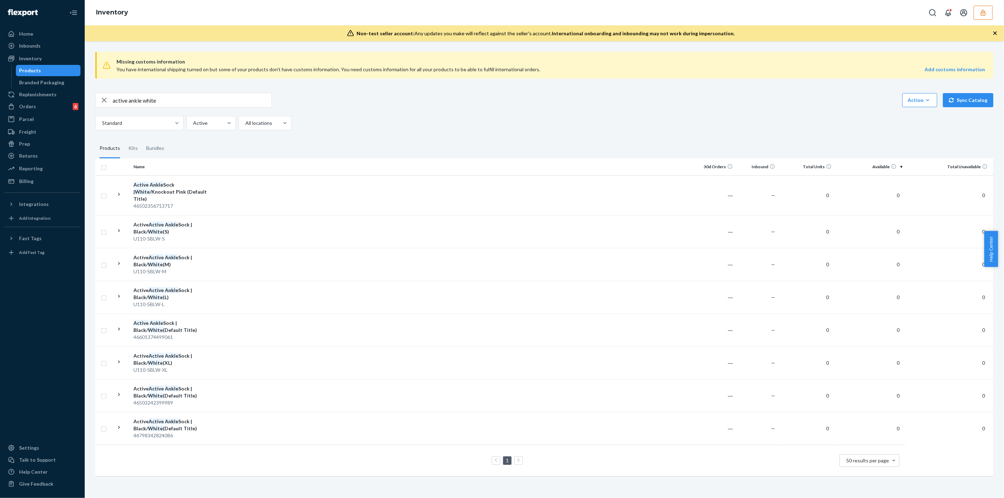
click at [207, 103] on input "active ankle white" at bounding box center [192, 100] width 159 height 14
click at [201, 108] on div "active ankle white Action Create product Create kit or bundle Bulk create produ…" at bounding box center [544, 111] width 898 height 37
click at [207, 100] on input "active ankle white" at bounding box center [192, 100] width 159 height 14
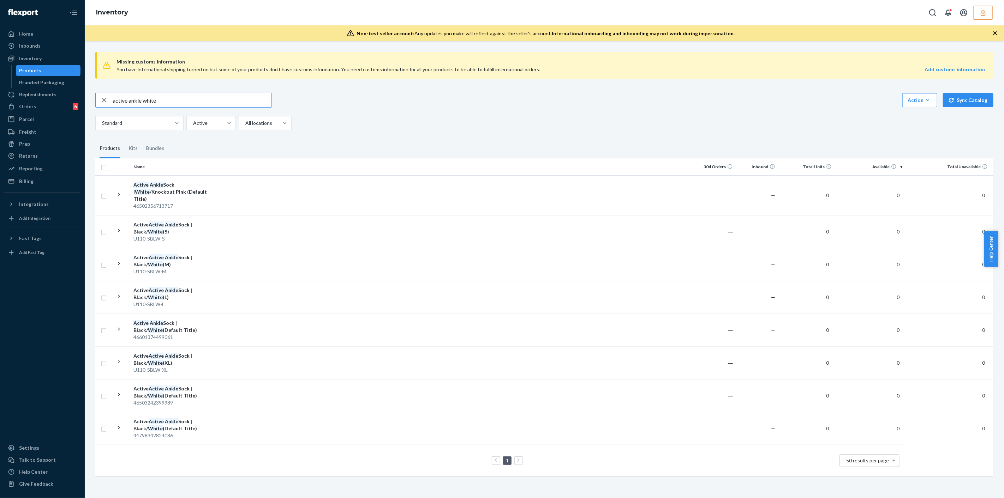
click at [207, 100] on input "active ankle white" at bounding box center [192, 100] width 159 height 14
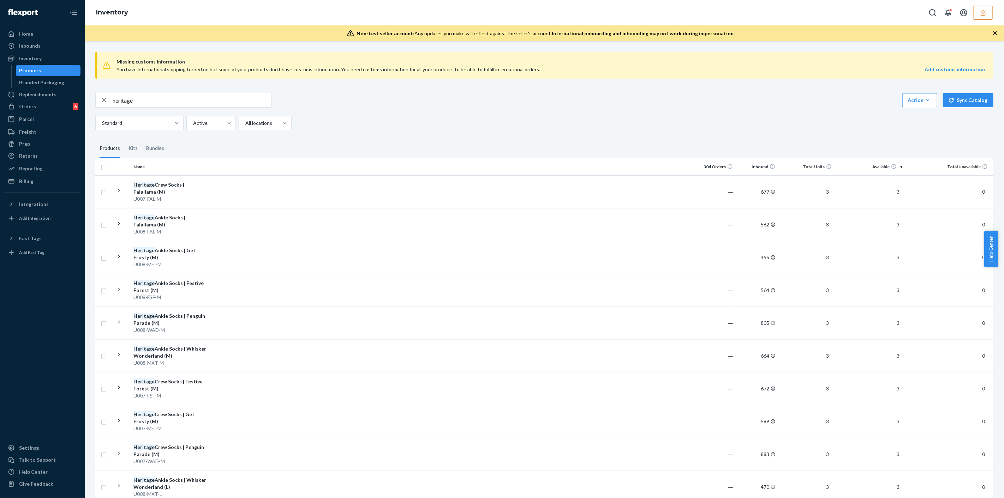
click at [188, 93] on input "heritage" at bounding box center [192, 100] width 159 height 14
click at [188, 98] on input "heritage" at bounding box center [192, 100] width 159 height 14
click at [187, 101] on input "heritage" at bounding box center [192, 100] width 159 height 14
type input "active ankle"
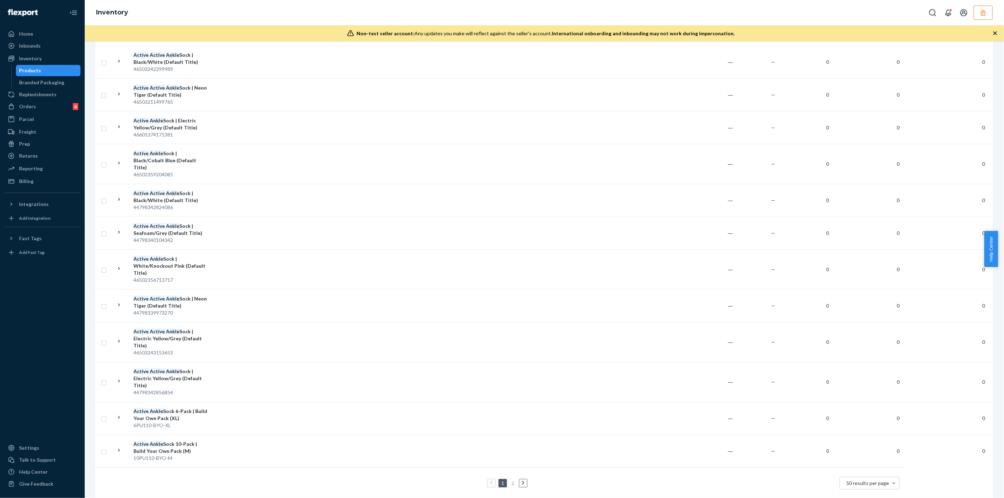
scroll to position [1378, 0]
click at [522, 480] on icon at bounding box center [523, 482] width 3 height 5
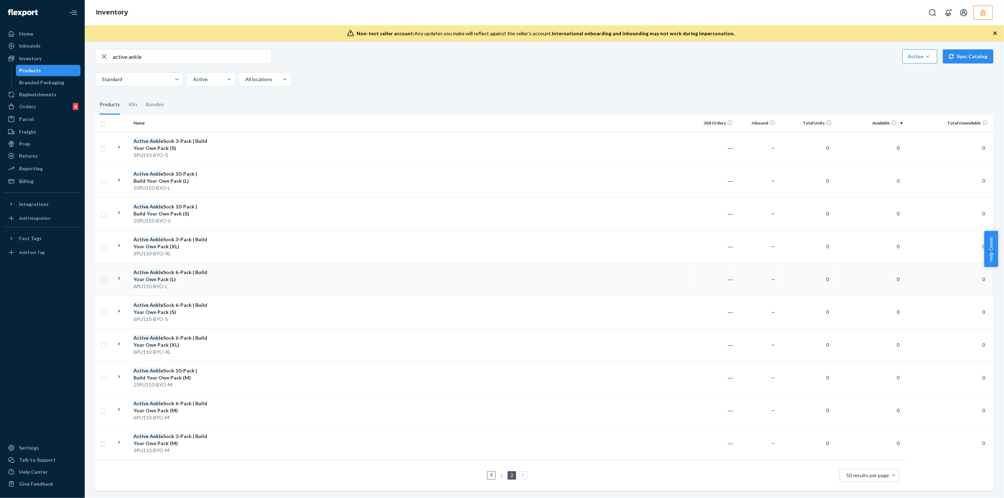
scroll to position [48, 0]
click at [487, 471] on link at bounding box center [491, 475] width 8 height 8
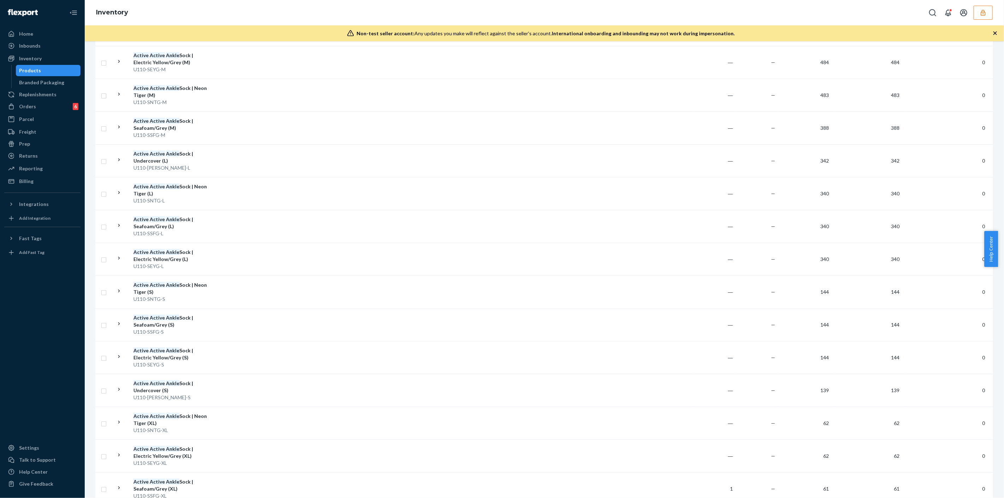
scroll to position [0, 0]
